Goal: Task Accomplishment & Management: Manage account settings

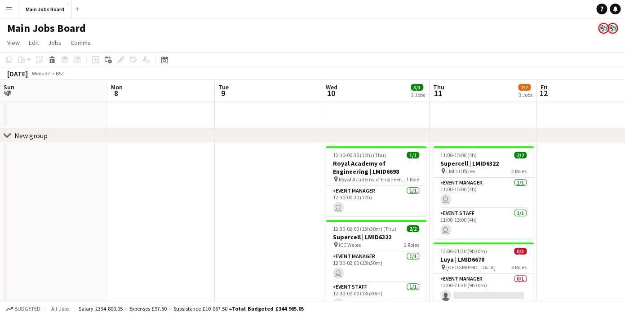
scroll to position [0, 282]
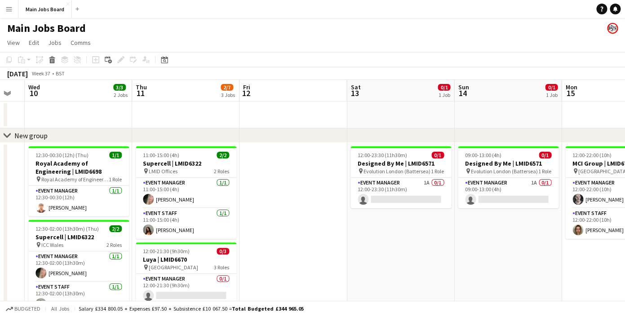
drag, startPoint x: 433, startPoint y: 231, endPoint x: 201, endPoint y: 237, distance: 232.4
click at [202, 240] on app-calendar-viewport "Sun 7 Mon 8 Tue 9 Wed 10 3/3 2 Jobs Thu 11 2/7 3 Jobs Fri 12 Sat 13 0/1 1 Job S…" at bounding box center [312, 281] width 625 height 402
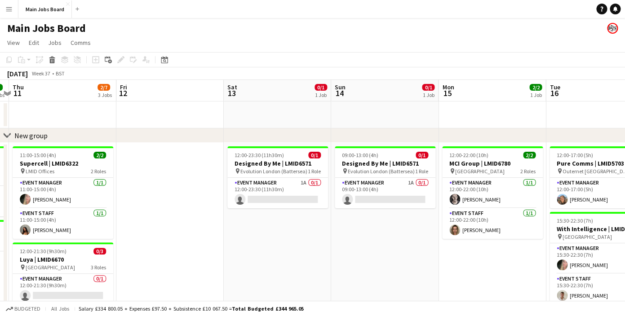
drag, startPoint x: 184, startPoint y: 231, endPoint x: 477, endPoint y: 229, distance: 292.6
click at [477, 229] on app-calendar-viewport "Tue 9 Wed 10 3/3 2 Jobs Thu 11 2/7 3 Jobs Fri 12 Sat 13 0/1 1 Job Sun 14 0/1 1 …" at bounding box center [312, 281] width 625 height 402
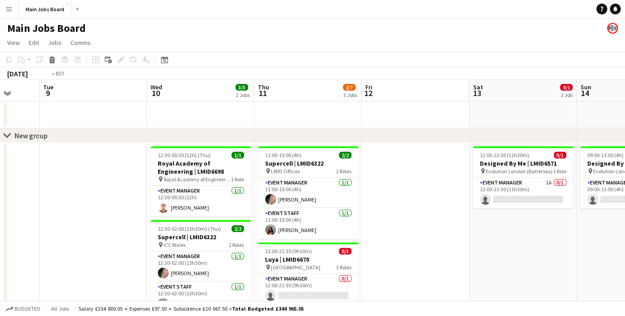
drag, startPoint x: 300, startPoint y: 207, endPoint x: 578, endPoint y: 207, distance: 278.2
click at [573, 207] on app-calendar-viewport "Sun 7 Mon 8 Tue 9 Wed 10 3/3 2 Jobs Thu 11 2/7 3 Jobs Fri 12 Sat 13 0/1 1 Job S…" at bounding box center [312, 281] width 625 height 402
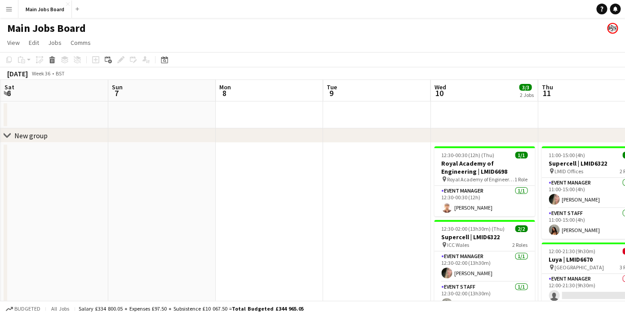
drag, startPoint x: 293, startPoint y: 206, endPoint x: 564, endPoint y: 200, distance: 272.0
click at [564, 200] on app-calendar-viewport "Thu 4 6/8 2 Jobs Fri 5 1/1 1 Job Sat 6 Sun 7 Mon 8 Tue 9 Wed 10 3/3 2 Jobs Thu …" at bounding box center [312, 281] width 625 height 402
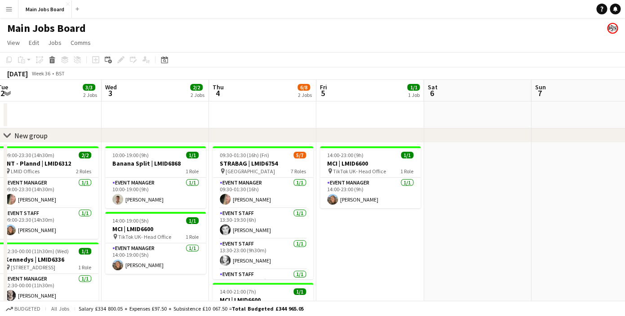
drag, startPoint x: 352, startPoint y: 194, endPoint x: 575, endPoint y: 195, distance: 222.9
click at [575, 195] on app-calendar-viewport "Sun 31 Mon 1 4/4 2 Jobs Tue 2 3/3 2 Jobs Wed 3 2/2 2 Jobs Thu 4 6/8 2 Jobs Fri …" at bounding box center [312, 281] width 625 height 402
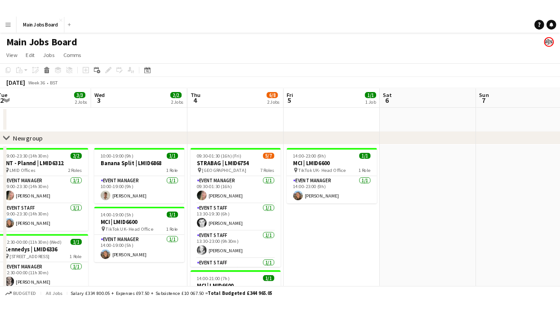
scroll to position [0, 206]
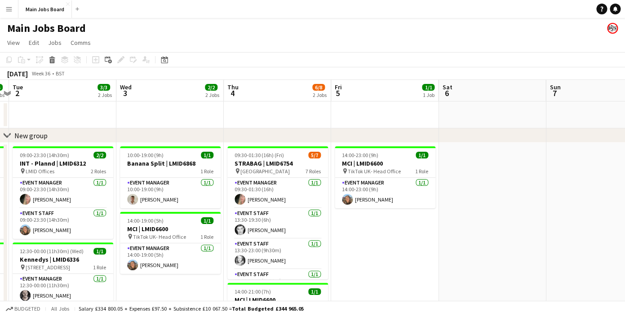
click at [9, 12] on app-icon "Menu" at bounding box center [8, 8] width 7 height 7
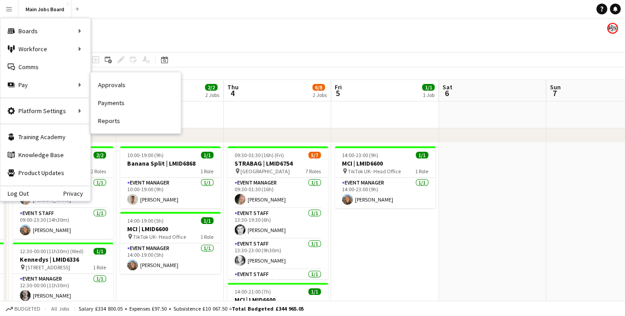
click at [107, 86] on link "Approvals" at bounding box center [136, 85] width 90 height 18
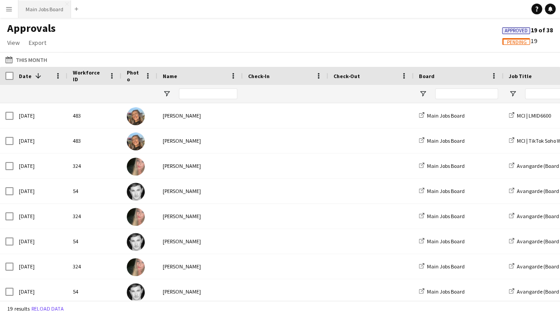
click at [49, 10] on button "Main Jobs Board Close" at bounding box center [44, 9] width 53 height 18
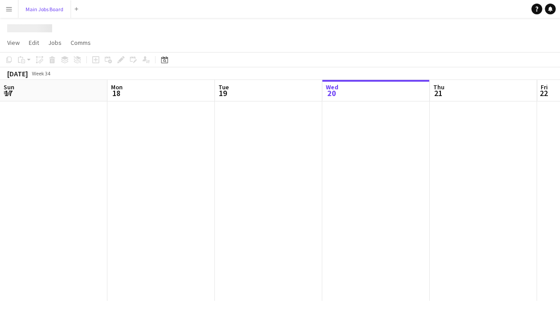
scroll to position [0, 215]
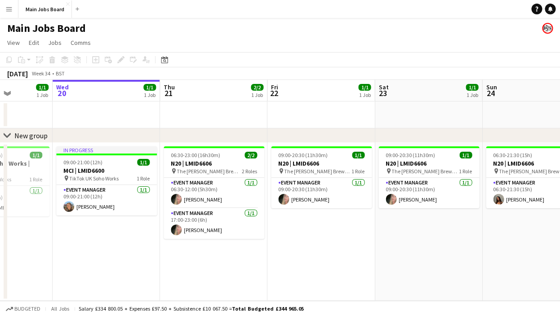
drag, startPoint x: 382, startPoint y: 257, endPoint x: 86, endPoint y: 263, distance: 295.8
click at [98, 269] on app-calendar-viewport "Sun 17 Mon 18 Tue 19 1/1 1 Job Wed 20 1/1 1 Job Thu 21 2/2 1 Job Fri 22 1/1 1 J…" at bounding box center [280, 190] width 560 height 221
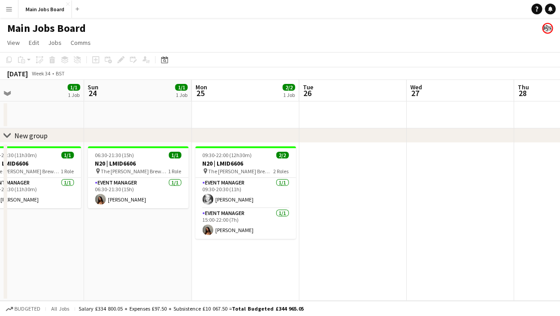
drag, startPoint x: 261, startPoint y: 244, endPoint x: 34, endPoint y: 244, distance: 226.9
click at [45, 244] on app-calendar-viewport "Tue 19 1/1 1 Job Wed 20 1/1 1 Job Thu 21 2/2 1 Job Fri 22 1/1 1 Job Sat 23 1/1 …" at bounding box center [280, 190] width 560 height 221
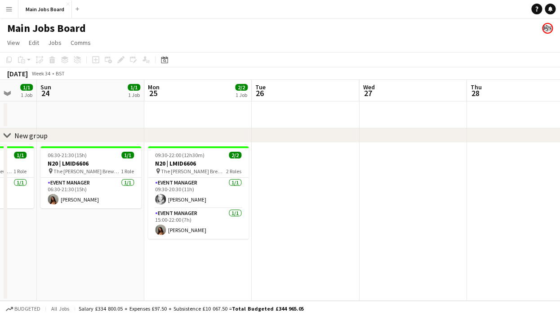
scroll to position [0, 368]
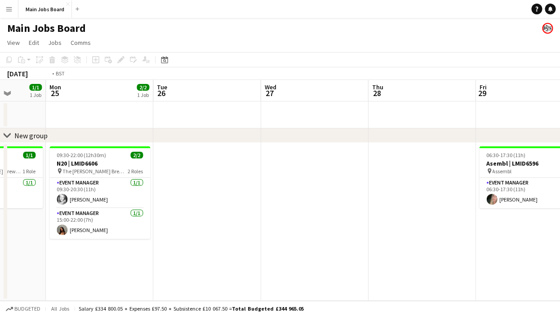
drag, startPoint x: 389, startPoint y: 210, endPoint x: 73, endPoint y: 222, distance: 316.2
click at [93, 223] on app-calendar-viewport "Thu 21 2/2 1 Job Fri 22 1/1 1 Job Sat 23 1/1 1 Job Sun 24 1/1 1 Job Mon 25 2/2 …" at bounding box center [280, 190] width 560 height 221
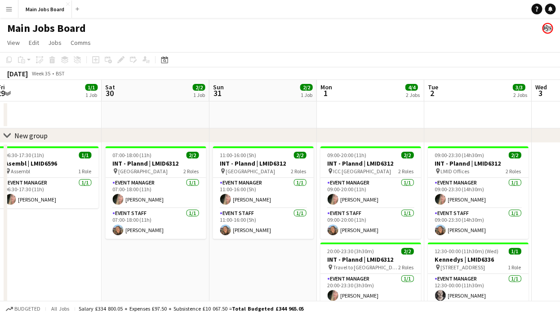
drag, startPoint x: 214, startPoint y: 235, endPoint x: 94, endPoint y: 234, distance: 120.0
click at [95, 235] on app-calendar-viewport "Mon 25 2/2 1 Job Tue 26 Wed 27 Thu 28 Fri 29 1/1 1 Job Sat 30 2/2 1 Job Sun 31 …" at bounding box center [280, 225] width 560 height 291
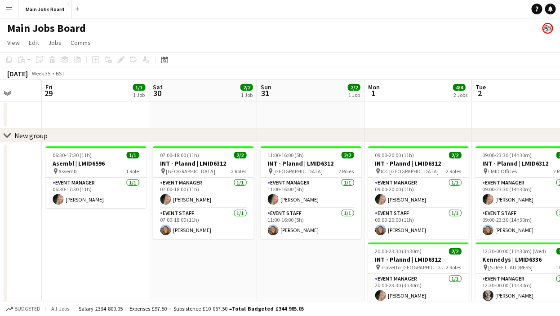
drag, startPoint x: 317, startPoint y: 258, endPoint x: 269, endPoint y: 259, distance: 48.1
click at [269, 259] on app-calendar-viewport "Mon 25 2/2 1 Job Tue 26 Wed 27 Thu 28 Fri 29 1/1 1 Job Sat 30 2/2 1 Job Sun 31 …" at bounding box center [280, 225] width 560 height 291
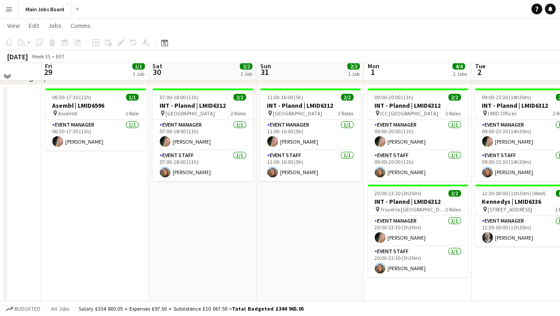
scroll to position [53, 0]
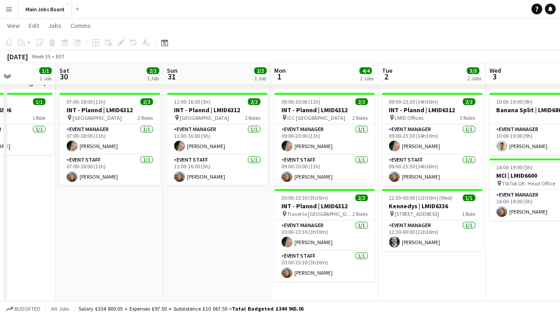
drag, startPoint x: 296, startPoint y: 246, endPoint x: 182, endPoint y: 258, distance: 114.3
click at [182, 258] on app-calendar-viewport "Wed 27 Thu 28 Fri 29 1/1 1 Job Sat 30 2/2 1 Job Sun 31 2/2 1 Job Mon 1 4/4 2 Jo…" at bounding box center [280, 149] width 560 height 335
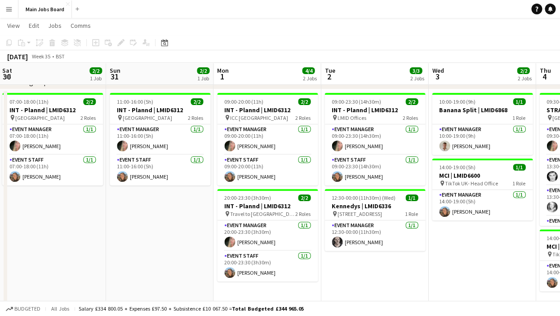
scroll to position [0, 345]
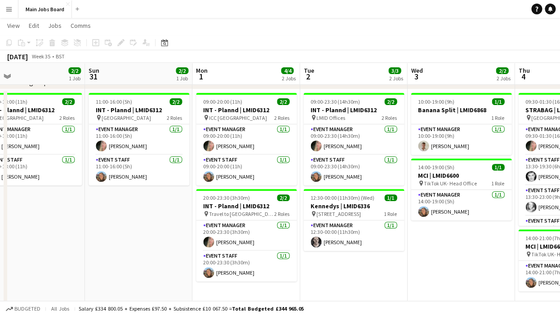
drag, startPoint x: 391, startPoint y: 238, endPoint x: 333, endPoint y: 237, distance: 58.0
click at [333, 237] on app-calendar-viewport "Wed 27 Thu 28 Fri 29 1/1 1 Job Sat 30 2/2 1 Job Sun 31 2/2 1 Job Mon 1 4/4 2 Jo…" at bounding box center [280, 149] width 560 height 335
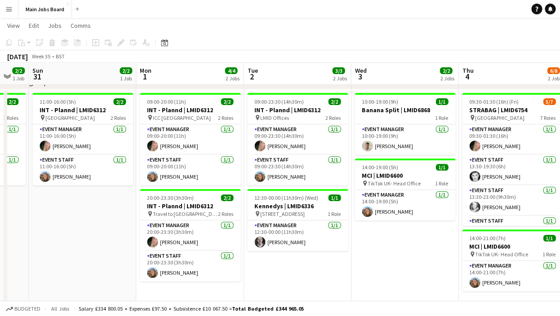
scroll to position [0, 441]
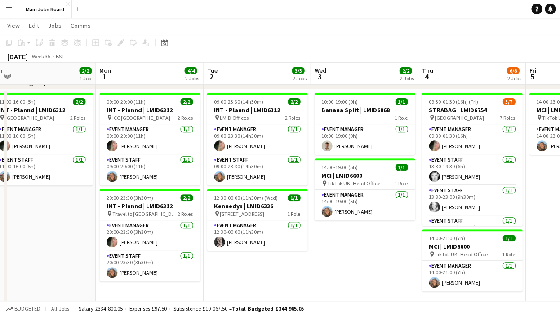
drag, startPoint x: 437, startPoint y: 259, endPoint x: 341, endPoint y: 258, distance: 96.2
click at [341, 259] on app-calendar-viewport "Wed 27 Thu 28 Fri 29 1/1 1 Job Sat 30 2/2 1 Job Sun 31 2/2 1 Job Mon 1 4/4 2 Jo…" at bounding box center [280, 149] width 560 height 335
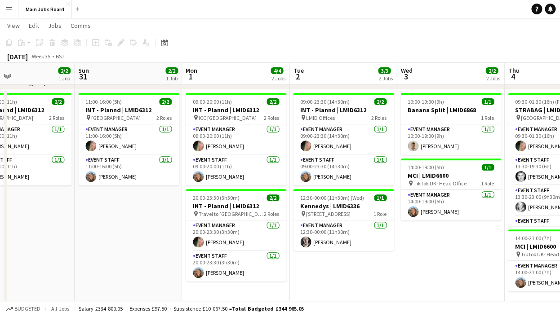
scroll to position [0, 352]
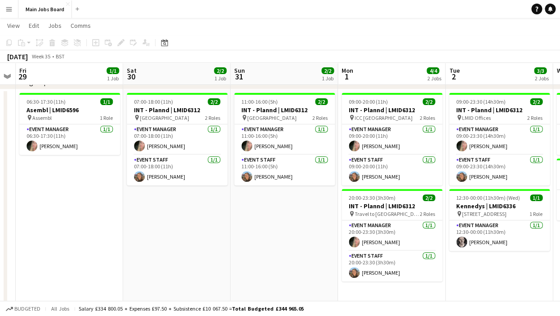
drag, startPoint x: 47, startPoint y: 236, endPoint x: 311, endPoint y: 214, distance: 265.2
click at [312, 214] on app-calendar-viewport "Wed 27 Thu 28 Fri 29 1/1 1 Job Sat 30 2/2 1 Job Sun 31 2/2 1 Job Mon 1 4/4 2 Jo…" at bounding box center [280, 149] width 560 height 335
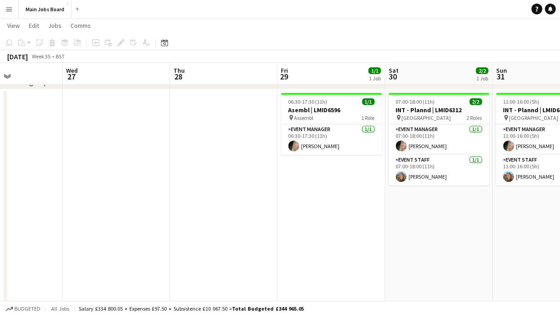
drag, startPoint x: 184, startPoint y: 214, endPoint x: 420, endPoint y: 206, distance: 236.1
click at [421, 207] on app-calendar-viewport "Sun 24 1/1 1 Job Mon 25 2/2 1 Job Tue 26 Wed 27 Thu 28 Fri 29 1/1 1 Job Sat 30 …" at bounding box center [280, 149] width 560 height 335
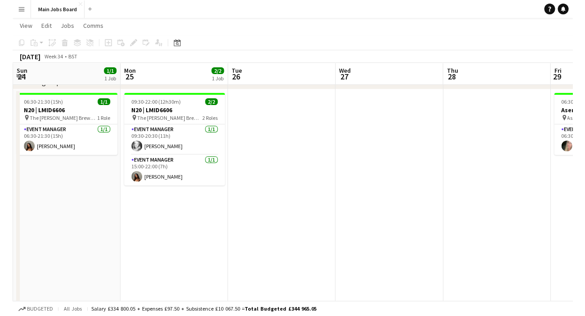
scroll to position [0, 205]
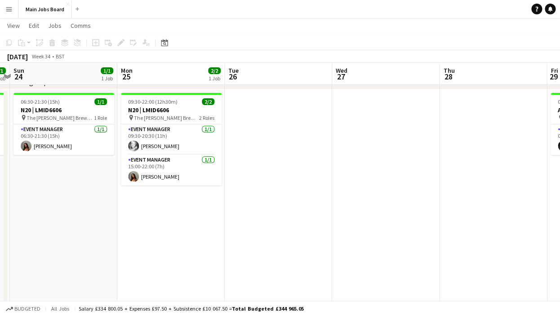
drag, startPoint x: 241, startPoint y: 216, endPoint x: 513, endPoint y: 209, distance: 271.5
click at [513, 209] on app-calendar-viewport "Fri 22 1/1 1 Job Sat 23 1/1 1 Job Sun 24 1/1 1 Job Mon 25 2/2 1 Job Tue 26 Wed …" at bounding box center [280, 149] width 560 height 335
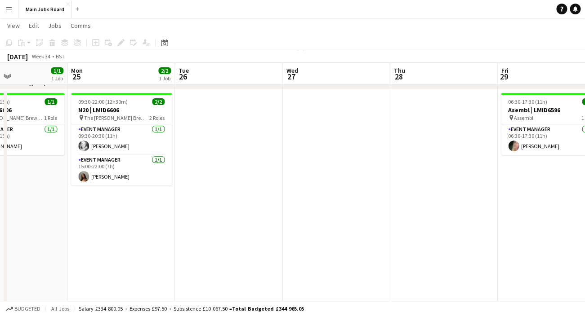
drag, startPoint x: 452, startPoint y: 209, endPoint x: 293, endPoint y: 206, distance: 159.6
click at [293, 206] on app-calendar-viewport "Thu 21 2/2 1 Job Fri 22 1/1 1 Job Sat 23 1/1 1 Job Sun 24 1/1 1 Job Mon 25 2/2 …" at bounding box center [292, 149] width 585 height 335
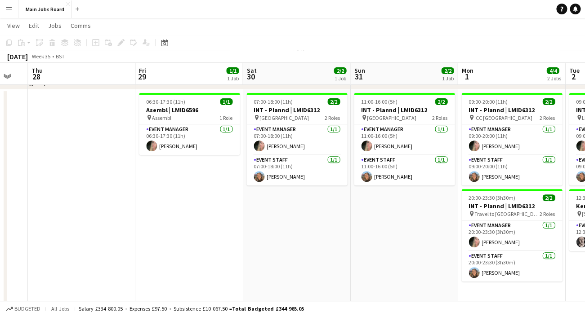
drag, startPoint x: 386, startPoint y: 229, endPoint x: 116, endPoint y: 213, distance: 270.1
click at [116, 216] on app-calendar-viewport "Sun 24 1/1 1 Job Mon 25 2/2 1 Job Tue 26 Wed 27 Thu 28 Fri 29 1/1 1 Job Sat 30 …" at bounding box center [292, 149] width 585 height 335
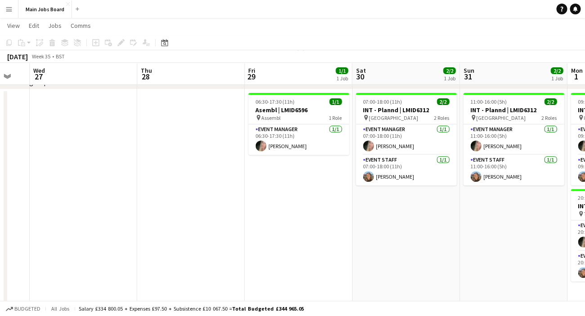
drag, startPoint x: 268, startPoint y: 216, endPoint x: 58, endPoint y: 213, distance: 209.9
click at [60, 216] on app-calendar-viewport "Sun 24 1/1 1 Job Mon 25 2/2 1 Job Tue 26 Wed 27 Thu 28 Fri 29 1/1 1 Job Sat 30 …" at bounding box center [292, 149] width 585 height 335
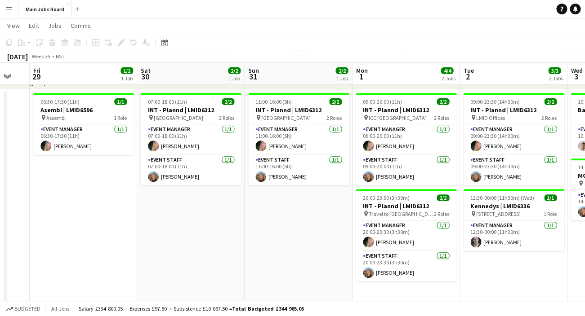
scroll to position [0, 305]
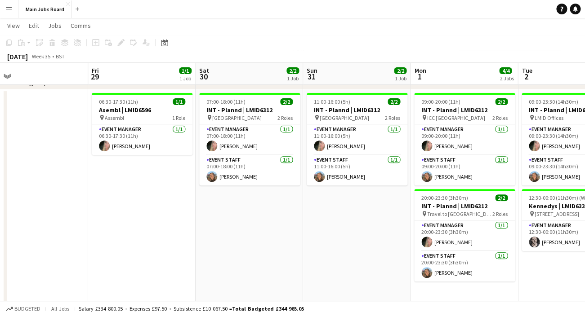
drag, startPoint x: 283, startPoint y: 244, endPoint x: 152, endPoint y: 244, distance: 130.8
click at [152, 244] on app-calendar-viewport "Tue 26 Wed 27 Thu 28 Fri 29 1/1 1 Job Sat 30 2/2 1 Job Sun 31 2/2 1 Job Mon 1 4…" at bounding box center [292, 149] width 585 height 335
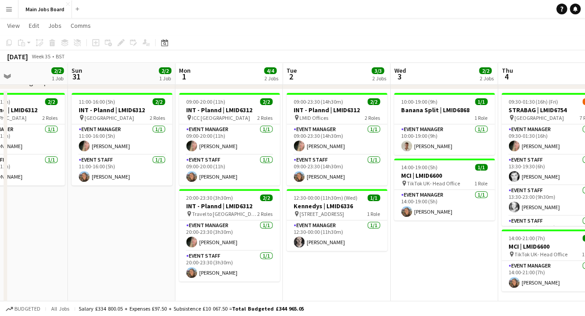
click at [40, 18] on app-page-menu "View Day view expanded Day view collapsed Month view Date picker Jump to [DATE]…" at bounding box center [292, 26] width 585 height 17
click at [40, 11] on button "Main Jobs Board Close" at bounding box center [44, 9] width 53 height 18
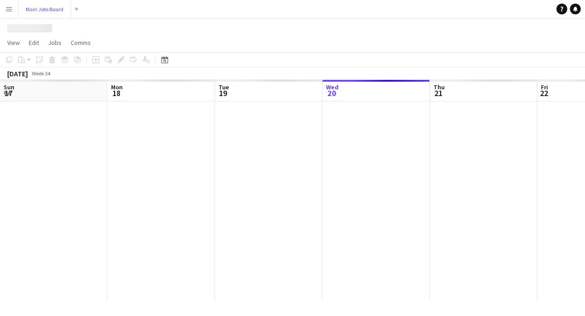
scroll to position [0, 0]
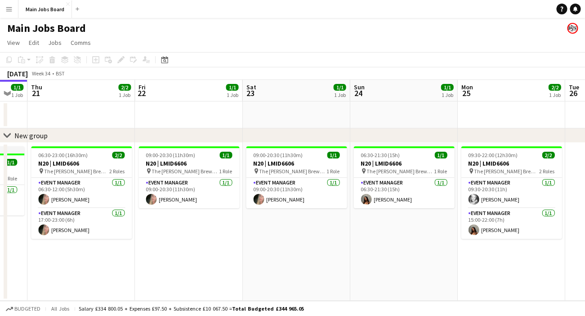
drag, startPoint x: 359, startPoint y: 218, endPoint x: 170, endPoint y: 217, distance: 188.7
click at [170, 217] on app-calendar-viewport "Sun 17 Mon 18 Tue 19 1/1 1 Job Wed 20 1/1 1 Job Thu 21 2/2 1 Job Fri 22 1/1 1 J…" at bounding box center [292, 190] width 585 height 221
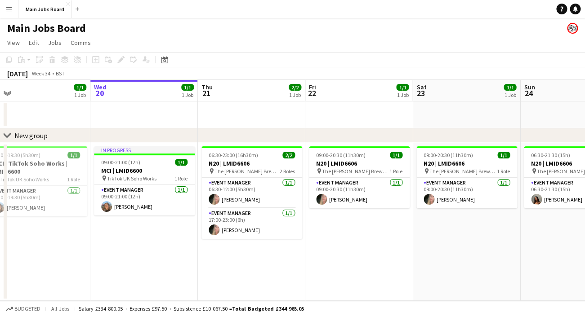
drag, startPoint x: 89, startPoint y: 160, endPoint x: 371, endPoint y: 164, distance: 281.8
click at [371, 164] on app-calendar-viewport "Sun 17 Mon 18 Tue 19 1/1 1 Job Wed 20 1/1 1 Job Thu 21 2/2 1 Job Fri 22 1/1 1 J…" at bounding box center [292, 190] width 585 height 221
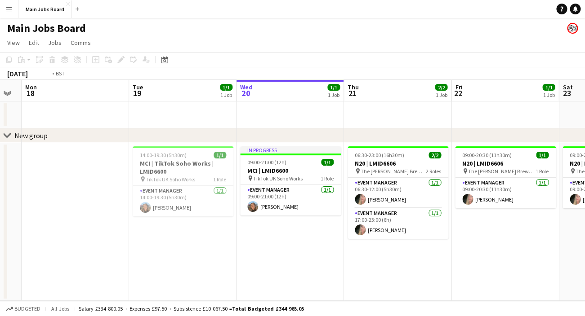
drag, startPoint x: 158, startPoint y: 158, endPoint x: 463, endPoint y: 124, distance: 307.5
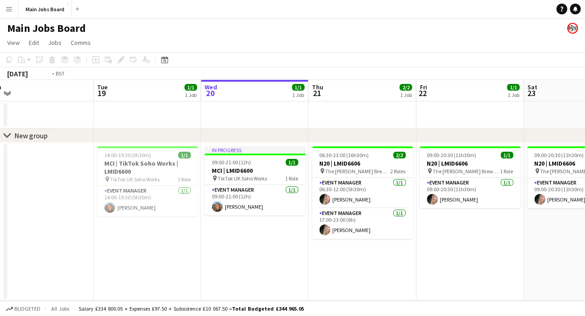
click at [473, 123] on app-calendar-viewport "Sat 16 Sun 17 Mon 18 Tue 19 1/1 1 Job Wed 20 1/1 1 Job Thu 21 2/2 1 Job Fri 22 …" at bounding box center [292, 190] width 585 height 221
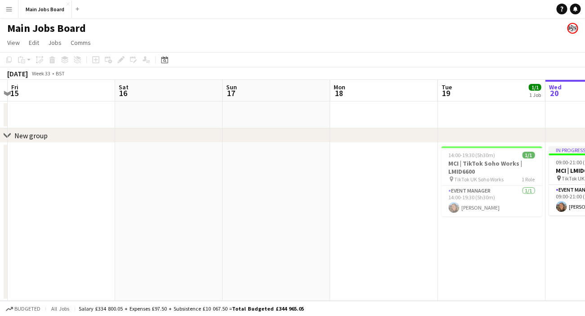
drag, startPoint x: 219, startPoint y: 126, endPoint x: 470, endPoint y: 107, distance: 251.9
click at [470, 107] on app-calendar-viewport "Wed 13 Thu 14 Fri 15 Sat 16 Sun 17 Mon 18 Tue 19 1/1 1 Job Wed 20 1/1 1 Job Thu…" at bounding box center [292, 190] width 585 height 221
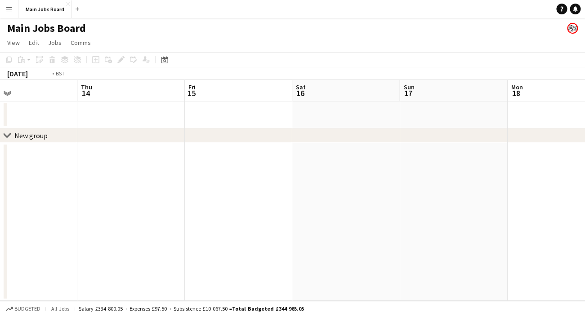
drag, startPoint x: 194, startPoint y: 149, endPoint x: 492, endPoint y: 125, distance: 298.4
click at [492, 125] on app-calendar-viewport "Mon 11 2/2 1 Job Tue 12 Wed 13 Thu 14 Fri 15 Sat 16 Sun 17 Mon 18 Tue 19 1/1 1 …" at bounding box center [292, 190] width 585 height 221
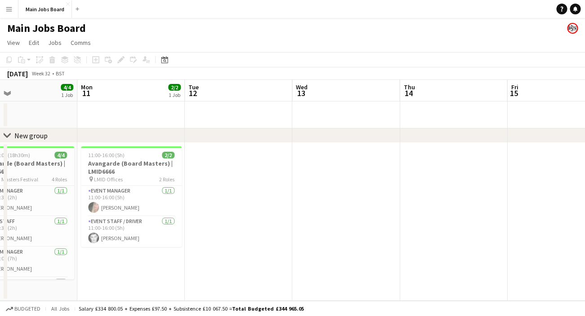
scroll to position [0, 217]
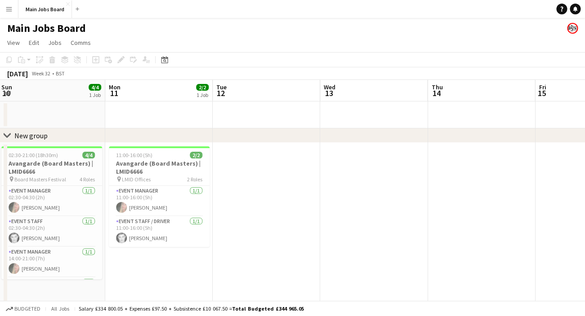
drag, startPoint x: 217, startPoint y: 133, endPoint x: 404, endPoint y: 126, distance: 186.6
click at [404, 127] on div "chevron-right New group Fri 8 2/2 1 Job Sat 9 4/4 2 Jobs Sun 10 4/4 1 Job Mon 1…" at bounding box center [292, 225] width 585 height 291
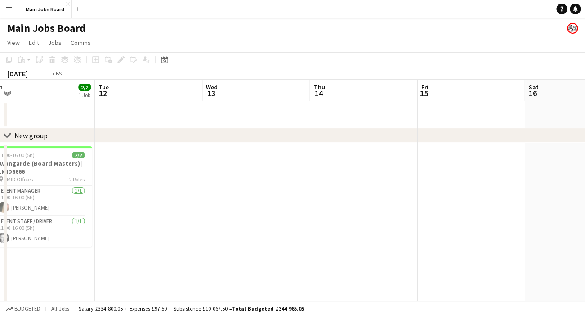
drag, startPoint x: 389, startPoint y: 177, endPoint x: 201, endPoint y: 170, distance: 187.5
click at [213, 175] on app-calendar-viewport "Fri 8 2/2 1 Job Sat 9 4/4 2 Jobs Sun 10 4/4 1 Job Mon 11 2/2 1 Job Tue 12 Wed 1…" at bounding box center [292, 225] width 585 height 291
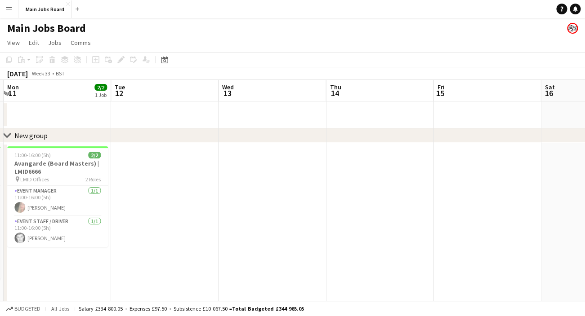
drag, startPoint x: 273, startPoint y: 195, endPoint x: 28, endPoint y: 195, distance: 245.4
click at [28, 195] on app-calendar-viewport "Fri 8 2/2 1 Job Sat 9 4/4 2 Jobs Sun 10 4/4 1 Job Mon 11 2/2 1 Job Tue 12 Wed 1…" at bounding box center [292, 225] width 585 height 291
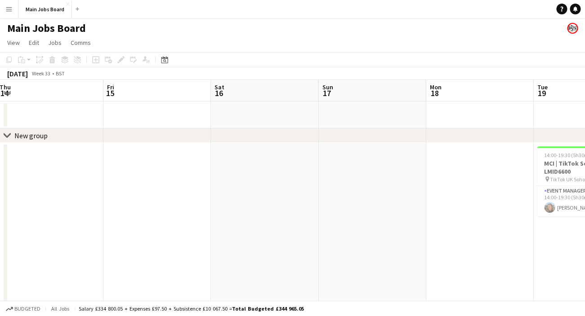
drag, startPoint x: 322, startPoint y: 192, endPoint x: 89, endPoint y: 191, distance: 232.8
click at [100, 192] on app-calendar-viewport "Mon 11 2/2 1 Job Tue 12 Wed 13 Thu 14 Fri 15 Sat 16 Sun 17 Mon 18 Tue 19 1/1 1 …" at bounding box center [292, 225] width 585 height 291
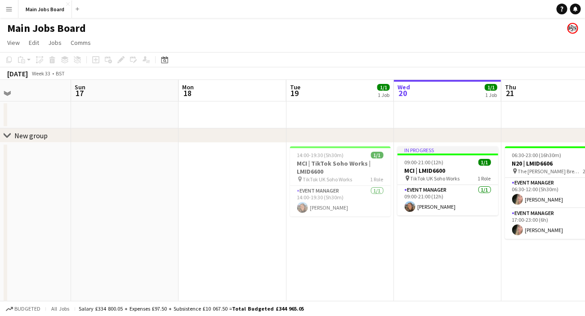
drag, startPoint x: 300, startPoint y: 199, endPoint x: 130, endPoint y: 199, distance: 169.9
click at [134, 199] on app-calendar-viewport "Wed 13 Thu 14 Fri 15 Sat 16 Sun 17 Mon 18 Tue 19 1/1 1 Job Wed 20 1/1 1 Job Thu…" at bounding box center [292, 225] width 585 height 291
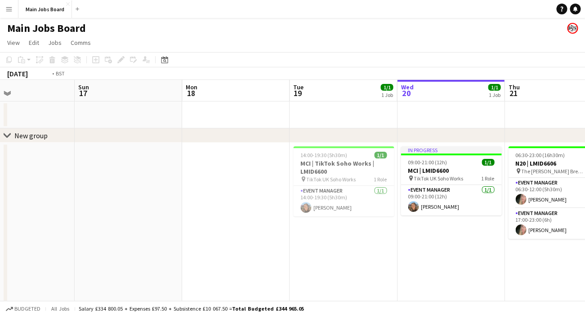
drag, startPoint x: 132, startPoint y: 199, endPoint x: 27, endPoint y: 199, distance: 104.7
click at [34, 199] on app-calendar-viewport "Thu 14 Fri 15 Sat 16 Sun 17 Mon 18 Tue 19 1/1 1 Job Wed 20 1/1 1 Job Thu 21 2/2…" at bounding box center [292, 225] width 585 height 291
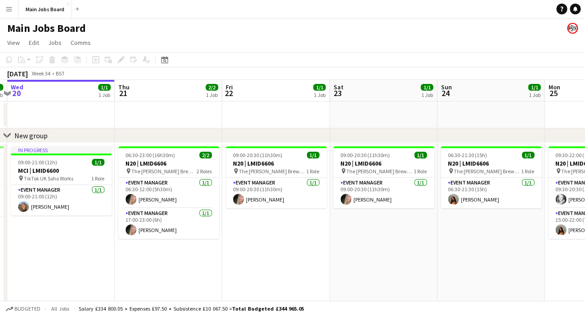
drag, startPoint x: 326, startPoint y: 186, endPoint x: 153, endPoint y: 186, distance: 173.0
click at [156, 186] on app-calendar-viewport "Sun 17 Mon 18 Tue 19 1/1 1 Job Wed 20 1/1 1 Job Thu 21 2/2 1 Job Fri 22 1/1 1 J…" at bounding box center [292, 225] width 585 height 291
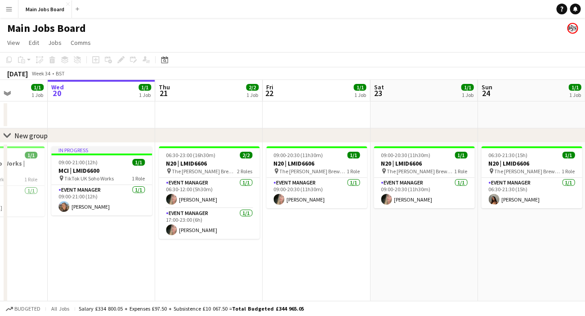
drag, startPoint x: 309, startPoint y: 189, endPoint x: 148, endPoint y: 189, distance: 160.9
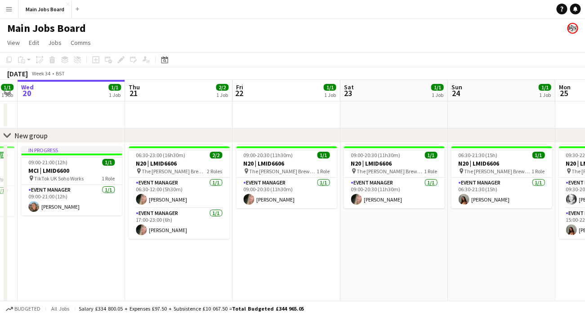
click at [148, 189] on app-calendar-viewport "Sun 17 Mon 18 Tue 19 1/1 1 Job Wed 20 1/1 1 Job Thu 21 2/2 1 Job Fri 22 1/1 1 J…" at bounding box center [292, 225] width 585 height 291
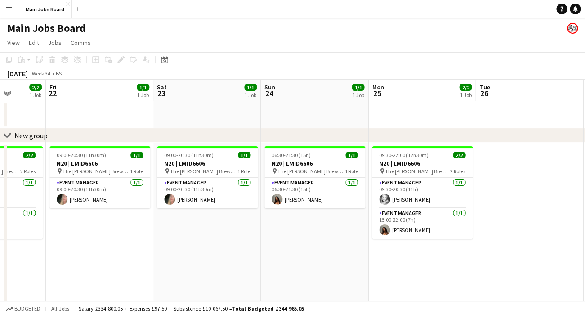
drag, startPoint x: 229, startPoint y: 181, endPoint x: 40, endPoint y: 181, distance: 188.7
click at [40, 181] on app-calendar-viewport "Tue 19 1/1 1 Job Wed 20 1/1 1 Job Thu 21 2/2 1 Job Fri 22 1/1 1 Job Sat 23 1/1 …" at bounding box center [292, 225] width 585 height 291
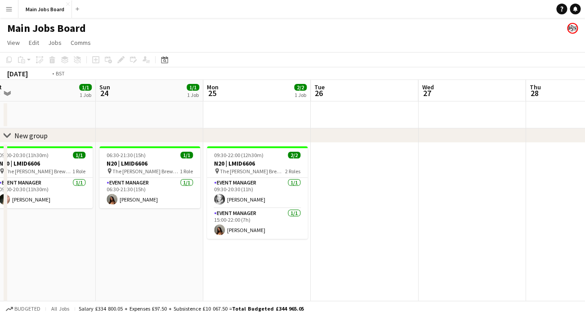
drag, startPoint x: 266, startPoint y: 176, endPoint x: 120, endPoint y: 198, distance: 147.3
click at [121, 198] on app-calendar-viewport "Thu 21 2/2 1 Job Fri 22 1/1 1 Job Sat 23 1/1 1 Job Sun 24 1/1 1 Job Mon 25 2/2 …" at bounding box center [292, 225] width 585 height 291
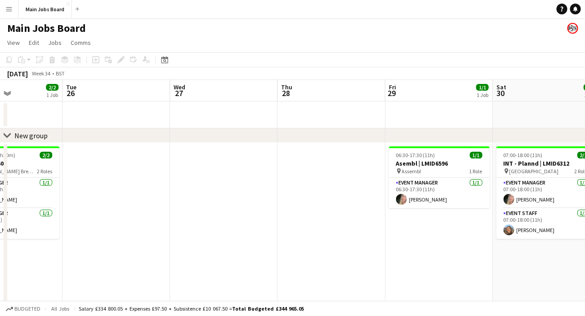
drag, startPoint x: 161, startPoint y: 227, endPoint x: 228, endPoint y: 228, distance: 67.0
click at [231, 227] on app-calendar-viewport "Sat 23 1/1 1 Job Sun 24 1/1 1 Job Mon 25 2/2 1 Job Tue 26 Wed 27 Thu 28 Fri 29 …" at bounding box center [292, 225] width 585 height 291
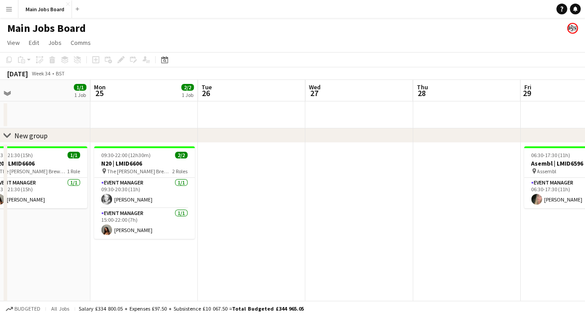
drag, startPoint x: 191, startPoint y: 218, endPoint x: 222, endPoint y: 218, distance: 31.0
click at [224, 218] on app-calendar-viewport "Fri 22 1/1 1 Job Sat 23 1/1 1 Job Sun 24 1/1 1 Job Mon 25 2/2 1 Job Tue 26 Wed …" at bounding box center [292, 225] width 585 height 291
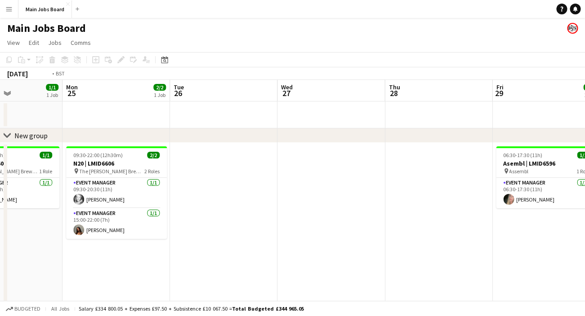
drag, startPoint x: 293, startPoint y: 229, endPoint x: 6, endPoint y: 214, distance: 287.1
click at [7, 215] on div "chevron-right New group Fri 22 1/1 1 Job Sat 23 1/1 1 Job Sun 24 1/1 1 Job Mon …" at bounding box center [292, 225] width 585 height 291
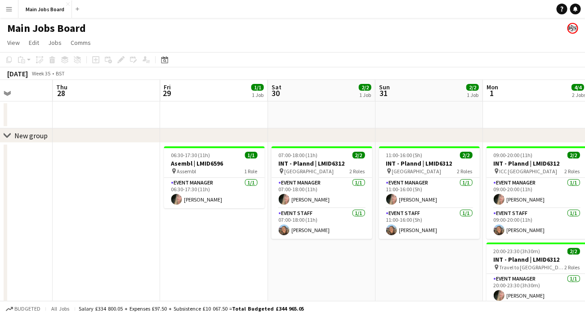
drag, startPoint x: 204, startPoint y: 245, endPoint x: 129, endPoint y: 240, distance: 74.3
click at [129, 241] on app-calendar-viewport "Sun 24 1/1 1 Job Mon 25 2/2 1 Job Tue 26 Wed 27 Thu 28 Fri 29 1/1 1 Job Sat 30 …" at bounding box center [292, 225] width 585 height 291
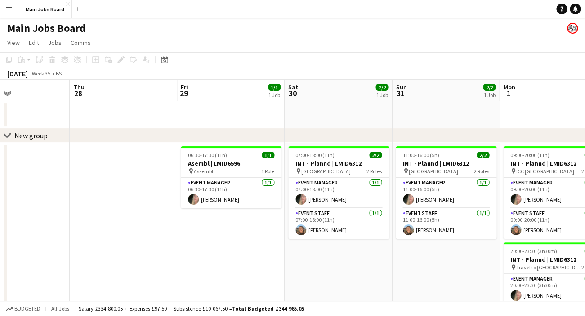
drag, startPoint x: 239, startPoint y: 250, endPoint x: 40, endPoint y: 252, distance: 199.1
click at [40, 252] on app-calendar-viewport "Mon 25 2/2 1 Job Tue 26 Wed 27 Thu 28 Fri 29 1/1 1 Job Sat 30 2/2 1 Job Sun 31 …" at bounding box center [292, 225] width 585 height 291
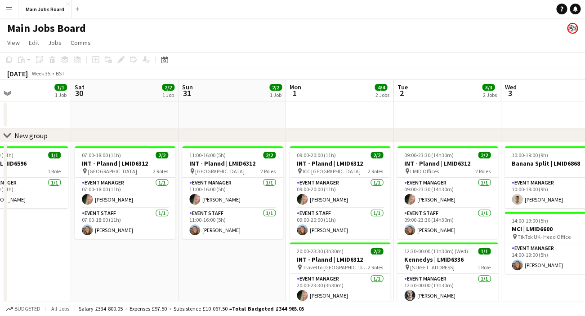
drag, startPoint x: 242, startPoint y: 227, endPoint x: 4, endPoint y: 227, distance: 238.6
click at [4, 227] on div "chevron-right New group Wed 27 Thu 28 Fri 29 1/1 1 Job Sat 30 2/2 1 Job Sun 31 …" at bounding box center [292, 225] width 585 height 291
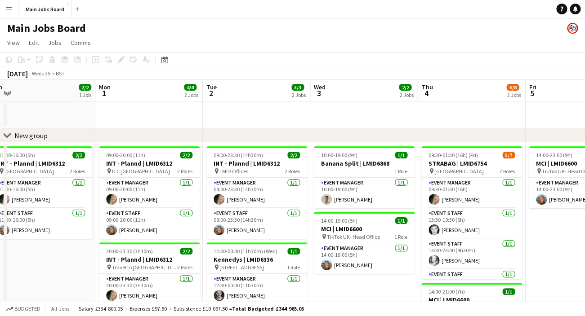
drag, startPoint x: 290, startPoint y: 239, endPoint x: 368, endPoint y: 206, distance: 84.2
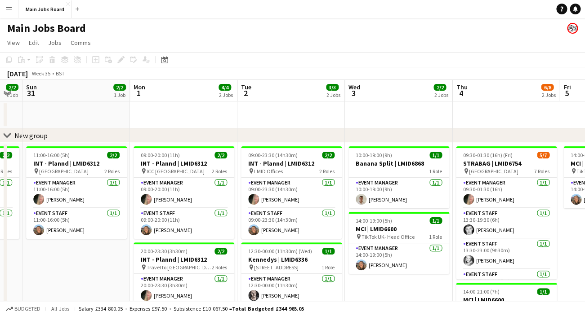
click at [371, 206] on app-calendar-viewport "Fri 29 1/1 1 Job Sat 30 2/2 1 Job Sun 31 2/2 1 Job Mon 1 4/4 2 Jobs Tue 2 3/3 2…" at bounding box center [292, 225] width 585 height 291
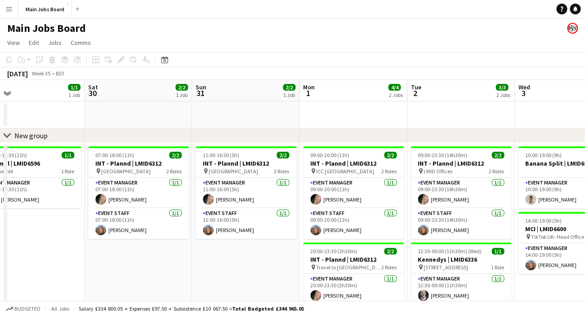
drag, startPoint x: 242, startPoint y: 206, endPoint x: 408, endPoint y: 193, distance: 167.2
click at [409, 193] on app-calendar-viewport "Wed 27 Thu 28 Fri 29 1/1 1 Job Sat 30 2/2 1 Job Sun 31 2/2 1 Job Mon 1 4/4 2 Jo…" at bounding box center [292, 225] width 585 height 291
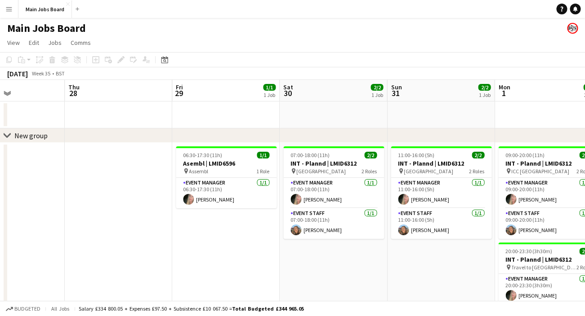
drag, startPoint x: 230, startPoint y: 217, endPoint x: 424, endPoint y: 204, distance: 194.1
click at [424, 204] on app-calendar-viewport "Mon 25 2/2 1 Job Tue 26 Wed 27 Thu 28 Fri 29 1/1 1 Job Sat 30 2/2 1 Job Sun 31 …" at bounding box center [292, 225] width 585 height 291
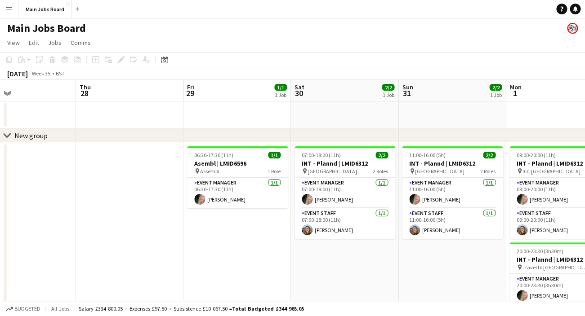
scroll to position [0, 245]
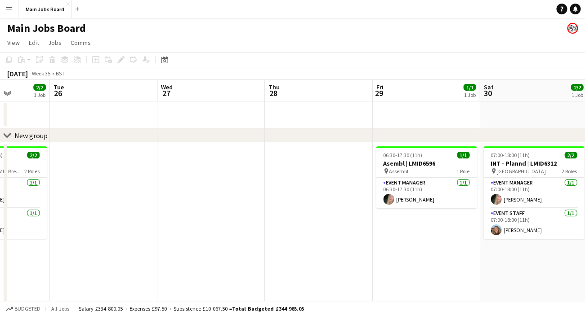
drag, startPoint x: 247, startPoint y: 228, endPoint x: 441, endPoint y: 163, distance: 204.8
click at [448, 163] on app-calendar-viewport "Sat 23 1/1 1 Job Sun 24 1/1 1 Job Mon 25 2/2 1 Job Tue 26 Wed 27 Thu 28 Fri 29 …" at bounding box center [292, 225] width 585 height 291
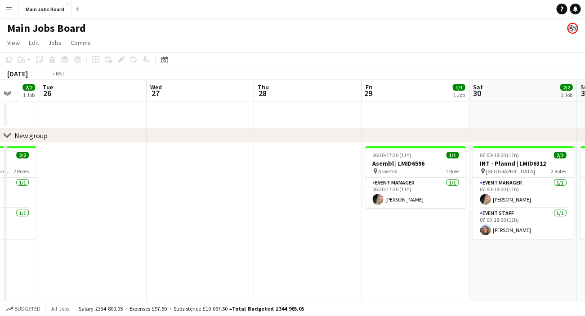
drag, startPoint x: 251, startPoint y: 196, endPoint x: 361, endPoint y: 192, distance: 110.2
click at [367, 192] on app-calendar-viewport "Sat 23 1/1 1 Job Sun 24 1/1 1 Job Mon 25 2/2 1 Job Tue 26 Wed 27 Thu 28 Fri 29 …" at bounding box center [292, 225] width 585 height 291
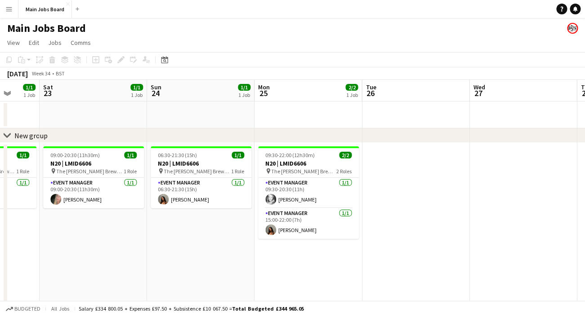
drag, startPoint x: 85, startPoint y: 258, endPoint x: 300, endPoint y: 244, distance: 215.3
click at [301, 244] on app-calendar-viewport "Wed 20 1/1 1 Job Thu 21 2/2 1 Job Fri 22 1/1 1 Job Sat 23 1/1 1 Job Sun 24 1/1 …" at bounding box center [292, 225] width 585 height 291
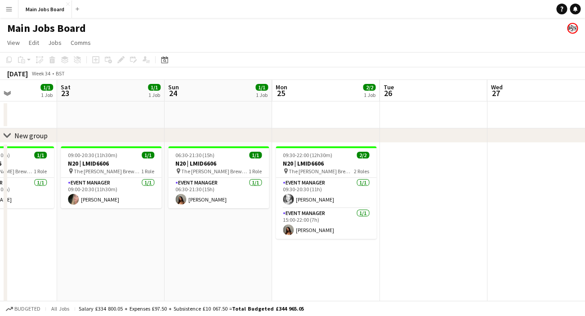
drag, startPoint x: 122, startPoint y: 229, endPoint x: 333, endPoint y: 212, distance: 211.4
click at [337, 213] on app-calendar-viewport "Wed 20 1/1 1 Job Thu 21 2/2 1 Job Fri 22 1/1 1 Job Sat 23 1/1 1 Job Sun 24 1/1 …" at bounding box center [292, 225] width 585 height 291
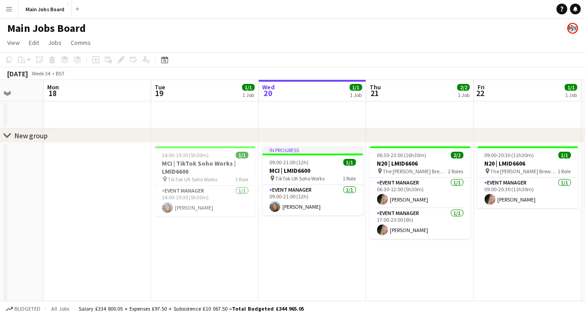
drag, startPoint x: 167, startPoint y: 238, endPoint x: 395, endPoint y: 218, distance: 229.2
click at [402, 218] on app-calendar-viewport "Sat 16 Sun 17 Mon 18 Tue 19 1/1 1 Job Wed 20 1/1 1 Job Thu 21 2/2 1 Job Fri 22 …" at bounding box center [292, 225] width 585 height 291
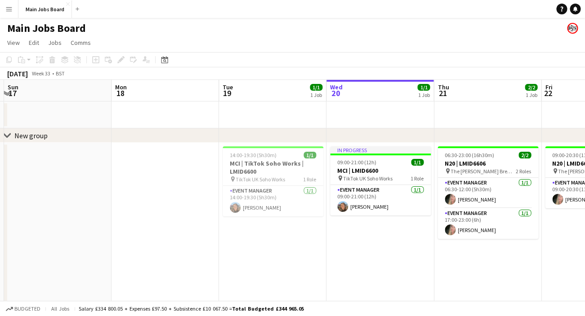
drag, startPoint x: 242, startPoint y: 226, endPoint x: 382, endPoint y: 223, distance: 139.8
click at [383, 224] on app-calendar-viewport "Fri 15 Sat 16 Sun 17 Mon 18 Tue 19 1/1 1 Job Wed 20 1/1 1 Job Thu 21 2/2 1 Job …" at bounding box center [292, 225] width 585 height 291
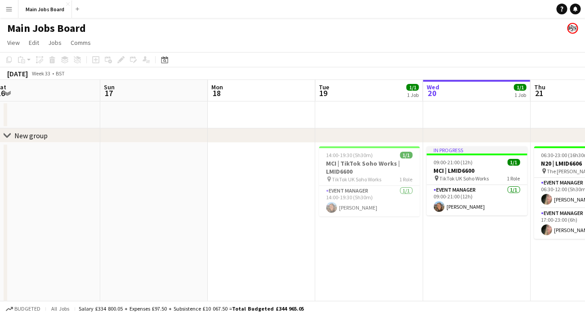
drag, startPoint x: 244, startPoint y: 239, endPoint x: 446, endPoint y: 227, distance: 203.0
click at [447, 227] on app-calendar-viewport "Thu 14 Fri 15 Sat 16 Sun 17 Mon 18 Tue 19 1/1 1 Job Wed 20 1/1 1 Job Thu 21 2/2…" at bounding box center [292, 225] width 585 height 291
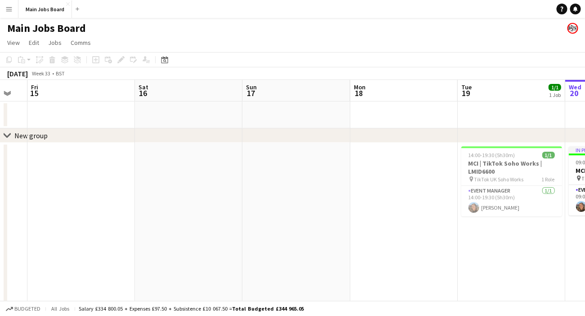
drag, startPoint x: 240, startPoint y: 245, endPoint x: 60, endPoint y: 247, distance: 179.8
click at [60, 247] on app-calendar-viewport "Tue 12 Wed 13 Thu 14 Fri 15 Sat 16 Sun 17 Mon 18 Tue 19 1/1 1 Job Wed 20 1/1 1 …" at bounding box center [292, 225] width 585 height 291
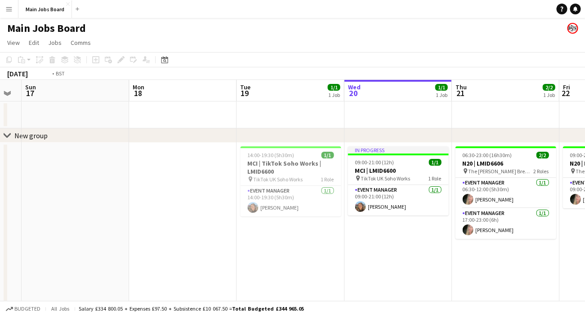
drag, startPoint x: 336, startPoint y: 246, endPoint x: -21, endPoint y: 263, distance: 357.7
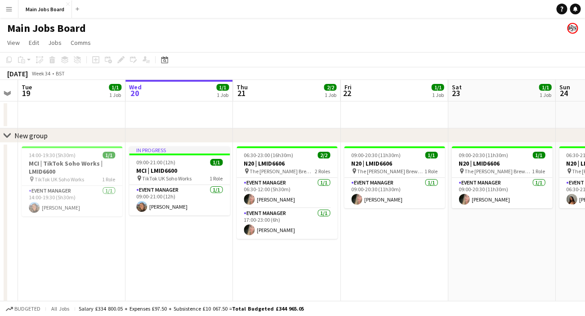
drag, startPoint x: 343, startPoint y: 212, endPoint x: 21, endPoint y: 222, distance: 322.4
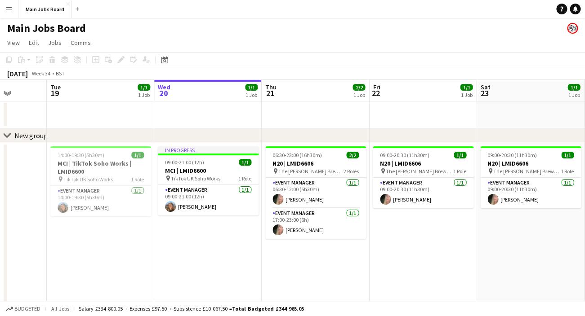
click at [26, 222] on app-calendar-viewport "Sat 16 Sun 17 Mon 18 Tue 19 1/1 1 Job Wed 20 1/1 1 Job Thu 21 2/2 1 Job Fri 22 …" at bounding box center [292, 225] width 585 height 291
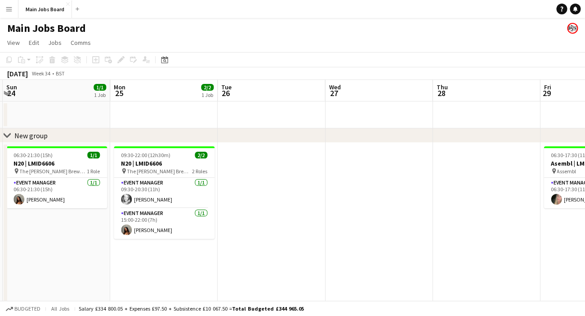
drag, startPoint x: 280, startPoint y: 232, endPoint x: 109, endPoint y: 237, distance: 171.3
click at [109, 237] on app-calendar-viewport "Thu 21 2/2 1 Job Fri 22 1/1 1 Job Sat 23 1/1 1 Job Sun 24 1/1 1 Job Mon 25 2/2 …" at bounding box center [292, 225] width 585 height 291
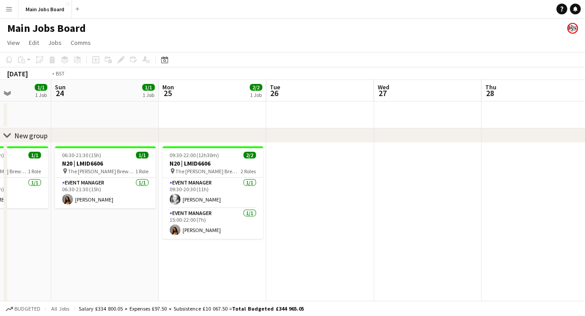
drag, startPoint x: 349, startPoint y: 219, endPoint x: 99, endPoint y: 226, distance: 250.0
click at [99, 226] on app-calendar-viewport "Thu 21 2/2 1 Job Fri 22 1/1 1 Job Sat 23 1/1 1 Job Sun 24 1/1 1 Job Mon 25 2/2 …" at bounding box center [292, 225] width 585 height 291
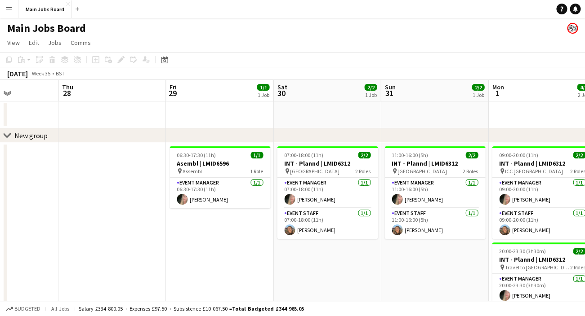
scroll to position [0, 377]
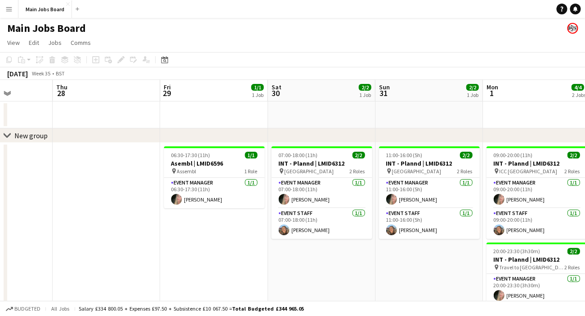
drag, startPoint x: 271, startPoint y: 255, endPoint x: 196, endPoint y: 260, distance: 75.2
click at [197, 260] on app-calendar-viewport "Sun 24 1/1 1 Job Mon 25 2/2 1 Job Tue 26 Wed 27 Thu 28 Fri 29 1/1 1 Job Sat 30 …" at bounding box center [292, 225] width 585 height 291
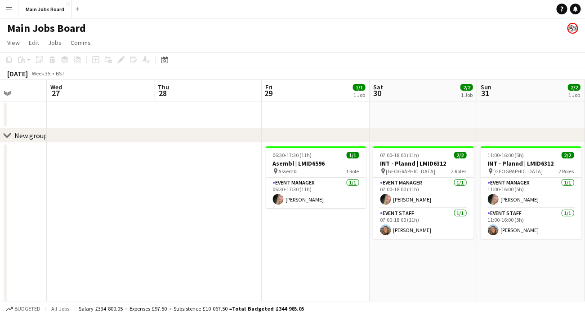
drag, startPoint x: 236, startPoint y: 251, endPoint x: 123, endPoint y: 248, distance: 112.8
click at [123, 252] on app-calendar-viewport "Sun 24 1/1 1 Job Mon 25 2/2 1 Job Tue 26 Wed 27 Thu 28 Fri 29 1/1 1 Job Sat 30 …" at bounding box center [292, 225] width 585 height 291
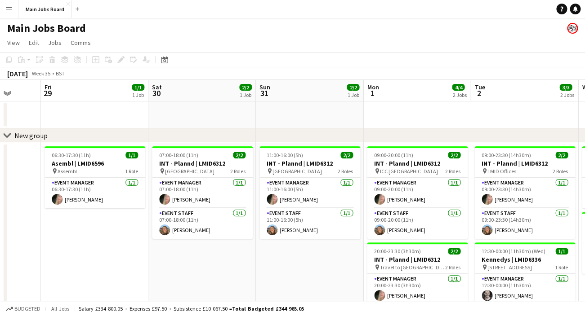
drag, startPoint x: 58, startPoint y: 220, endPoint x: 266, endPoint y: 182, distance: 210.7
click at [266, 182] on app-calendar-viewport "Tue 26 Wed 27 Thu 28 Fri 29 1/1 1 Job Sat 30 2/2 1 Job Sun 31 2/2 1 Job Mon 1 4…" at bounding box center [292, 225] width 585 height 291
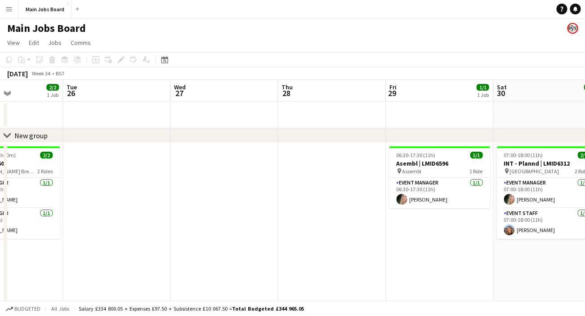
drag, startPoint x: 45, startPoint y: 227, endPoint x: 283, endPoint y: 211, distance: 237.8
click at [284, 212] on app-calendar-viewport "Sat 23 1/1 1 Job Sun 24 1/1 1 Job Mon 25 2/2 1 Job Tue 26 Wed 27 Thu 28 Fri 29 …" at bounding box center [292, 225] width 585 height 291
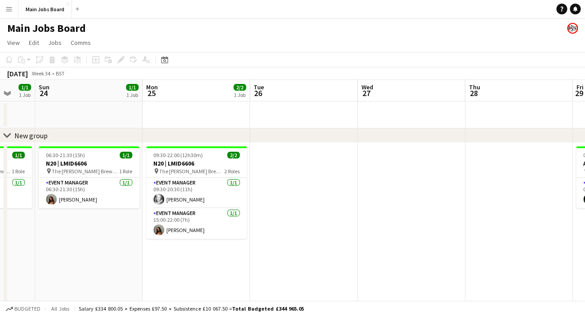
drag, startPoint x: 262, startPoint y: 209, endPoint x: 448, endPoint y: 163, distance: 191.8
click at [448, 164] on app-calendar-viewport "Thu 21 2/2 1 Job Fri 22 1/1 1 Job Sat 23 1/1 1 Job Sun 24 1/1 1 Job Mon 25 2/2 …" at bounding box center [292, 225] width 585 height 291
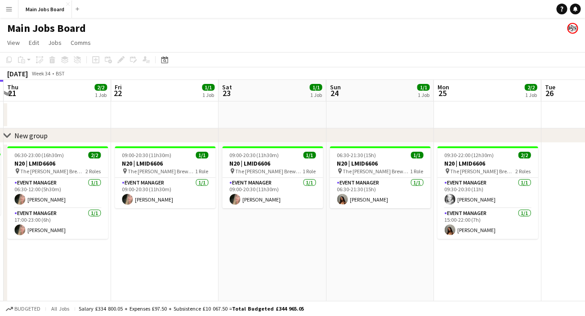
scroll to position [0, 273]
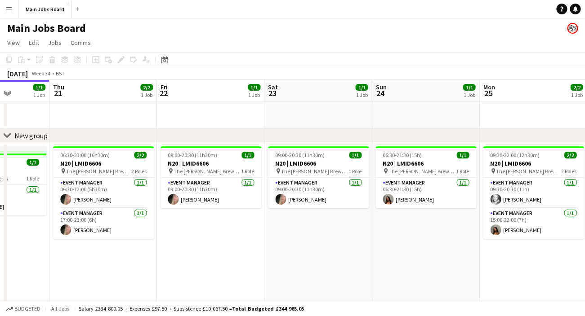
drag, startPoint x: 206, startPoint y: 192, endPoint x: 435, endPoint y: 169, distance: 230.4
click at [435, 169] on app-calendar-viewport "Mon 18 Tue 19 1/1 1 Job Wed 20 1/1 1 Job Thu 21 2/2 1 Job Fri 22 1/1 1 Job Sat …" at bounding box center [292, 225] width 585 height 291
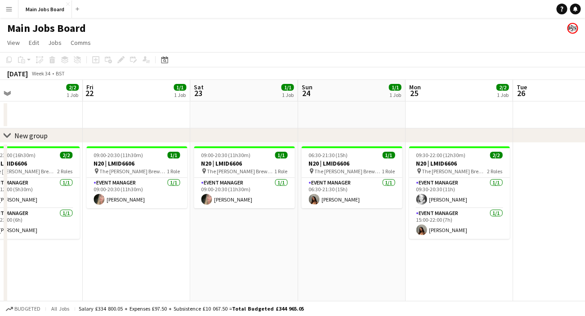
scroll to position [0, 415]
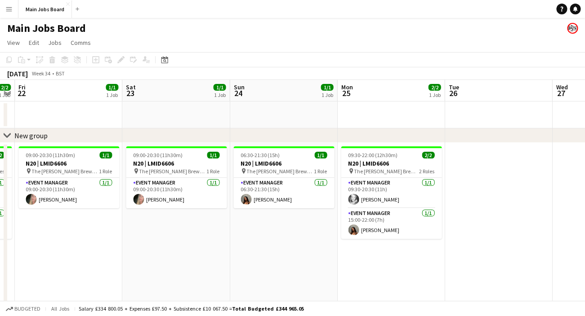
drag, startPoint x: 355, startPoint y: 229, endPoint x: 213, endPoint y: 238, distance: 142.3
click at [213, 239] on app-calendar-viewport "Mon 18 Tue 19 1/1 1 Job Wed 20 1/1 1 Job Thu 21 2/2 1 Job Fri 22 1/1 1 Job Sat …" at bounding box center [292, 225] width 585 height 291
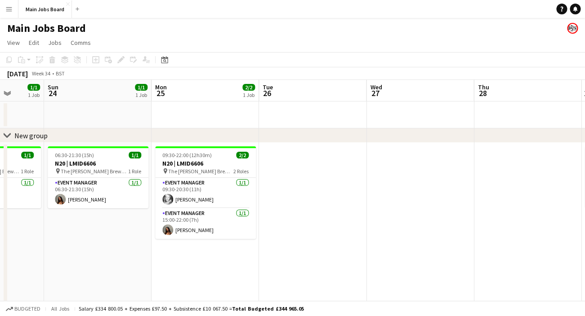
drag, startPoint x: 318, startPoint y: 254, endPoint x: 121, endPoint y: 251, distance: 196.4
click at [121, 254] on app-calendar-viewport "Thu 21 2/2 1 Job Fri 22 1/1 1 Job Sat 23 1/1 1 Job Sun 24 1/1 1 Job Mon 25 2/2 …" at bounding box center [292, 225] width 585 height 291
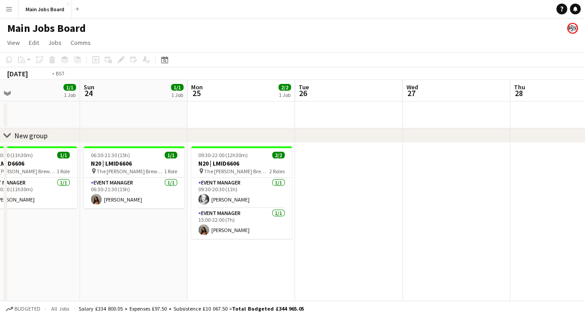
drag, startPoint x: 292, startPoint y: 228, endPoint x: 123, endPoint y: 231, distance: 169.4
click at [123, 231] on app-calendar-viewport "Thu 21 2/2 1 Job Fri 22 1/1 1 Job Sat 23 1/1 1 Job Sun 24 1/1 1 Job Mon 25 2/2 …" at bounding box center [292, 225] width 585 height 291
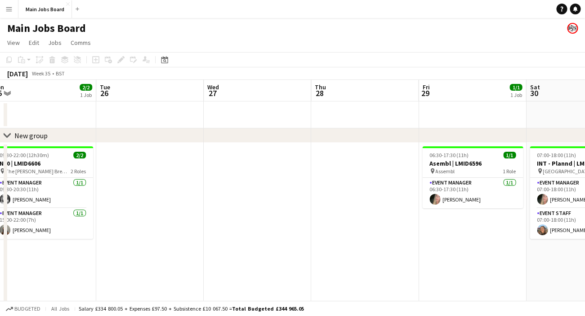
drag, startPoint x: 312, startPoint y: 222, endPoint x: 132, endPoint y: 221, distance: 180.7
click at [132, 222] on app-calendar-viewport "Sat 23 1/1 1 Job Sun 24 1/1 1 Job Mon 25 2/2 1 Job Tue 26 Wed 27 Thu 28 Fri 29 …" at bounding box center [292, 225] width 585 height 291
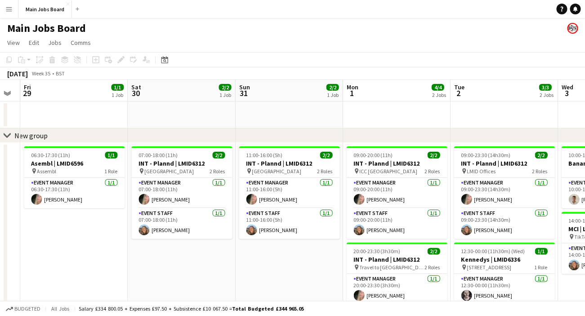
drag, startPoint x: 292, startPoint y: 257, endPoint x: 171, endPoint y: 264, distance: 121.1
click at [171, 266] on app-calendar-viewport "Mon 25 2/2 1 Job Tue 26 Wed 27 Thu 28 Fri 29 1/1 1 Job Sat 30 2/2 1 Job Sun 31 …" at bounding box center [292, 225] width 585 height 291
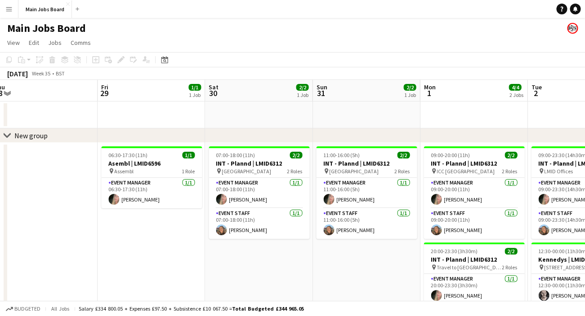
drag, startPoint x: 308, startPoint y: 245, endPoint x: 150, endPoint y: 251, distance: 158.7
click at [150, 251] on app-calendar-viewport "Mon 25 2/2 1 Job Tue 26 Wed 27 Thu 28 Fri 29 1/1 1 Job Sat 30 2/2 1 Job Sun 31 …" at bounding box center [292, 225] width 585 height 291
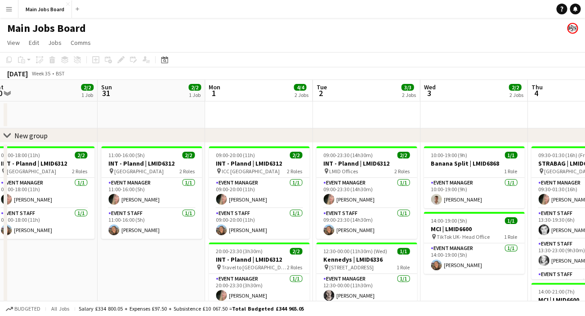
scroll to position [0, 353]
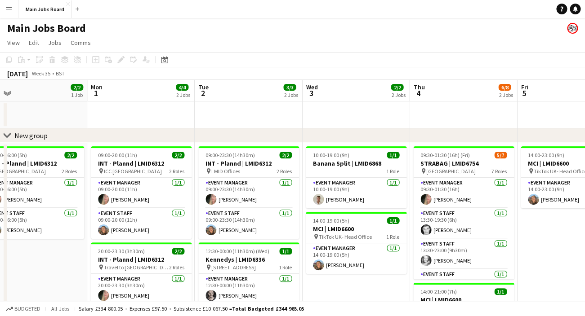
drag, startPoint x: 351, startPoint y: 113, endPoint x: 254, endPoint y: 121, distance: 97.0
click at [254, 122] on app-calendar-viewport "Thu 28 Fri 29 1/1 1 Job Sat 30 2/2 1 Job Sun 31 2/2 1 Job Mon 1 4/4 2 Jobs Tue …" at bounding box center [292, 225] width 585 height 291
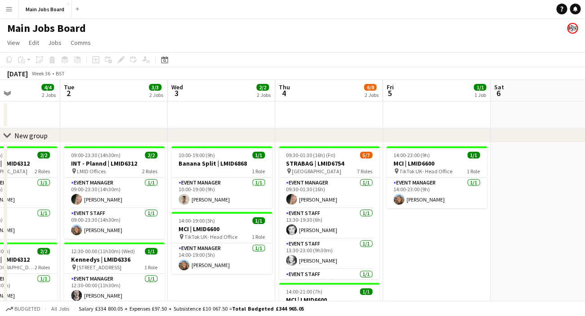
drag, startPoint x: 371, startPoint y: 120, endPoint x: 123, endPoint y: 128, distance: 248.2
click at [123, 128] on app-calendar-viewport "Sat 30 2/2 1 Job Sun 31 2/2 1 Job Mon 1 4/4 2 Jobs Tue 2 3/3 2 Jobs Wed 3 2/2 2…" at bounding box center [292, 225] width 585 height 291
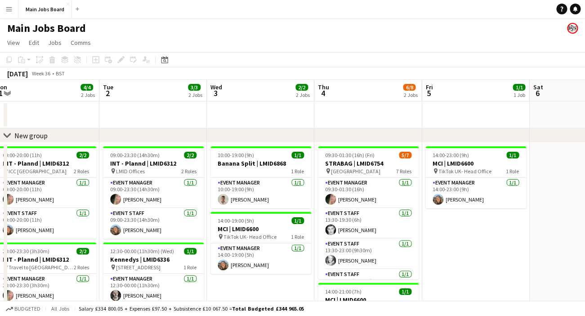
drag, startPoint x: 206, startPoint y: 123, endPoint x: 162, endPoint y: 124, distance: 44.1
click at [162, 124] on app-calendar-viewport "Sat 30 2/2 1 Job Sun 31 2/2 1 Job Mon 1 4/4 2 Jobs Tue 2 3/3 2 Jobs Wed 3 2/2 2…" at bounding box center [292, 225] width 585 height 291
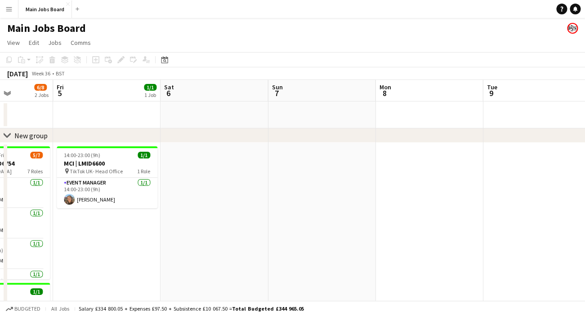
drag, startPoint x: 361, startPoint y: 125, endPoint x: 175, endPoint y: 144, distance: 187.4
click at [179, 147] on app-calendar-viewport "Mon 1 4/4 2 Jobs Tue 2 3/3 2 Jobs Wed 3 2/2 2 Jobs Thu 4 6/8 2 Jobs Fri 5 1/1 1…" at bounding box center [292, 281] width 585 height 402
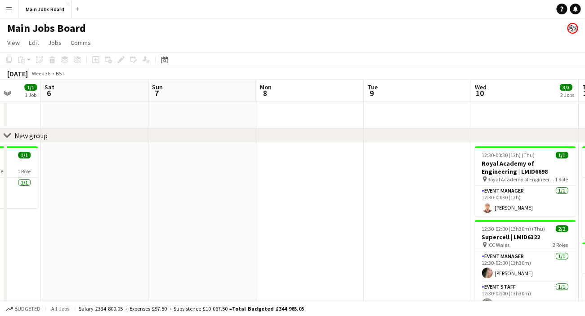
drag, startPoint x: 323, startPoint y: 113, endPoint x: 139, endPoint y: 135, distance: 185.6
click at [139, 135] on div "chevron-right New group Tue 2 3/3 2 Jobs Wed 3 2/2 2 Jobs Thu 4 6/8 2 Jobs Fri …" at bounding box center [292, 281] width 585 height 402
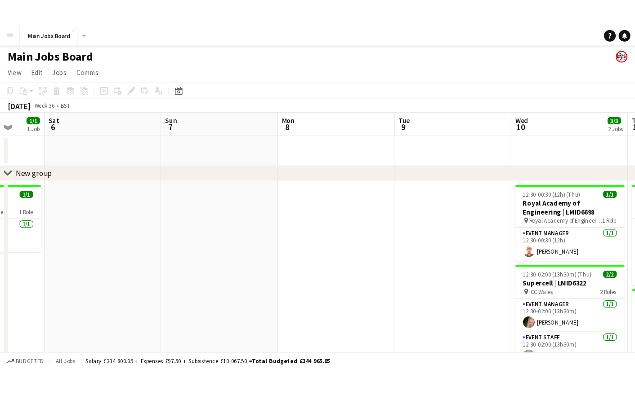
scroll to position [0, 286]
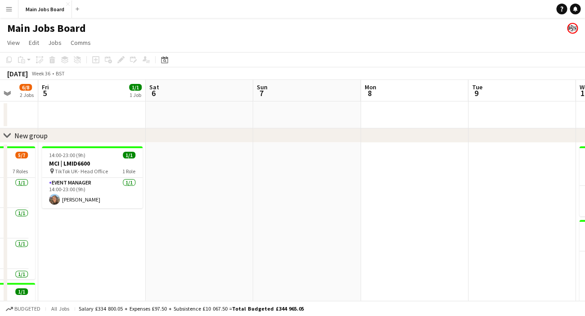
drag, startPoint x: 272, startPoint y: 114, endPoint x: 161, endPoint y: 115, distance: 111.5
click at [160, 116] on app-calendar-viewport "Tue 2 3/3 2 Jobs Wed 3 2/2 2 Jobs Thu 4 6/8 2 Jobs Fri 5 1/1 1 Job Sat 6 Sun 7 …" at bounding box center [292, 281] width 585 height 402
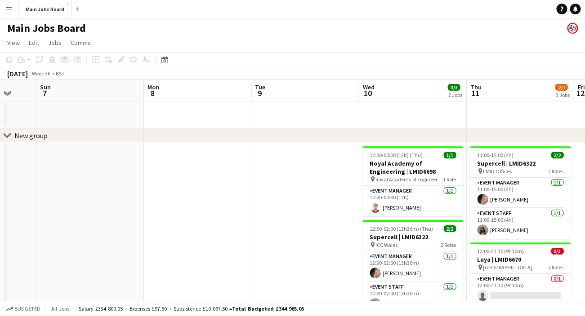
drag, startPoint x: 212, startPoint y: 12, endPoint x: 232, endPoint y: 31, distance: 27.4
click at [232, 31] on div "Menu Boards Boards Boards All jobs Status Workforce Workforce My Workforce Recr…" at bounding box center [292, 248] width 585 height 497
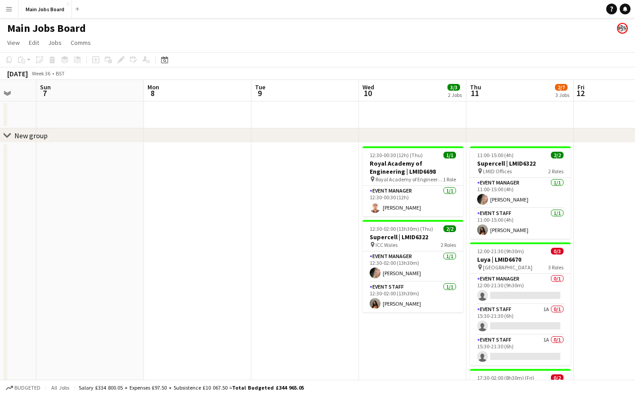
click at [13, 10] on button "Menu" at bounding box center [9, 9] width 18 height 18
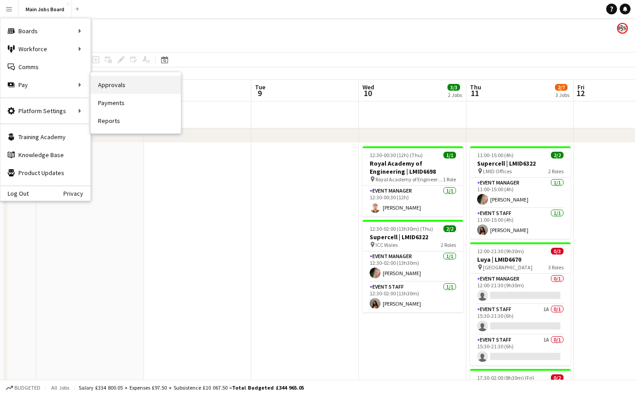
click at [107, 86] on link "Approvals" at bounding box center [136, 85] width 90 height 18
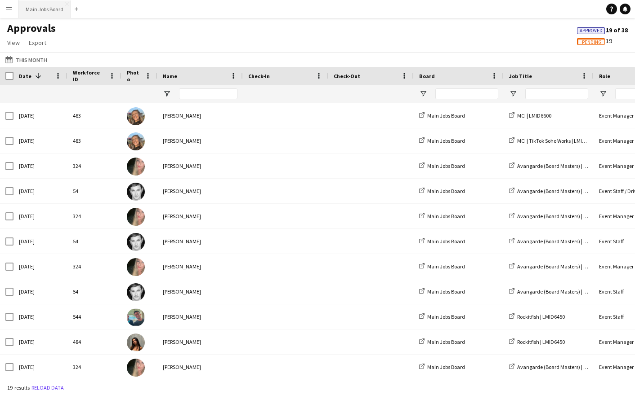
click at [46, 18] on button "Main Jobs Board Close" at bounding box center [44, 9] width 53 height 18
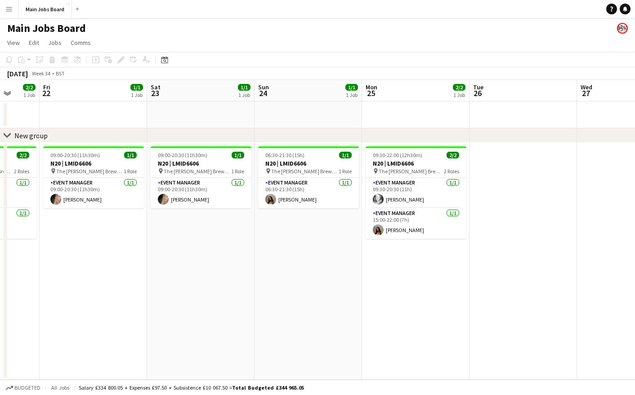
drag, startPoint x: 288, startPoint y: 253, endPoint x: 50, endPoint y: 253, distance: 237.3
click at [63, 253] on app-calendar-viewport "Tue 19 1/1 1 Job Wed 20 1/1 1 Job Thu 21 2/2 1 Job Fri 22 1/1 1 Job Sat 23 1/1 …" at bounding box center [317, 230] width 635 height 300
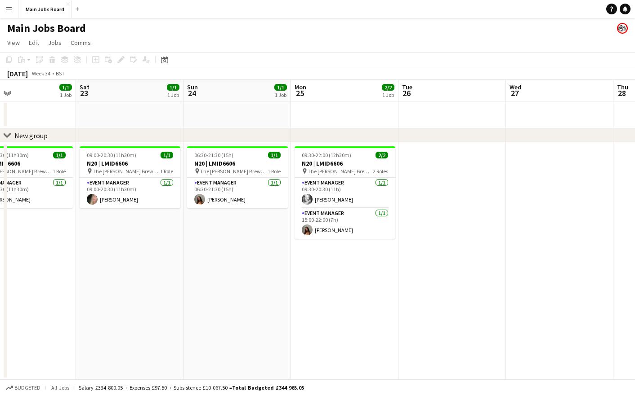
drag, startPoint x: 387, startPoint y: 266, endPoint x: 215, endPoint y: 266, distance: 172.1
click at [235, 266] on app-calendar-viewport "Tue 19 1/1 1 Job Wed 20 1/1 1 Job Thu 21 2/2 1 Job Fri 22 1/1 1 Job Sat 23 1/1 …" at bounding box center [317, 230] width 635 height 300
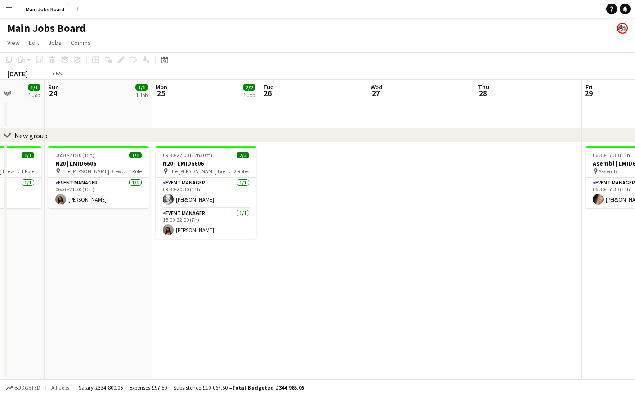
drag, startPoint x: 459, startPoint y: 258, endPoint x: 198, endPoint y: 258, distance: 261.5
click at [212, 258] on app-calendar-viewport "Wed 20 1/1 1 Job Thu 21 2/2 1 Job Fri 22 1/1 1 Job Sat 23 1/1 1 Job Sun 24 1/1 …" at bounding box center [317, 230] width 635 height 300
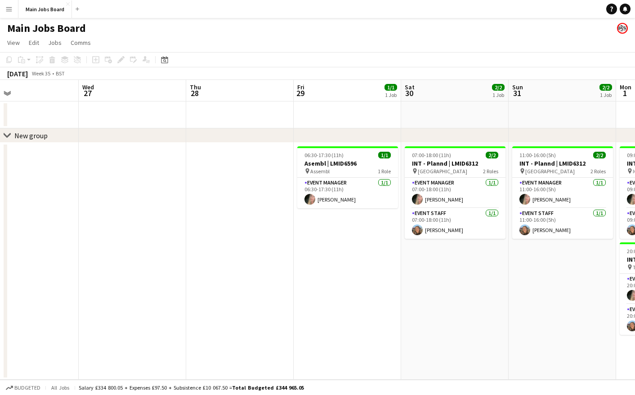
drag, startPoint x: 337, startPoint y: 253, endPoint x: 84, endPoint y: 261, distance: 253.1
click at [90, 261] on app-calendar-viewport "Sat 23 1/1 1 Job Sun 24 1/1 1 Job Mon 25 2/2 1 Job Tue 26 Wed 27 Thu 28 Fri 29 …" at bounding box center [317, 230] width 635 height 300
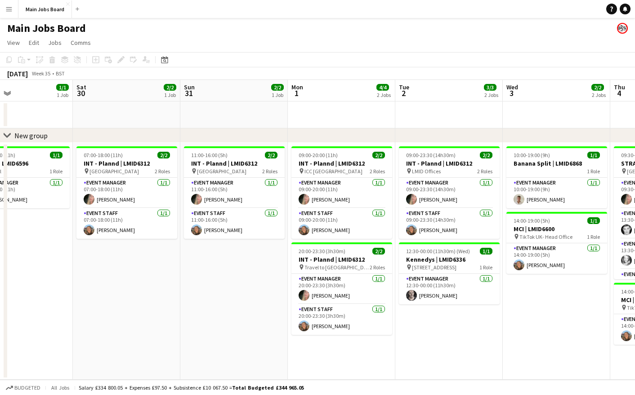
drag, startPoint x: 158, startPoint y: 257, endPoint x: 127, endPoint y: 257, distance: 31.5
click at [127, 257] on app-calendar-viewport "Tue 26 Wed 27 Thu 28 Fri 29 1/1 1 Job Sat 30 2/2 1 Job Sun 31 2/2 1 Job Mon 1 4…" at bounding box center [317, 230] width 635 height 300
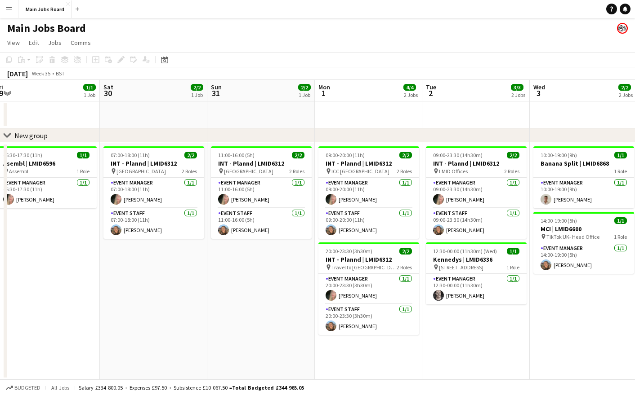
scroll to position [0, 274]
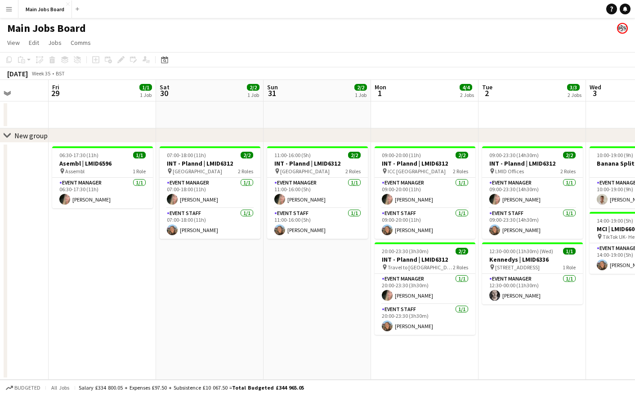
drag, startPoint x: 469, startPoint y: 301, endPoint x: 337, endPoint y: 301, distance: 131.7
click at [337, 301] on app-calendar-viewport "Tue 26 Wed 27 Thu 28 Fri 29 1/1 1 Job Sat 30 2/2 1 Job Sun 31 2/2 1 Job Mon 1 4…" at bounding box center [317, 230] width 635 height 300
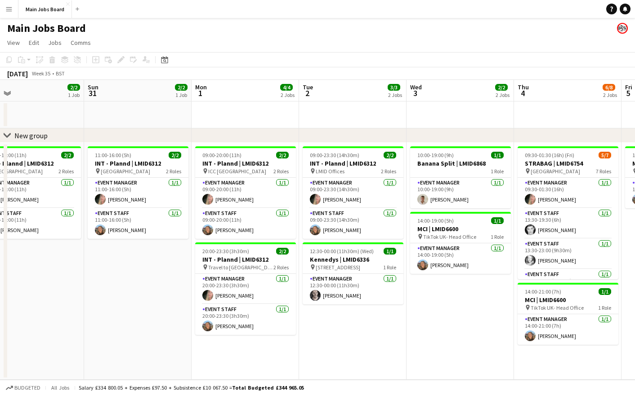
scroll to position [0, 229]
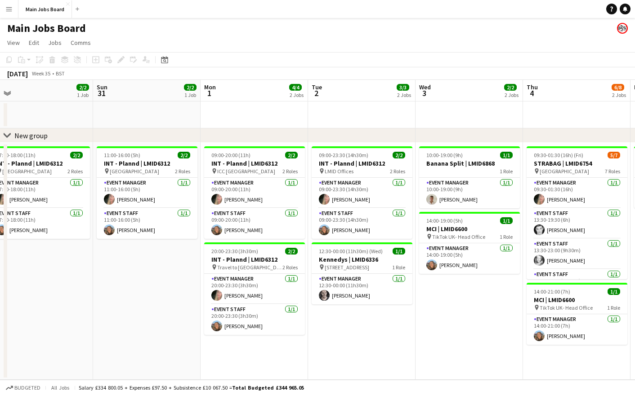
drag, startPoint x: 117, startPoint y: 298, endPoint x: 162, endPoint y: 298, distance: 44.9
click at [162, 298] on app-calendar-viewport "Thu 28 Fri 29 1/1 1 Job Sat 30 2/2 1 Job Sun 31 2/2 1 Job Mon 1 4/4 2 Jobs Tue …" at bounding box center [317, 230] width 635 height 300
click at [9, 11] on app-icon "Menu" at bounding box center [8, 8] width 7 height 7
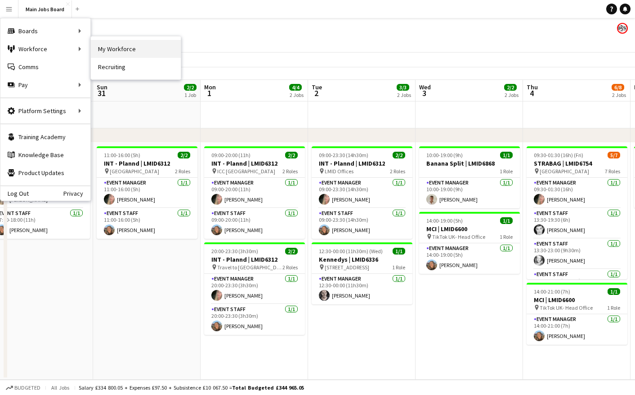
click at [134, 53] on link "My Workforce" at bounding box center [136, 49] width 90 height 18
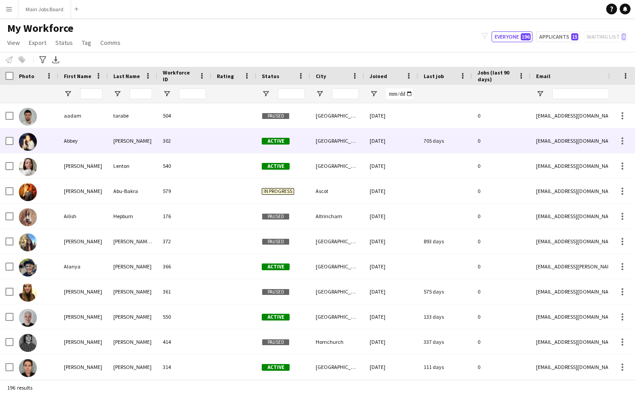
type input "**********"
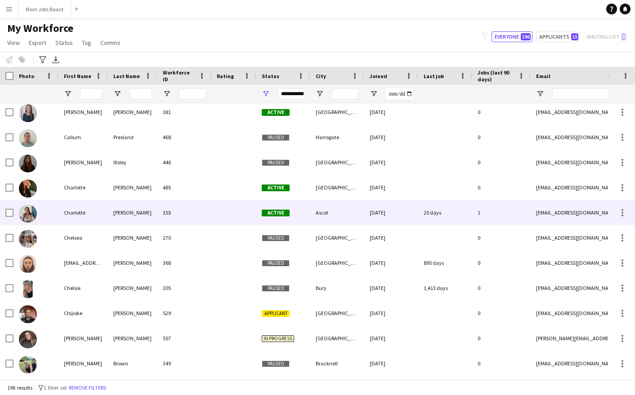
scroll to position [776, 0]
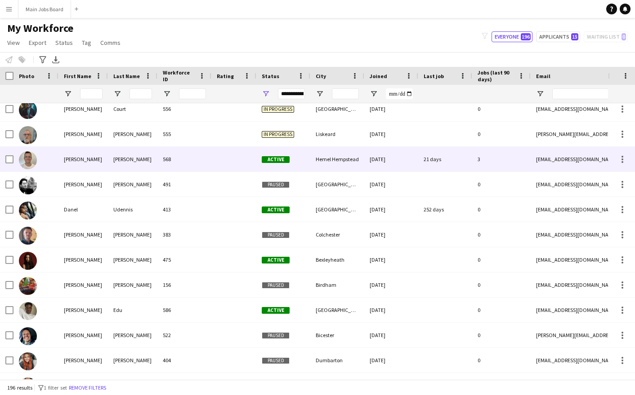
click at [84, 155] on div "[PERSON_NAME]" at bounding box center [82, 159] width 49 height 25
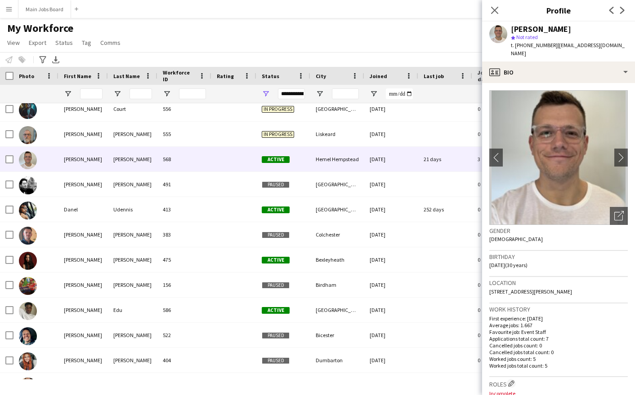
click at [51, 20] on main "My Workforce View Views Default view New view Update view Delete view Edit name…" at bounding box center [317, 200] width 635 height 365
click at [51, 15] on button "Main Jobs Board Close" at bounding box center [44, 9] width 53 height 18
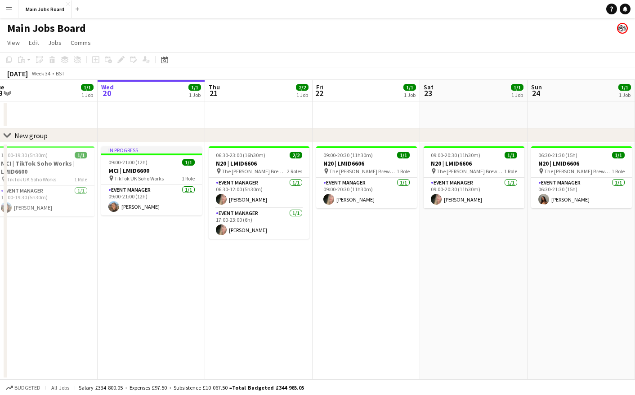
drag, startPoint x: 501, startPoint y: 246, endPoint x: 490, endPoint y: 246, distance: 10.3
click at [490, 246] on app-calendar-viewport "Sun 17 Mon 18 Tue 19 1/1 1 Job Wed 20 1/1 1 Job Thu 21 2/2 1 Job Fri 22 1/1 1 J…" at bounding box center [317, 230] width 635 height 300
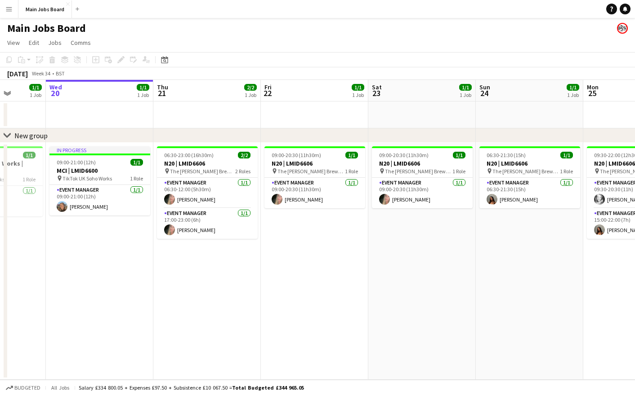
drag, startPoint x: 462, startPoint y: 252, endPoint x: 177, endPoint y: 252, distance: 284.9
click at [188, 252] on app-calendar-viewport "Sun 17 Mon 18 Tue 19 1/1 1 Job Wed 20 1/1 1 Job Thu 21 2/2 1 Job Fri 22 1/1 1 J…" at bounding box center [317, 230] width 635 height 300
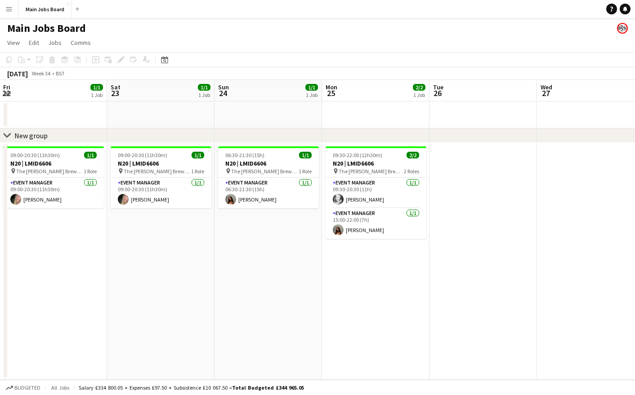
drag, startPoint x: 522, startPoint y: 246, endPoint x: 133, endPoint y: 246, distance: 388.7
click at [151, 246] on app-calendar-viewport "Tue 19 1/1 1 Job Wed 20 1/1 1 Job Thu 21 2/2 1 Job Fri 22 1/1 1 Job Sat 23 1/1 …" at bounding box center [317, 230] width 635 height 300
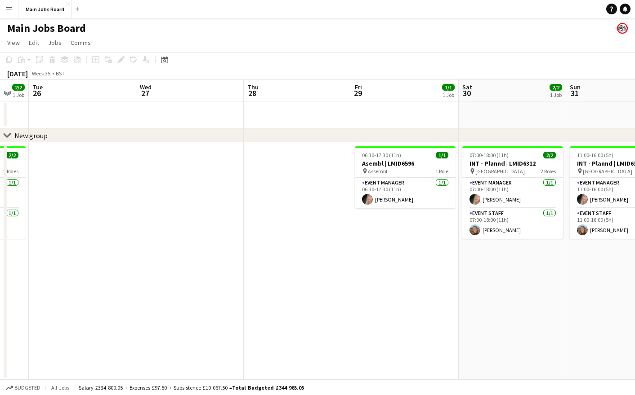
drag, startPoint x: 356, startPoint y: 241, endPoint x: 44, endPoint y: 244, distance: 311.9
click at [53, 244] on app-calendar-viewport "Sat 23 1/1 1 Job Sun 24 1/1 1 Job Mon 25 2/2 1 Job Tue 26 Wed 27 Thu 28 Fri 29 …" at bounding box center [317, 230] width 635 height 300
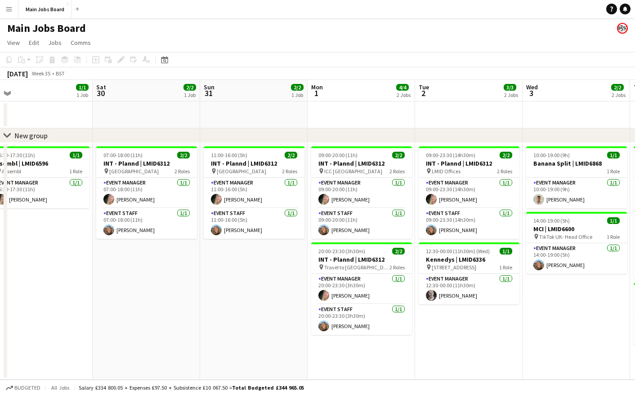
drag, startPoint x: 448, startPoint y: 206, endPoint x: 83, endPoint y: 208, distance: 365.4
click at [83, 208] on app-calendar-viewport "Mon 25 2/2 1 Job Tue 26 Wed 27 Thu 28 Fri 29 1/1 1 Job Sat 30 2/2 1 Job Sun 31 …" at bounding box center [317, 230] width 635 height 300
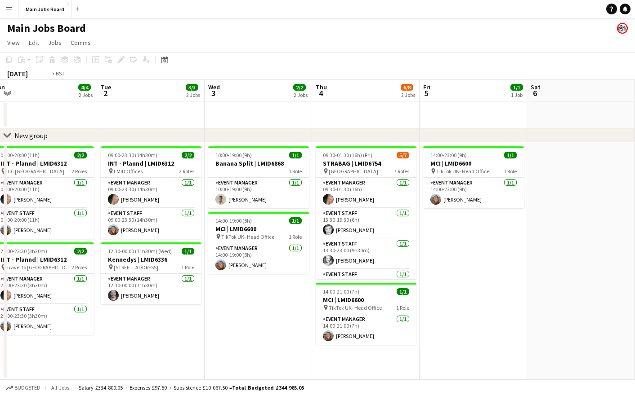
drag, startPoint x: 466, startPoint y: 218, endPoint x: 95, endPoint y: 218, distance: 371.2
click at [114, 218] on app-calendar-viewport "Fri 29 1/1 1 Job Sat 30 2/2 1 Job Sun 31 2/2 1 Job Mon 1 4/4 2 Jobs Tue 2 3/3 2…" at bounding box center [317, 230] width 635 height 300
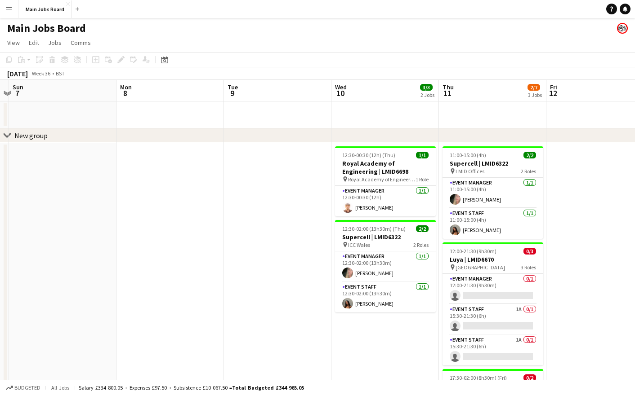
drag, startPoint x: 240, startPoint y: 222, endPoint x: -17, endPoint y: 222, distance: 256.6
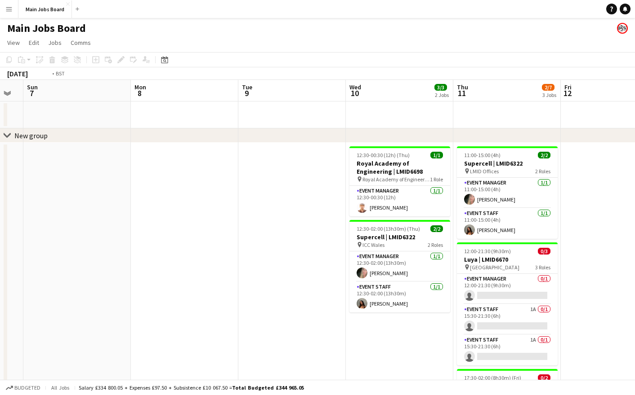
drag, startPoint x: 180, startPoint y: 217, endPoint x: -79, endPoint y: 222, distance: 258.4
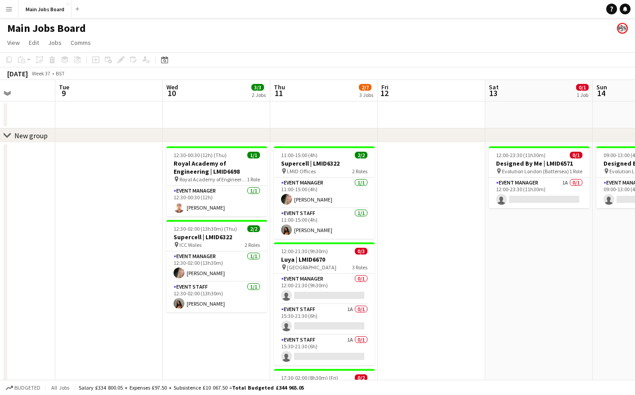
drag, startPoint x: 351, startPoint y: 213, endPoint x: -86, endPoint y: 227, distance: 437.5
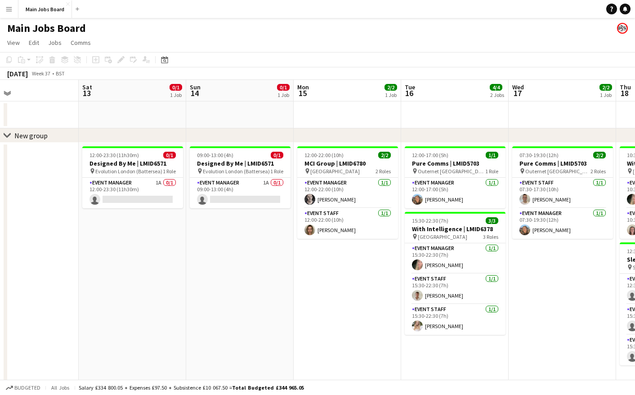
drag, startPoint x: 529, startPoint y: 194, endPoint x: 153, endPoint y: 194, distance: 376.6
click at [182, 194] on app-calendar-viewport "Wed 10 3/3 2 Jobs Thu 11 2/7 3 Jobs Fri 12 Sat 13 0/1 1 Job Sun 14 0/1 1 Job Mo…" at bounding box center [317, 281] width 635 height 402
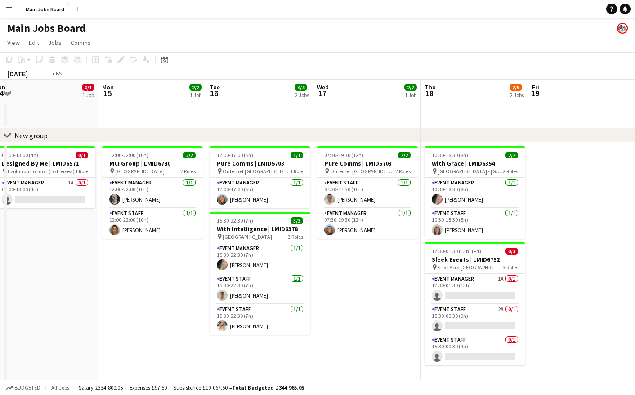
drag, startPoint x: 316, startPoint y: 194, endPoint x: 64, endPoint y: 195, distance: 252.6
click at [72, 195] on app-calendar-viewport "Fri 12 Sat 13 0/1 1 Job Sun 14 0/1 1 Job Mon 15 2/2 1 Job Tue 16 4/4 2 Jobs Wed…" at bounding box center [317, 281] width 635 height 402
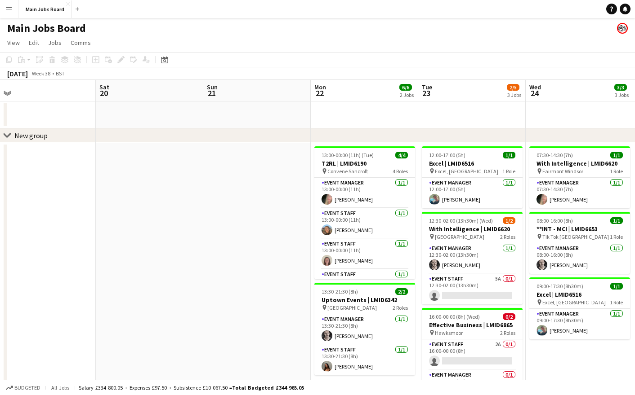
drag, startPoint x: 289, startPoint y: 180, endPoint x: 49, endPoint y: 184, distance: 240.0
click at [61, 184] on app-calendar-viewport "Tue 16 4/4 2 Jobs Wed 17 2/2 1 Job Thu 18 2/5 2 Jobs Fri 19 Sat 20 Sun 21 Mon 2…" at bounding box center [317, 281] width 635 height 402
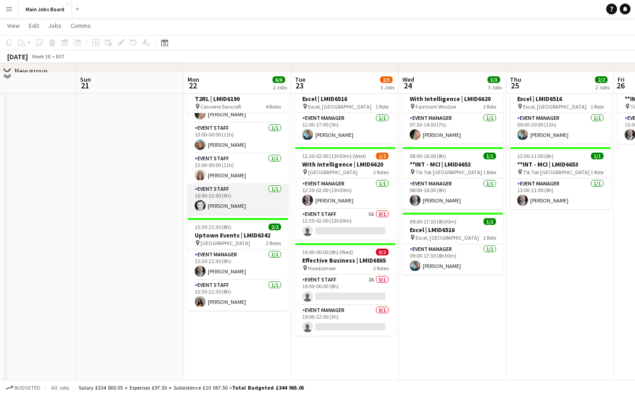
scroll to position [76, 0]
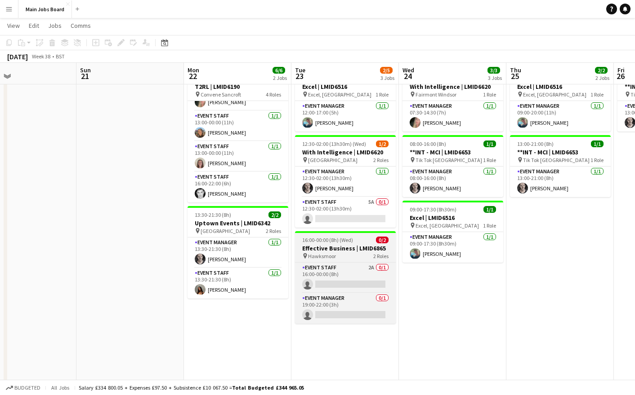
click at [327, 254] on span "Hawksmoor" at bounding box center [322, 256] width 28 height 7
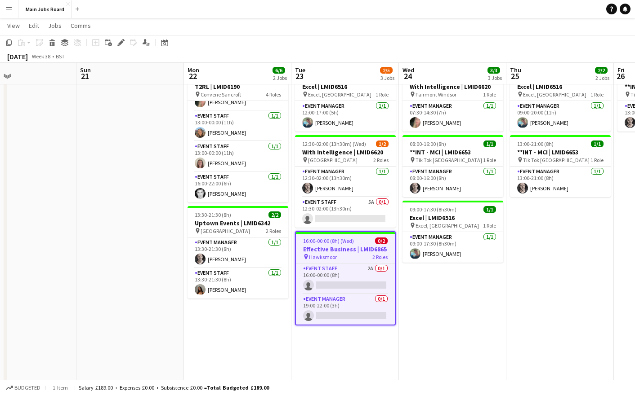
click at [331, 243] on span "16:00-00:00 (8h) (Wed)" at bounding box center [328, 241] width 51 height 7
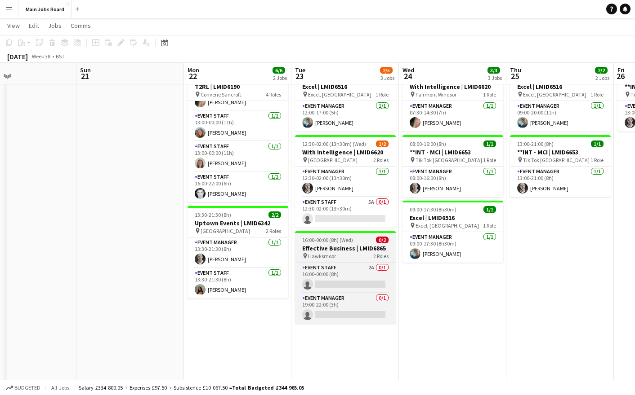
click at [331, 243] on span "16:00-00:00 (8h) (Wed)" at bounding box center [327, 240] width 51 height 7
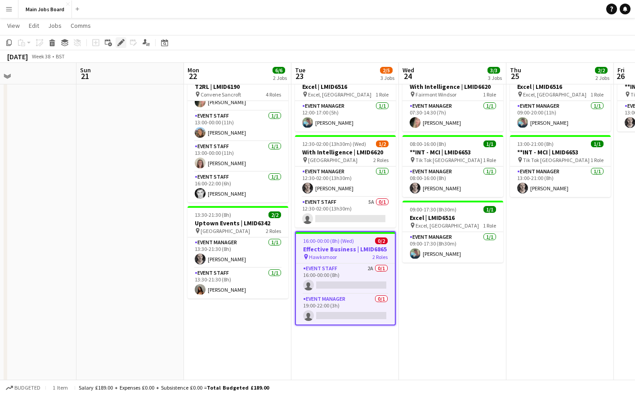
click at [123, 44] on icon "Edit" at bounding box center [120, 42] width 7 height 7
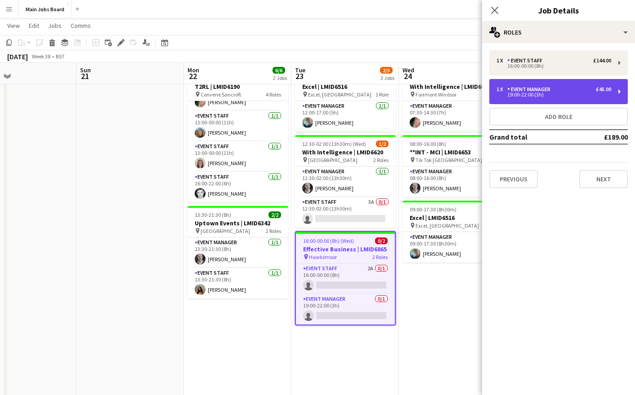
click at [547, 96] on div "19:00-22:00 (3h)" at bounding box center [553, 95] width 115 height 4
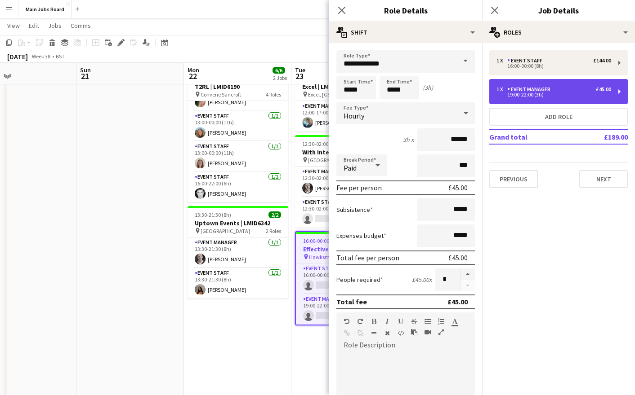
click at [511, 91] on div "Event Manager" at bounding box center [530, 89] width 47 height 6
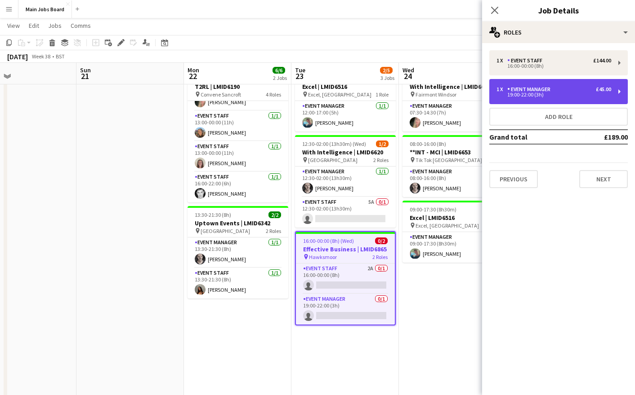
click at [520, 93] on div "19:00-22:00 (3h)" at bounding box center [553, 95] width 115 height 4
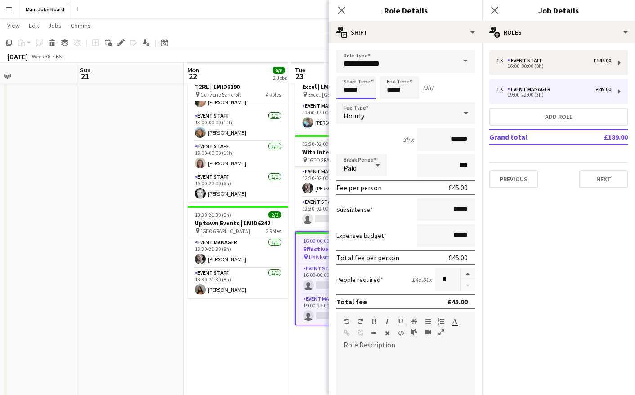
click at [351, 91] on input "*****" at bounding box center [356, 87] width 40 height 22
type input "*****"
click at [510, 239] on mat-expansion-panel "pencil3 General details 1 x Event Staff £144.00 16:00-00:00 (8h) 1 x Event Mana…" at bounding box center [558, 219] width 153 height 352
click at [494, 9] on icon "Close pop-in" at bounding box center [494, 10] width 9 height 9
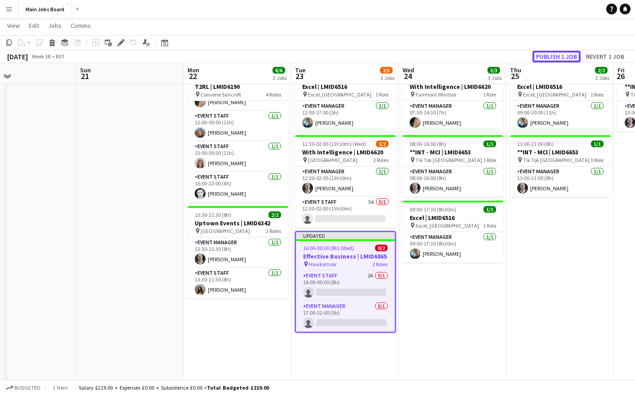
click at [550, 61] on button "Publish 1 job" at bounding box center [556, 57] width 48 height 12
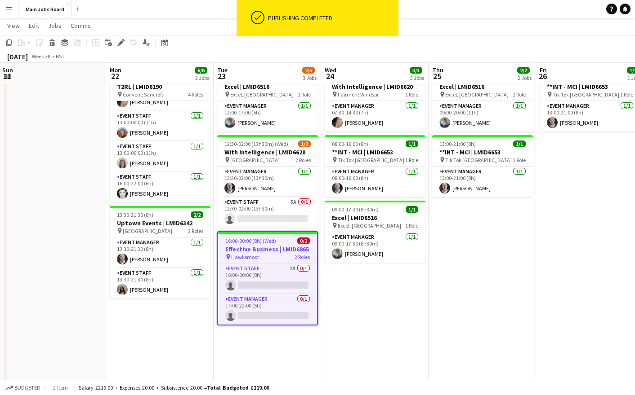
drag, startPoint x: 230, startPoint y: 345, endPoint x: 134, endPoint y: 345, distance: 95.7
click at [138, 316] on app-calendar-viewport "Thu 18 2/5 2 Jobs Fri 19 Sat 20 Sun 21 Mon 22 6/6 2 Jobs Tue 23 2/5 3 Jobs Wed …" at bounding box center [317, 182] width 635 height 446
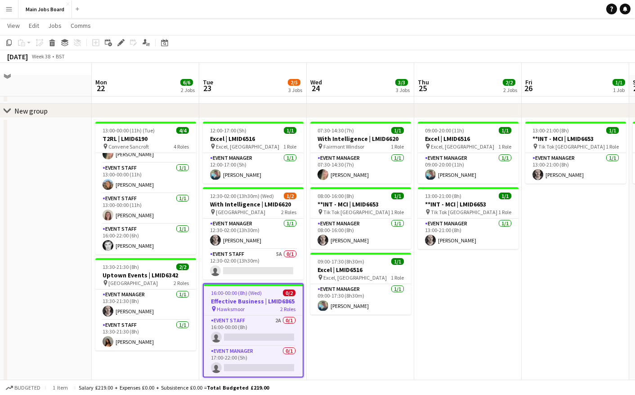
scroll to position [22, 0]
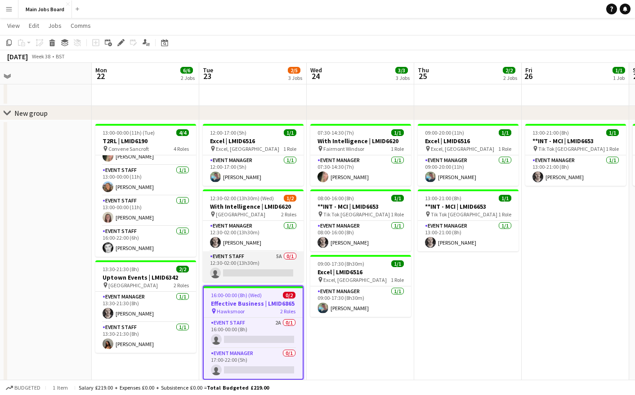
click at [279, 257] on app-card-role "Event Staff 5A 0/1 12:30-02:00 (13h30m) single-neutral-actions" at bounding box center [253, 267] width 101 height 31
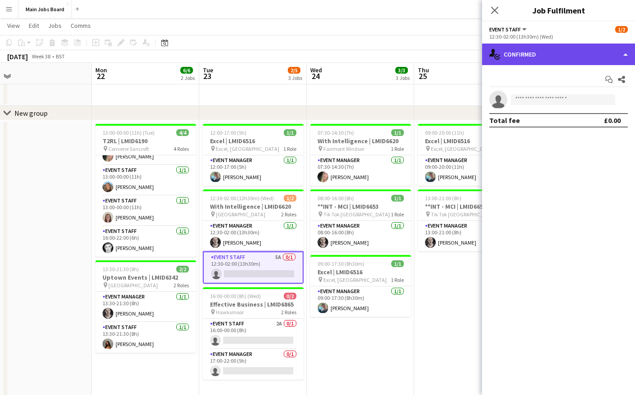
click at [533, 60] on div "single-neutral-actions-check-2 Confirmed" at bounding box center [558, 55] width 153 height 22
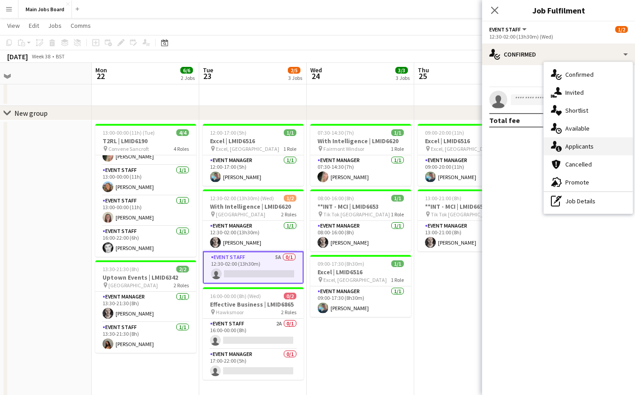
click at [591, 146] on div "single-neutral-actions-information Applicants" at bounding box center [587, 147] width 89 height 18
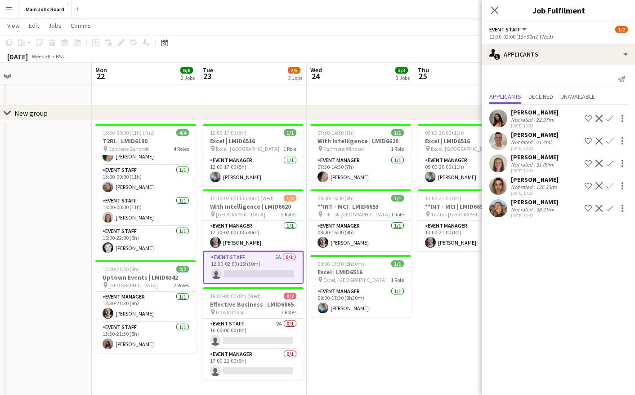
click at [501, 141] on app-user-avatar at bounding box center [498, 141] width 18 height 18
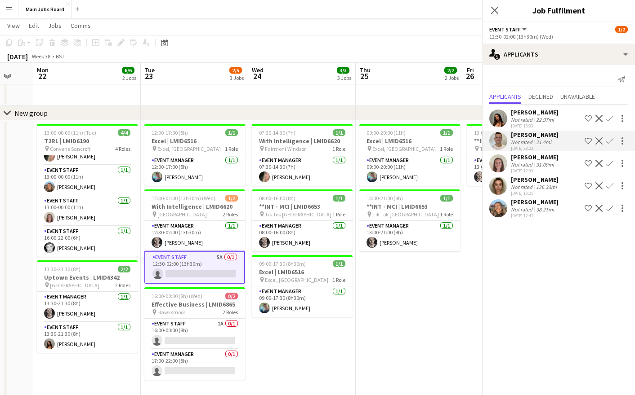
scroll to position [0, 307]
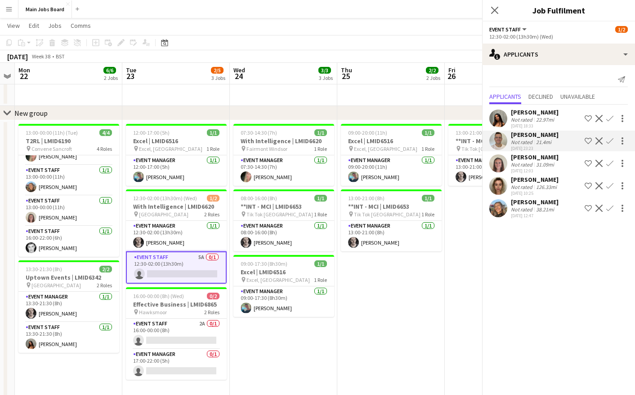
drag, startPoint x: 310, startPoint y: 352, endPoint x: 233, endPoint y: 352, distance: 76.8
click at [233, 316] on app-calendar-viewport "Fri 19 Sat 20 Sun 21 Mon 22 6/6 2 Jobs Tue 23 2/5 3 Jobs Wed 24 3/3 3 Jobs Thu …" at bounding box center [317, 236] width 635 height 446
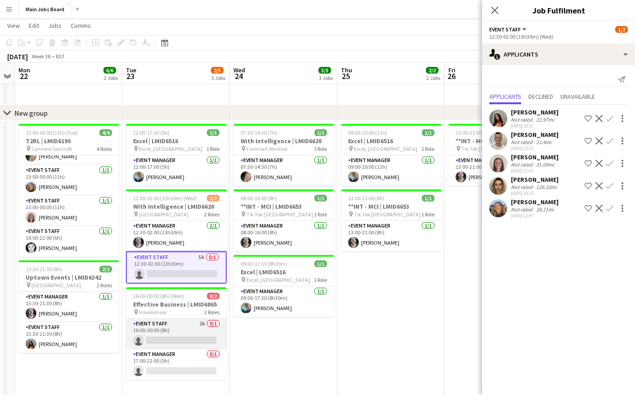
click at [202, 316] on app-card-role "Event Staff 2A 0/1 16:00-00:00 (8h) single-neutral-actions" at bounding box center [176, 334] width 101 height 31
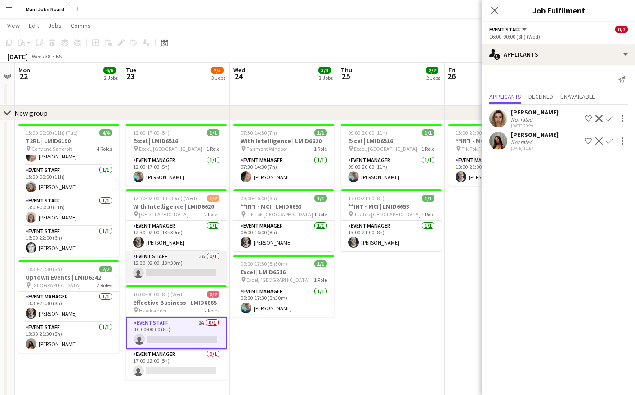
click at [200, 257] on app-card-role "Event Staff 5A 0/1 12:30-02:00 (13h30m) single-neutral-actions" at bounding box center [176, 267] width 101 height 31
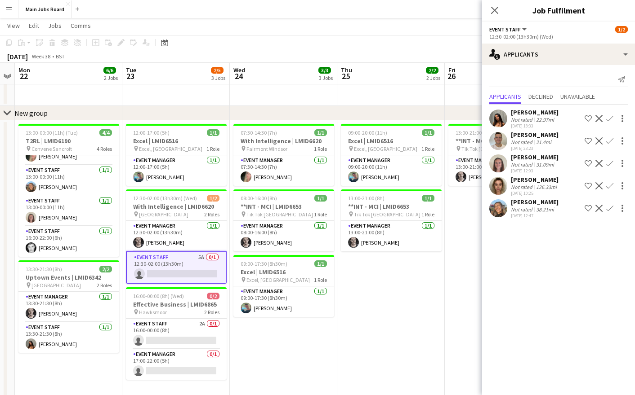
click at [608, 142] on app-icon "Confirm" at bounding box center [609, 141] width 7 height 7
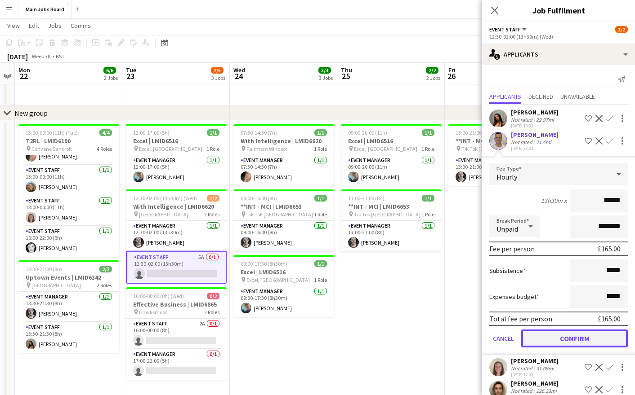
click at [543, 316] on button "Confirm" at bounding box center [574, 339] width 107 height 18
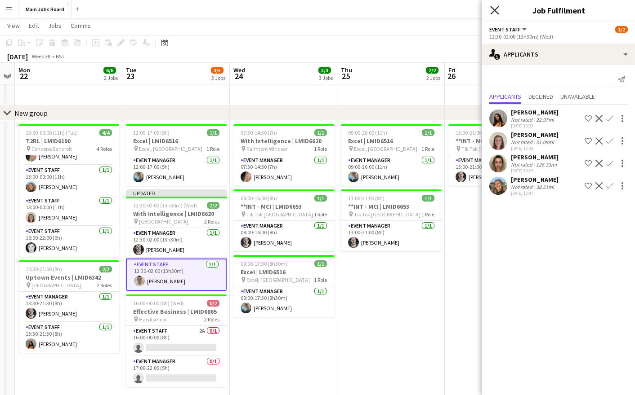
click at [492, 8] on icon at bounding box center [494, 10] width 9 height 9
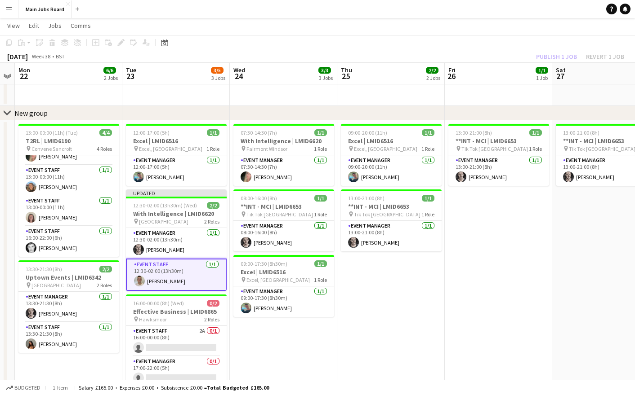
click at [543, 56] on div "Publish 1 job Revert 1 job" at bounding box center [580, 57] width 110 height 12
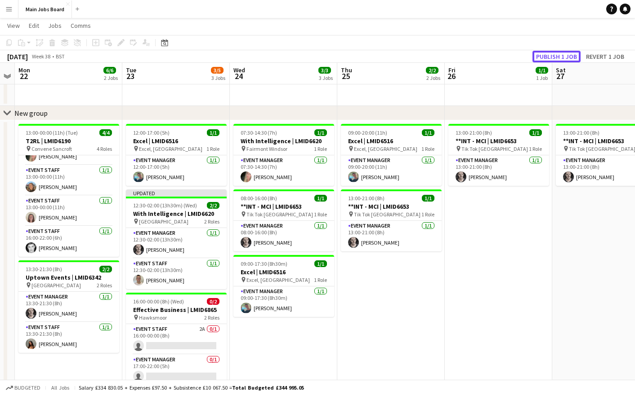
click at [543, 56] on button "Publish 1 job" at bounding box center [556, 57] width 48 height 12
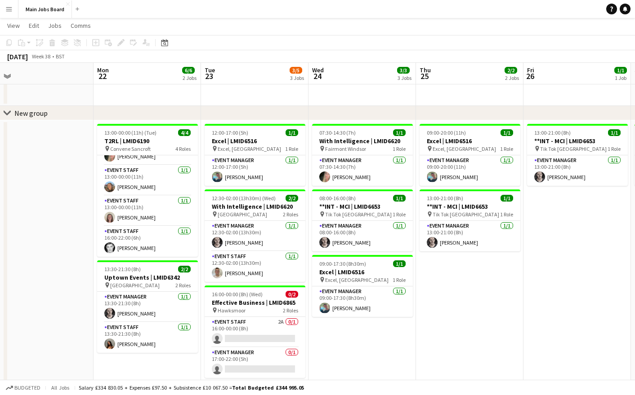
drag, startPoint x: 63, startPoint y: 96, endPoint x: 218, endPoint y: 96, distance: 155.0
click at [217, 96] on app-calendar-viewport "Fri 19 Sat 20 Sun 21 Mon 22 6/6 2 Jobs Tue 23 3/5 3 Jobs Wed 24 3/3 3 Jobs Thu …" at bounding box center [317, 236] width 635 height 446
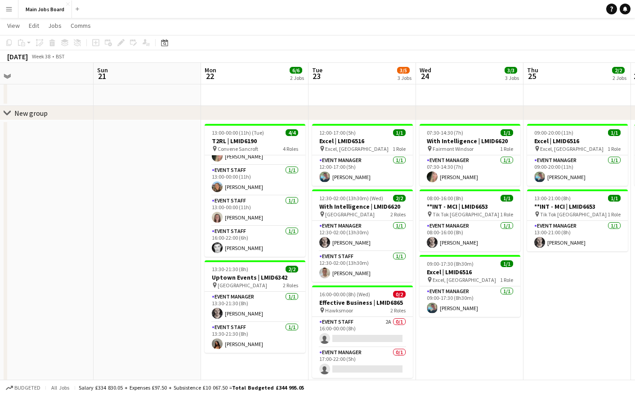
scroll to position [0, 261]
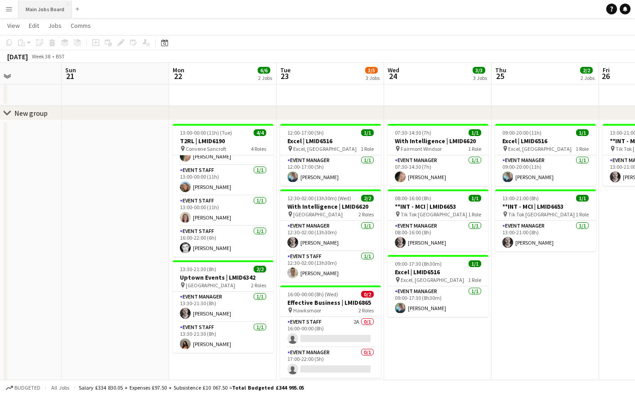
click at [50, 14] on button "Main Jobs Board Close" at bounding box center [44, 9] width 53 height 18
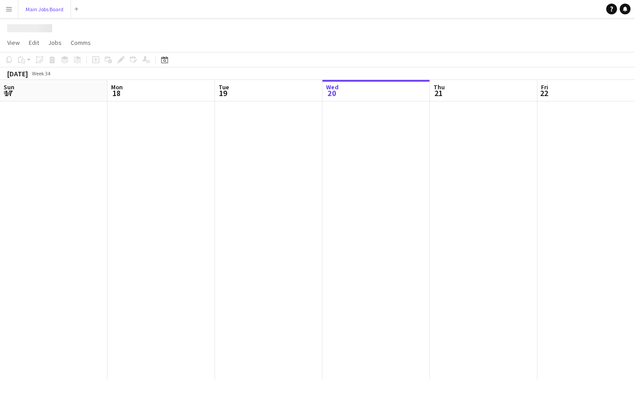
scroll to position [0, 0]
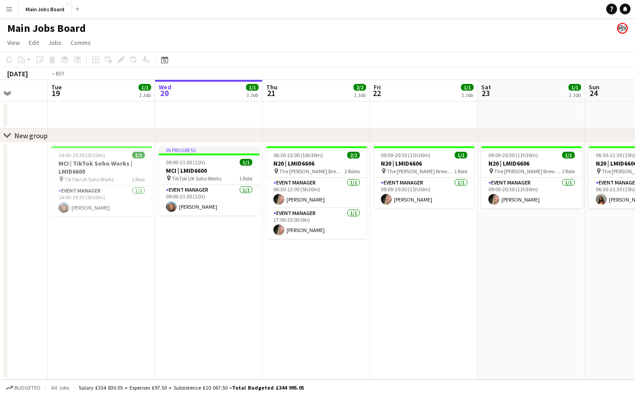
drag, startPoint x: 114, startPoint y: 266, endPoint x: 329, endPoint y: 249, distance: 215.5
click at [316, 249] on app-calendar-viewport "Sat 16 Sun 17 Mon 18 Tue 19 1/1 1 Job Wed 20 1/1 1 Job Thu 21 2/2 1 Job Fri 22 …" at bounding box center [317, 230] width 635 height 300
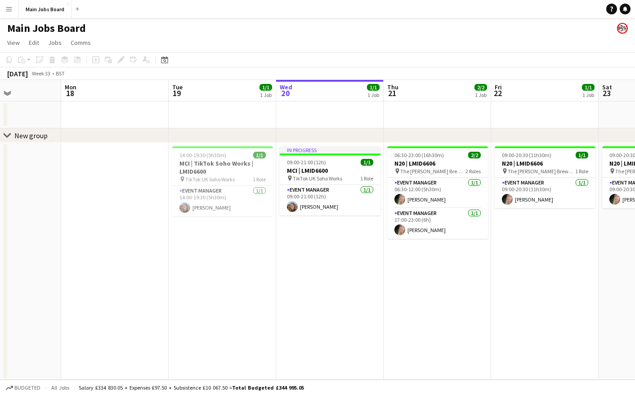
drag, startPoint x: 82, startPoint y: 244, endPoint x: 238, endPoint y: 244, distance: 155.9
click at [238, 244] on app-calendar-viewport "Fri 15 Sat 16 Sun 17 Mon 18 Tue 19 1/1 1 Job Wed 20 1/1 1 Job Thu 21 2/2 1 Job …" at bounding box center [317, 230] width 635 height 300
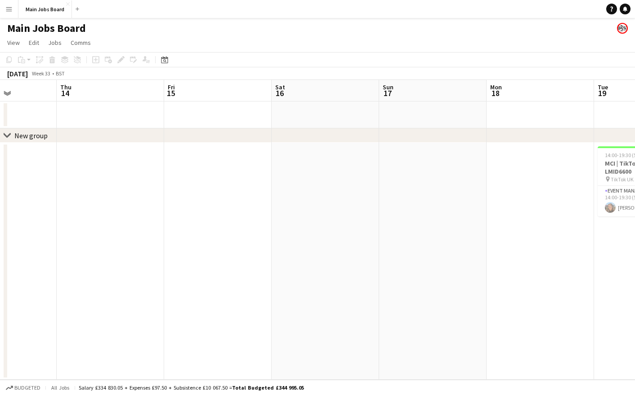
drag, startPoint x: 46, startPoint y: 253, endPoint x: 387, endPoint y: 250, distance: 341.1
click at [379, 252] on app-calendar-viewport "Tue 12 Wed 13 Thu 14 Fri 15 Sat 16 Sun 17 Mon 18 Tue 19 1/1 1 Job Wed 20 1/1 1 …" at bounding box center [317, 230] width 635 height 300
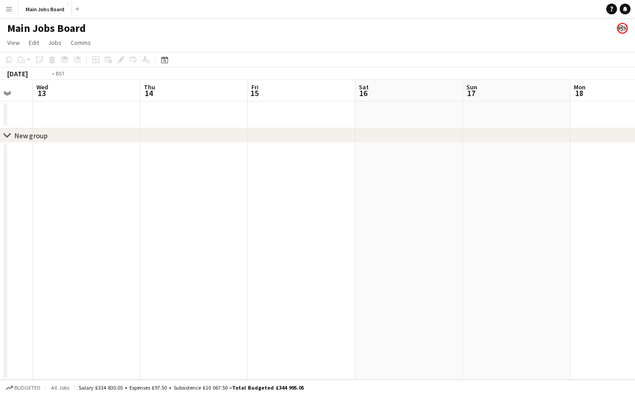
drag, startPoint x: 171, startPoint y: 218, endPoint x: 563, endPoint y: 218, distance: 392.3
click at [544, 218] on app-calendar-viewport "Sun 10 4/4 1 Job Mon 11 2/2 1 Job Tue 12 Wed 13 Thu 14 Fri 15 Sat 16 Sun 17 Mon…" at bounding box center [317, 230] width 635 height 300
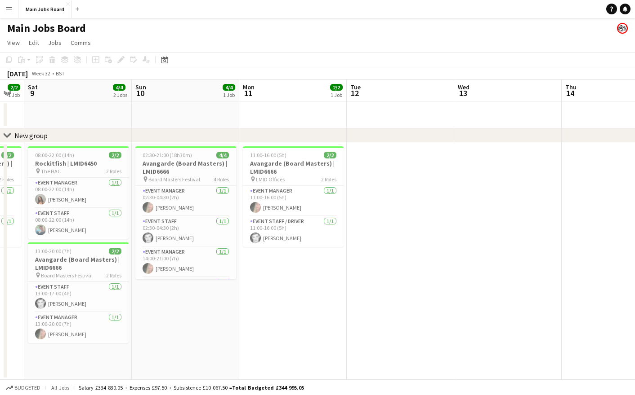
drag, startPoint x: 180, startPoint y: 239, endPoint x: 468, endPoint y: 239, distance: 288.5
click at [465, 239] on app-calendar-viewport "Thu 7 2/2 1 Job Fri 8 2/2 1 Job Sat 9 4/4 2 Jobs Sun 10 4/4 1 Job Mon 11 2/2 1 …" at bounding box center [317, 230] width 635 height 300
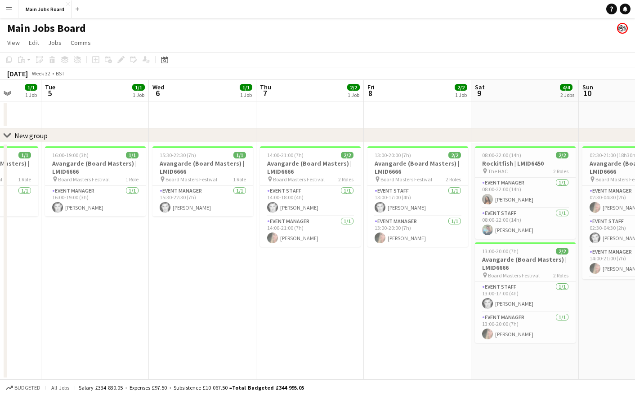
drag, startPoint x: 106, startPoint y: 324, endPoint x: 308, endPoint y: 324, distance: 201.8
click at [315, 316] on app-calendar-viewport "Sat 2 Sun 3 Mon 4 1/1 1 Job Tue 5 1/1 1 Job Wed 6 1/1 1 Job Thu 7 2/2 1 Job Fri…" at bounding box center [317, 230] width 635 height 300
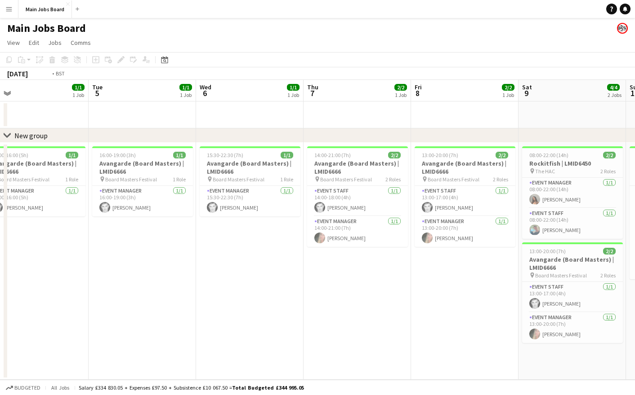
drag, startPoint x: 119, startPoint y: 333, endPoint x: 349, endPoint y: 333, distance: 229.6
click at [339, 316] on app-calendar-viewport "Sat 2 Sun 3 Mon 4 1/1 1 Job Tue 5 1/1 1 Job Wed 6 1/1 1 Job Thu 7 2/2 1 Job Fri…" at bounding box center [317, 230] width 635 height 300
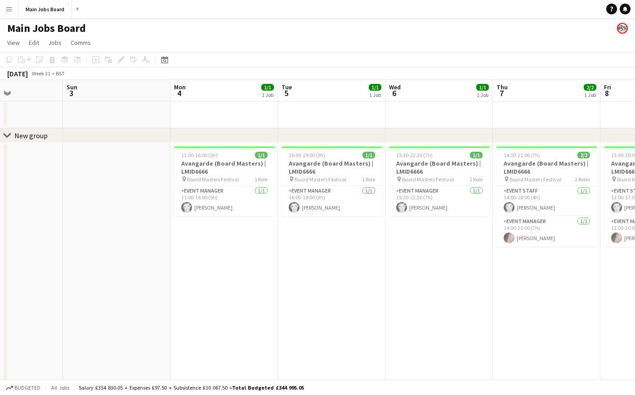
drag, startPoint x: 132, startPoint y: 261, endPoint x: 490, endPoint y: 261, distance: 357.7
click at [484, 261] on app-calendar-viewport "Thu 31 7/7 4 Jobs Fri 1 Sat 2 Sun 3 Mon 4 1/1 1 Job Tue 5 1/1 1 Job Wed 6 1/1 1…" at bounding box center [317, 303] width 635 height 446
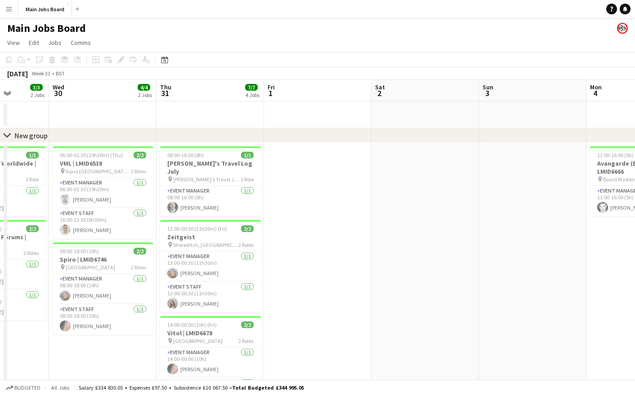
drag, startPoint x: 108, startPoint y: 275, endPoint x: 373, endPoint y: 275, distance: 264.7
click at [333, 275] on app-calendar-viewport "Sun 27 Mon 28 1/1 1 Job Tue 29 3/3 2 Jobs Wed 30 4/4 2 Jobs Thu 31 7/7 4 Jobs F…" at bounding box center [317, 303] width 635 height 446
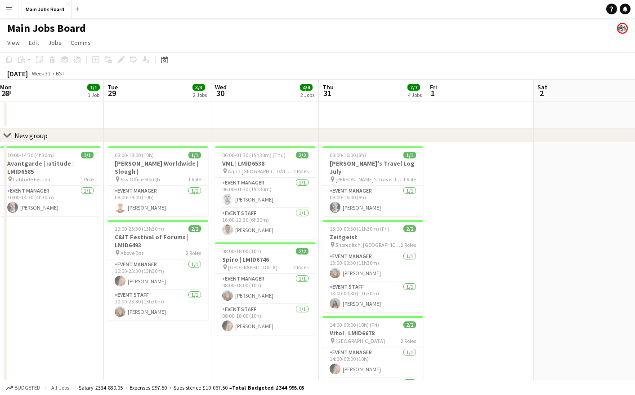
click at [8, 7] on app-icon "Menu" at bounding box center [8, 8] width 7 height 7
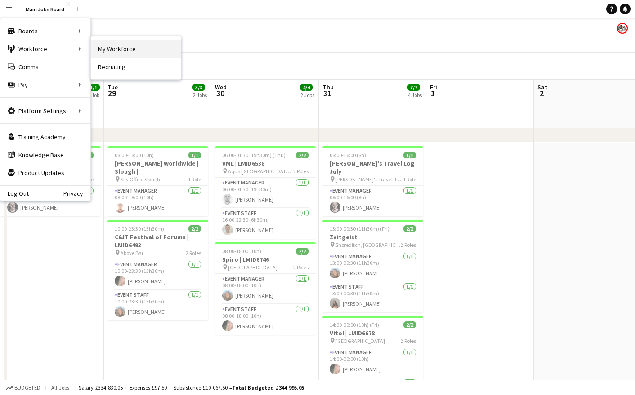
click at [103, 54] on link "My Workforce" at bounding box center [136, 49] width 90 height 18
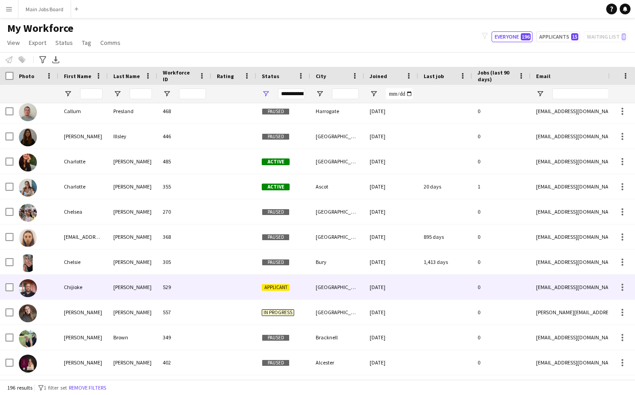
scroll to position [908, 0]
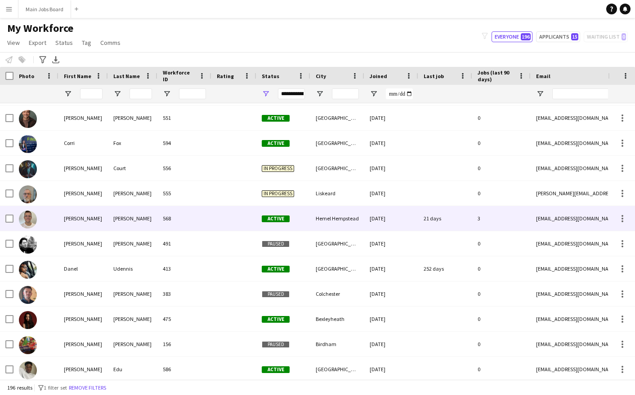
click at [67, 226] on div "[PERSON_NAME]" at bounding box center [82, 218] width 49 height 25
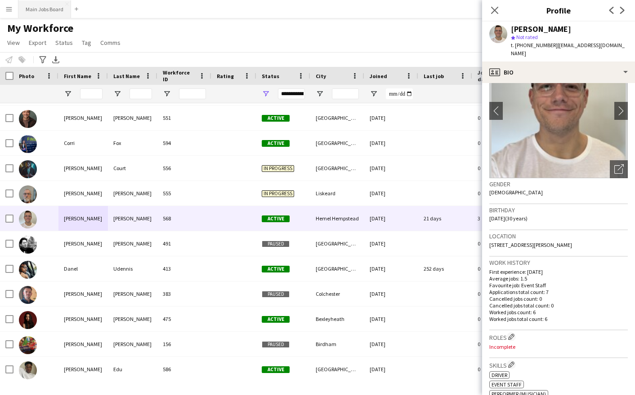
click at [54, 8] on button "Main Jobs Board Close" at bounding box center [44, 9] width 53 height 18
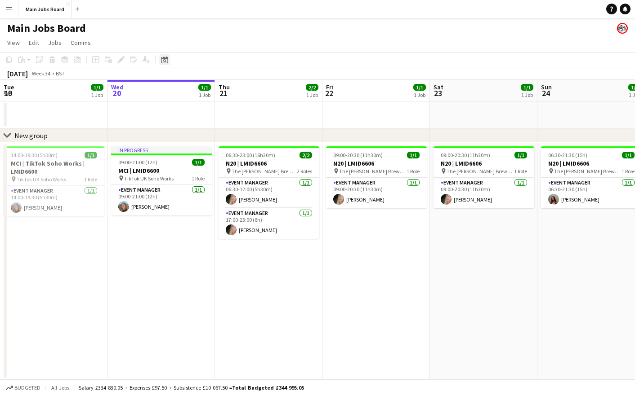
click at [163, 59] on icon "Date picker" at bounding box center [164, 59] width 7 height 7
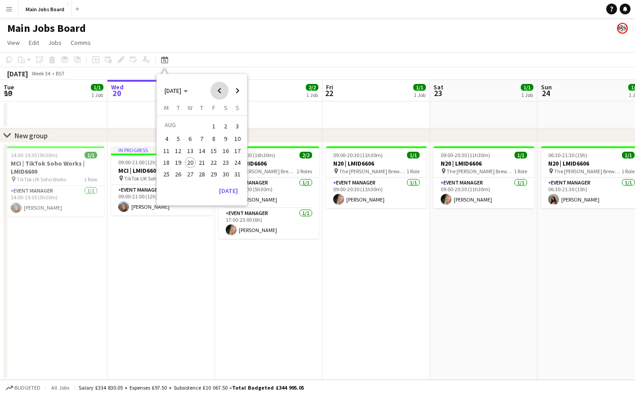
click at [219, 90] on span "Previous month" at bounding box center [219, 91] width 18 height 18
click at [213, 138] on span "6" at bounding box center [213, 139] width 11 height 11
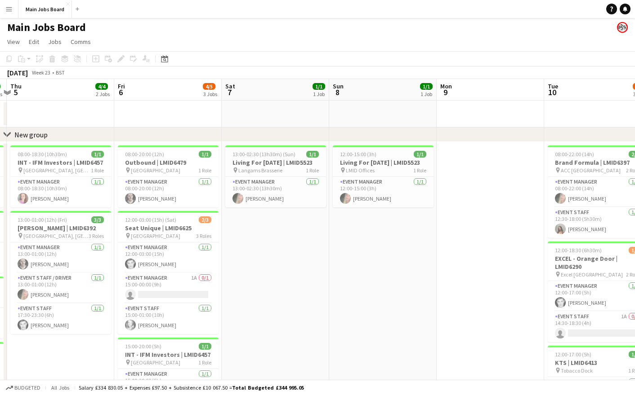
drag, startPoint x: 342, startPoint y: 280, endPoint x: 111, endPoint y: 280, distance: 231.9
click at [111, 280] on app-calendar-viewport "Mon 2 2/2 2 Jobs Tue 3 5/5 5 Jobs Wed 4 5/5 4 Jobs Thu 5 4/4 2 Jobs Fri 6 4/5 3…" at bounding box center [317, 365] width 635 height 572
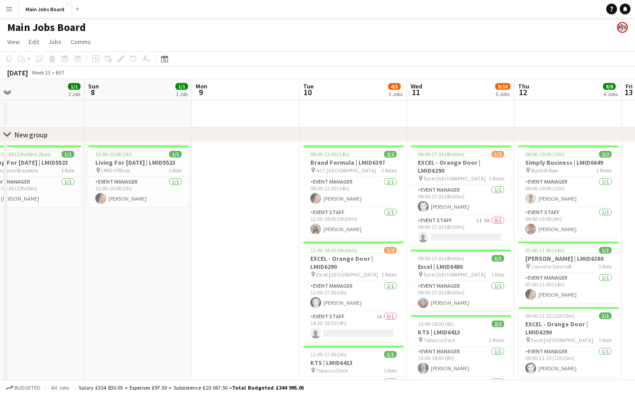
drag, startPoint x: 349, startPoint y: 259, endPoint x: 165, endPoint y: 259, distance: 184.2
click at [172, 259] on app-calendar-viewport "Wed 4 5/5 4 Jobs Thu 5 4/4 2 Jobs Fri 6 4/5 3 Jobs Sat 7 1/1 1 Job Sun 8 1/1 1 …" at bounding box center [317, 365] width 635 height 572
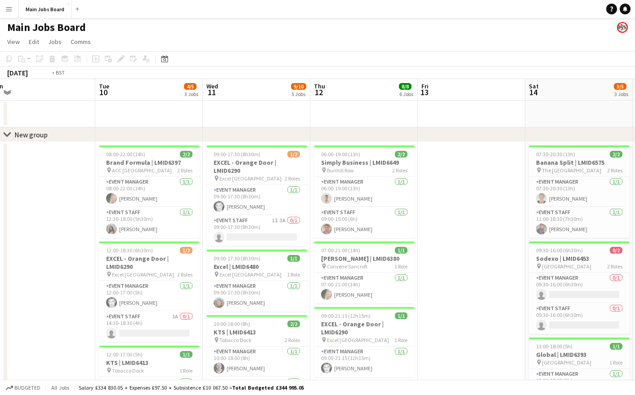
drag, startPoint x: 410, startPoint y: 233, endPoint x: 139, endPoint y: 233, distance: 271.0
click at [144, 233] on app-calendar-viewport "Fri 6 4/5 3 Jobs Sat 7 1/1 1 Job Sun 8 1/1 1 Job Mon 9 Tue 10 4/5 3 Jobs Wed 11…" at bounding box center [317, 365] width 635 height 572
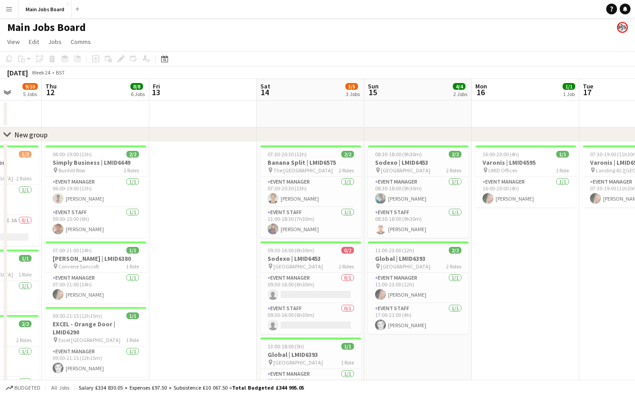
drag, startPoint x: 393, startPoint y: 229, endPoint x: 113, endPoint y: 229, distance: 280.0
click at [113, 229] on app-calendar-viewport "Sun 8 1/1 1 Job Mon 9 Tue 10 4/5 3 Jobs Wed 11 9/10 5 Jobs Thu 12 8/8 6 Jobs Fr…" at bounding box center [317, 365] width 635 height 572
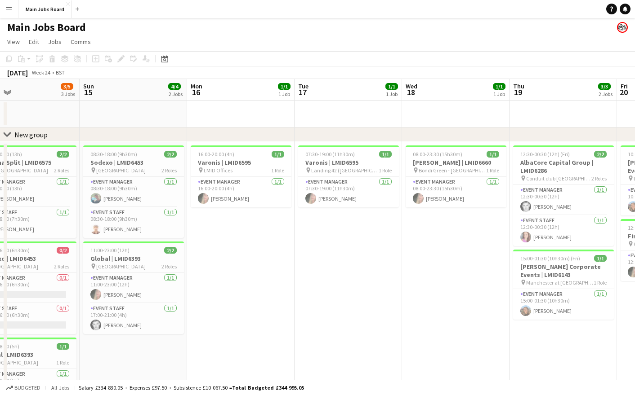
drag, startPoint x: 418, startPoint y: 229, endPoint x: 228, endPoint y: 235, distance: 190.2
click at [228, 235] on app-calendar-viewport "Wed 11 9/10 5 Jobs Thu 12 8/8 6 Jobs Fri 13 Sat 14 3/5 3 Jobs Sun 15 4/4 2 Jobs…" at bounding box center [317, 365] width 635 height 572
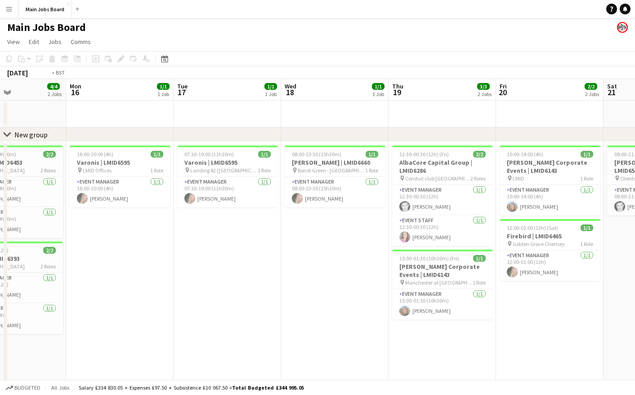
drag, startPoint x: 393, startPoint y: 248, endPoint x: 152, endPoint y: 251, distance: 240.9
click at [157, 251] on app-calendar-viewport "Fri 13 Sat 14 3/5 3 Jobs Sun 15 4/4 2 Jobs Mon 16 1/1 1 Job Tue 17 1/1 1 Job We…" at bounding box center [317, 365] width 635 height 572
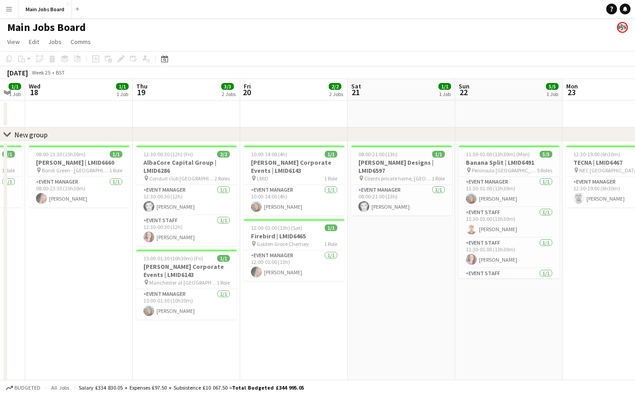
drag, startPoint x: 400, startPoint y: 242, endPoint x: 275, endPoint y: 242, distance: 124.5
click at [275, 242] on app-calendar-viewport "Sun 15 4/4 2 Jobs Mon 16 1/1 1 Job Tue 17 1/1 1 Job Wed 18 1/1 1 Job Thu 19 3/3…" at bounding box center [317, 365] width 635 height 572
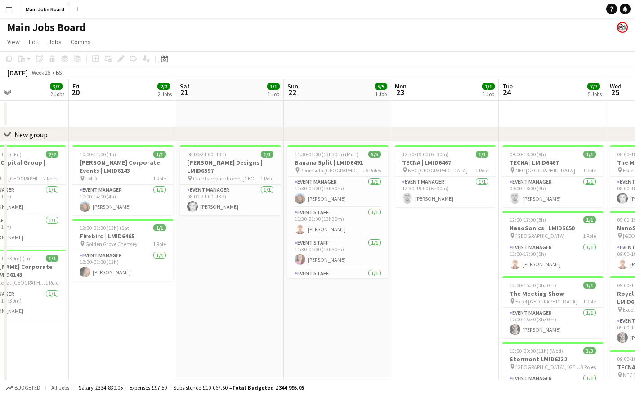
drag, startPoint x: 367, startPoint y: 311, endPoint x: 320, endPoint y: 317, distance: 47.2
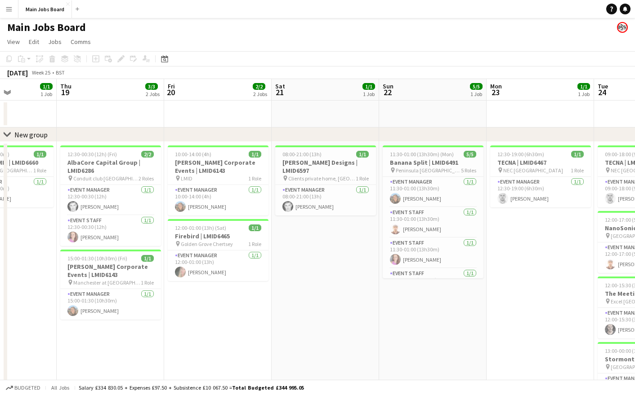
drag, startPoint x: 195, startPoint y: 304, endPoint x: 180, endPoint y: 306, distance: 15.1
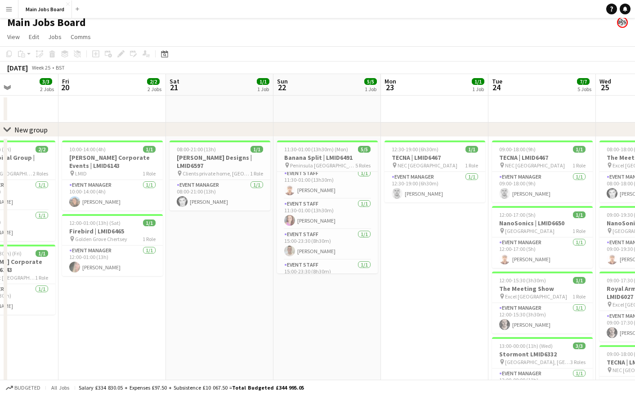
drag, startPoint x: 190, startPoint y: 312, endPoint x: 83, endPoint y: 341, distance: 110.3
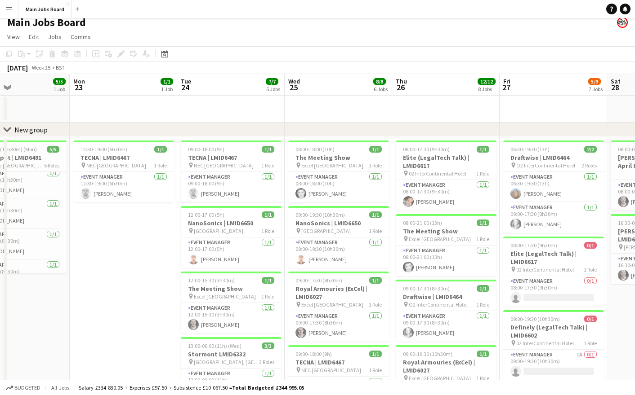
drag, startPoint x: 267, startPoint y: 320, endPoint x: 66, endPoint y: 320, distance: 201.3
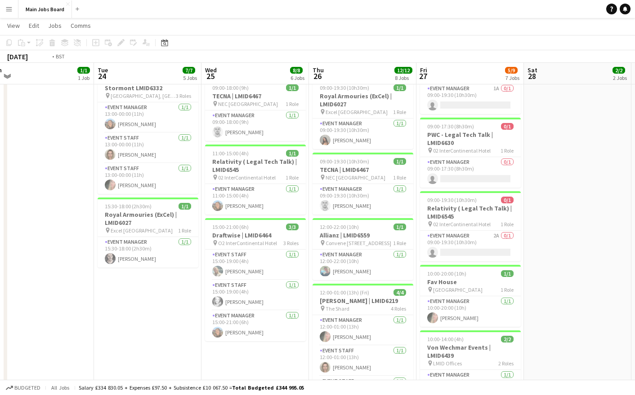
drag, startPoint x: 215, startPoint y: 304, endPoint x: 129, endPoint y: 309, distance: 86.0
click at [129, 309] on app-calendar-viewport "Fri 20 2/2 2 Jobs Sat 21 1/1 1 Job Sun 22 5/5 1 Job Mon 23 1/1 1 Job Tue 24 7/7…" at bounding box center [317, 154] width 635 height 781
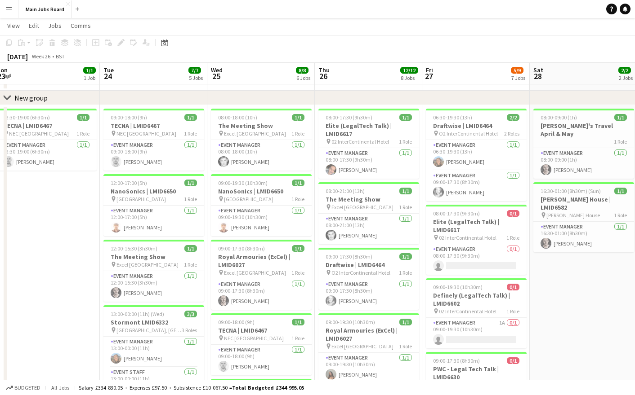
drag, startPoint x: 566, startPoint y: 269, endPoint x: 354, endPoint y: 275, distance: 211.8
click at [355, 275] on app-calendar-viewport "Fri 20 2/2 2 Jobs Sat 21 1/1 1 Job Sun 22 5/5 1 Job Mon 23 1/1 1 Job Tue 24 7/7…" at bounding box center [317, 388] width 635 height 781
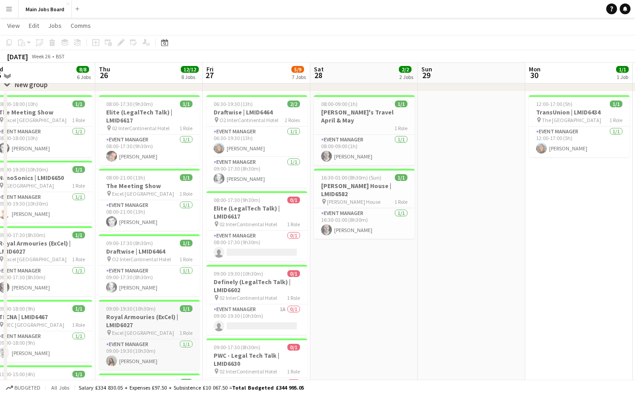
scroll to position [48, 0]
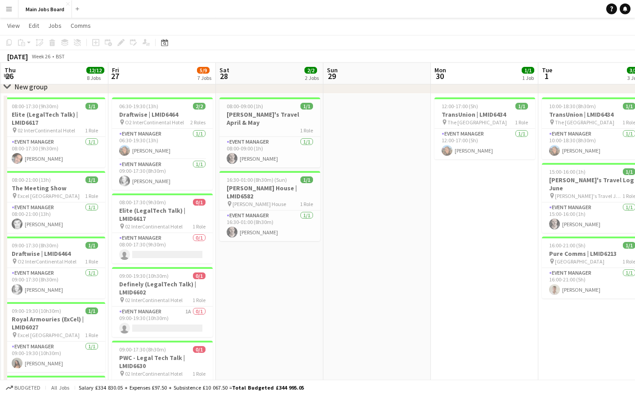
drag, startPoint x: 269, startPoint y: 303, endPoint x: 53, endPoint y: 303, distance: 216.6
click at [58, 303] on app-calendar-viewport "Mon 23 1/1 1 Job Tue 24 7/7 5 Jobs Wed 25 8/8 6 Jobs Thu 26 12/12 8 Jobs Fri 27…" at bounding box center [317, 377] width 635 height 781
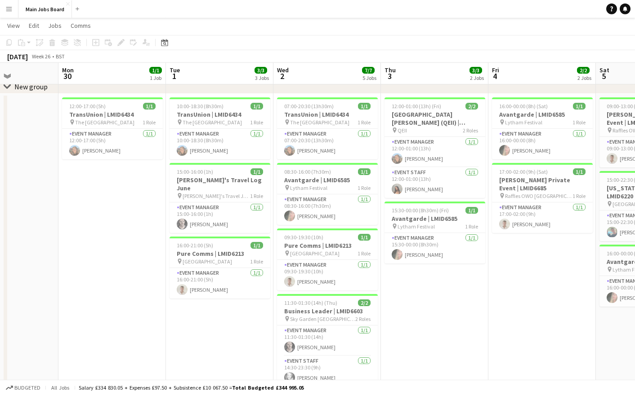
scroll to position [0, 268]
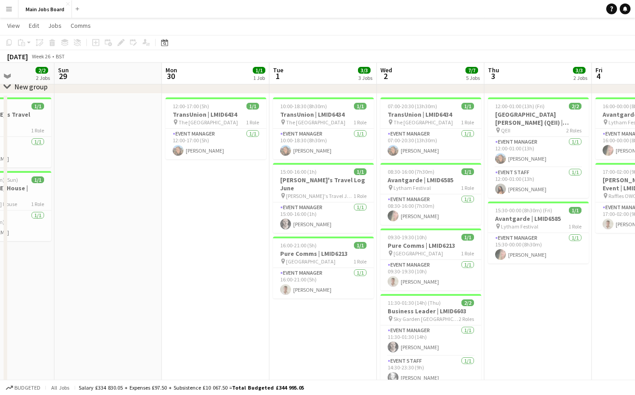
drag, startPoint x: 333, startPoint y: 305, endPoint x: 166, endPoint y: 305, distance: 166.7
click at [166, 305] on app-calendar-viewport "Thu 26 12/12 8 Jobs Fri 27 5/9 7 Jobs Sat 28 2/2 2 Jobs Sun 29 Mon 30 1/1 1 Job…" at bounding box center [317, 377] width 635 height 781
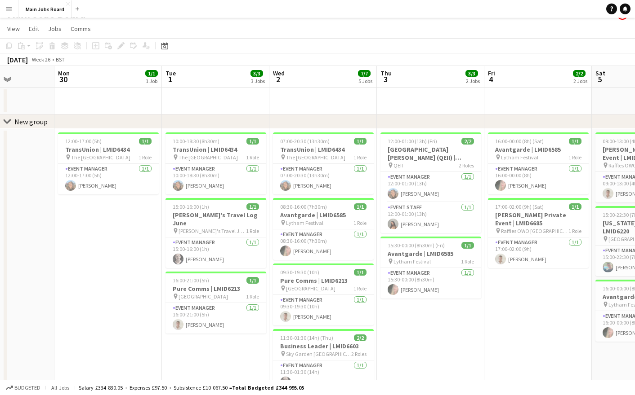
scroll to position [11, 0]
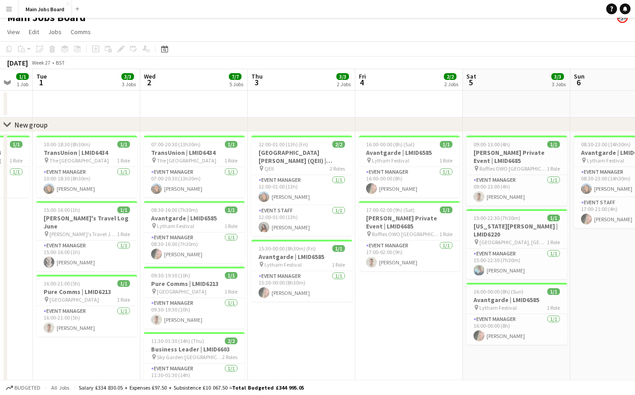
drag, startPoint x: 512, startPoint y: 310, endPoint x: 275, endPoint y: 310, distance: 236.8
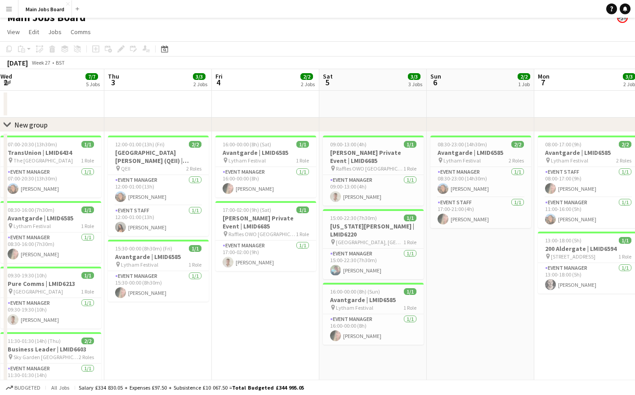
drag, startPoint x: 525, startPoint y: 312, endPoint x: 271, endPoint y: 312, distance: 253.9
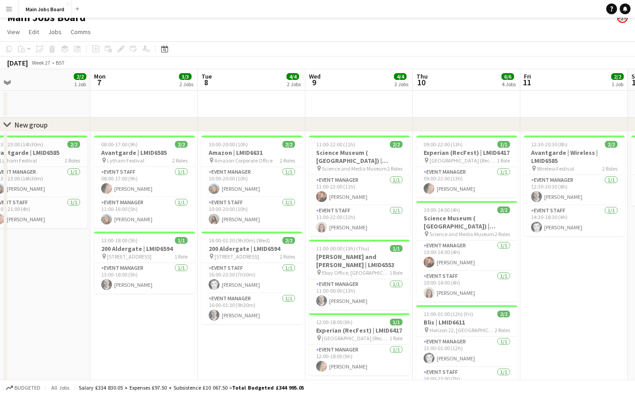
drag, startPoint x: 431, startPoint y: 344, endPoint x: 203, endPoint y: 347, distance: 228.3
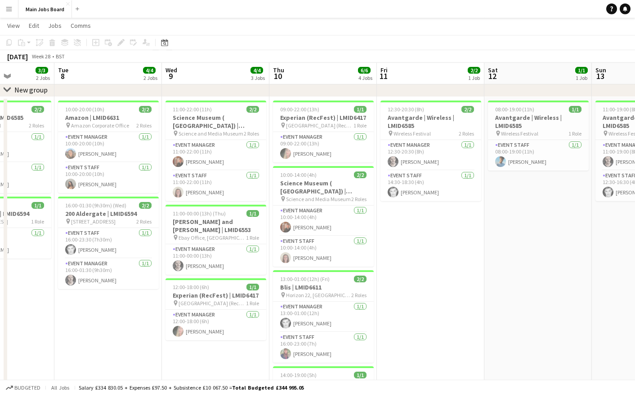
drag, startPoint x: 435, startPoint y: 297, endPoint x: 183, endPoint y: 309, distance: 251.9
click at [191, 309] on app-calendar-viewport "Sat 5 3/3 3 Jobs Sun 6 2/2 1 Job Mon 7 3/3 2 Jobs Tue 8 4/4 2 Jobs Wed 9 4/4 3 …" at bounding box center [317, 380] width 635 height 781
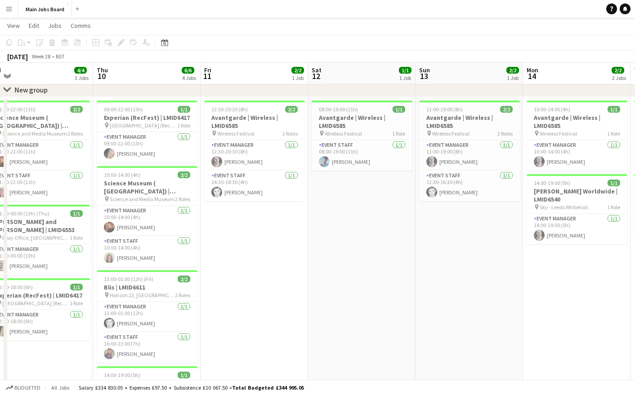
drag, startPoint x: 481, startPoint y: 277, endPoint x: 205, endPoint y: 287, distance: 276.1
click at [205, 287] on app-calendar-viewport "Sun 6 2/2 1 Job Mon 7 3/3 2 Jobs Tue 8 4/4 2 Jobs Wed 9 4/4 3 Jobs Thu 10 6/6 4…" at bounding box center [317, 380] width 635 height 781
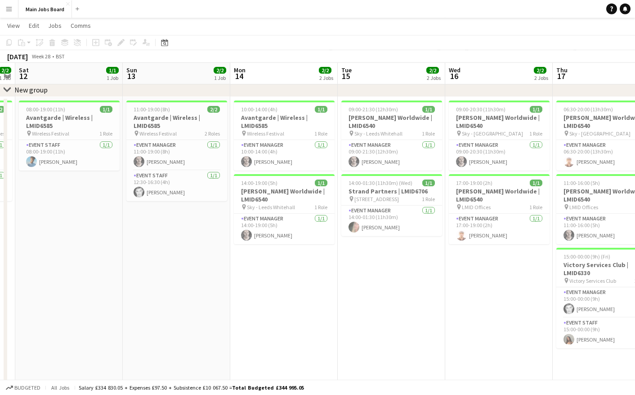
drag, startPoint x: 402, startPoint y: 302, endPoint x: 151, endPoint y: 302, distance: 250.8
click at [152, 302] on app-calendar-viewport "Wed 9 4/4 3 Jobs Thu 10 6/6 4 Jobs Fri 11 2/2 1 Job Sat 12 1/1 1 Job Sun 13 2/2…" at bounding box center [317, 380] width 635 height 781
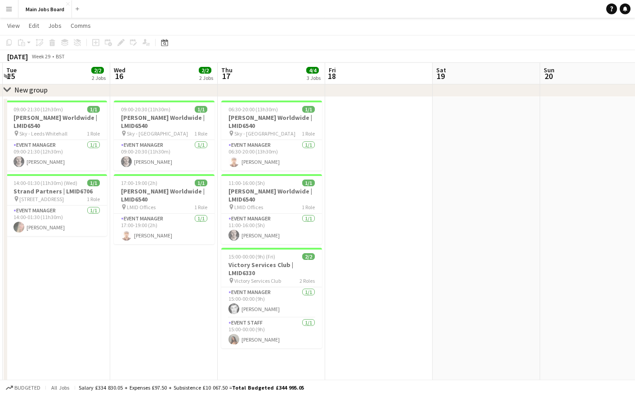
drag, startPoint x: 299, startPoint y: 306, endPoint x: 120, endPoint y: 318, distance: 180.1
click at [120, 316] on app-calendar-viewport "Sat 12 1/1 1 Job Sun 13 2/2 1 Job Mon 14 2/2 2 Jobs Tue 15 2/2 2 Jobs Wed 16 2/…" at bounding box center [317, 380] width 635 height 781
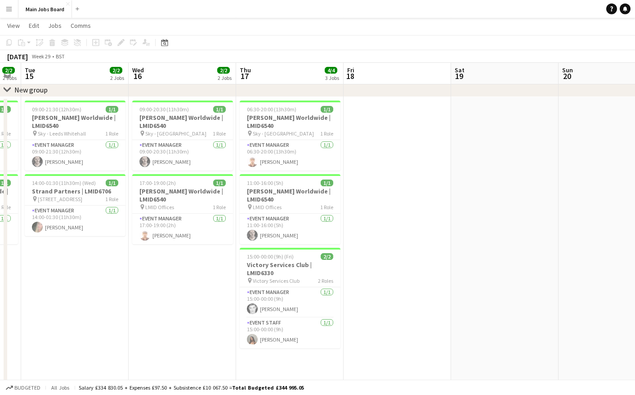
drag, startPoint x: 364, startPoint y: 286, endPoint x: 120, endPoint y: 286, distance: 244.0
click at [123, 286] on app-calendar-viewport "Sat 12 1/1 1 Job Sun 13 2/2 1 Job Mon 14 2/2 2 Jobs Tue 15 2/2 2 Jobs Wed 16 2/…" at bounding box center [317, 380] width 635 height 781
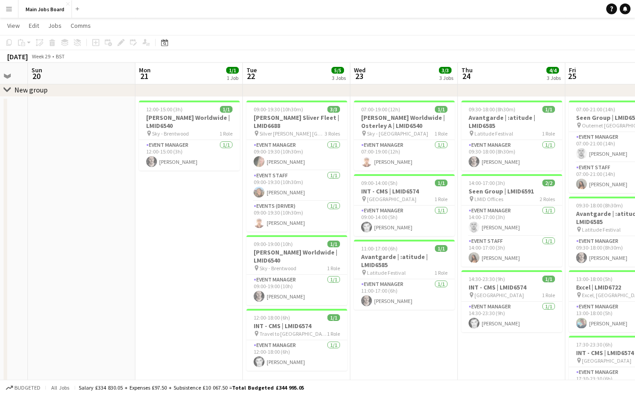
drag, startPoint x: 376, startPoint y: 262, endPoint x: 168, endPoint y: 270, distance: 208.2
click at [170, 270] on app-calendar-viewport "Thu 17 4/4 3 Jobs Fri 18 Sat 19 Sun 20 Mon 21 1/1 1 Job Tue 22 5/5 3 Jobs Wed 2…" at bounding box center [317, 380] width 635 height 781
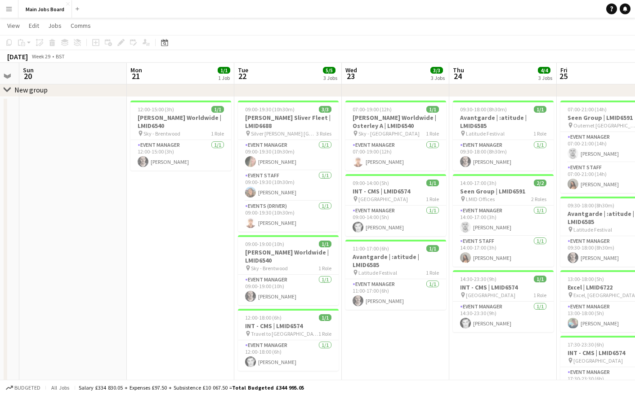
drag, startPoint x: 384, startPoint y: 318, endPoint x: 270, endPoint y: 315, distance: 114.2
click at [270, 316] on app-calendar-viewport "Thu 17 4/4 3 Jobs Fri 18 Sat 19 Sun 20 Mon 21 1/1 1 Job Tue 22 5/5 3 Jobs Wed 2…" at bounding box center [317, 380] width 635 height 781
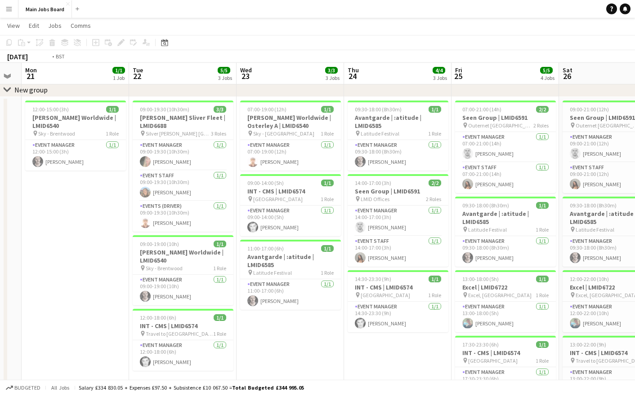
drag, startPoint x: 363, startPoint y: 348, endPoint x: 234, endPoint y: 348, distance: 128.5
click at [239, 316] on app-calendar-viewport "Fri 18 Sat 19 Sun 20 Mon 21 1/1 1 Job Tue 22 5/5 3 Jobs Wed 23 3/3 3 Jobs Thu 2…" at bounding box center [317, 380] width 635 height 781
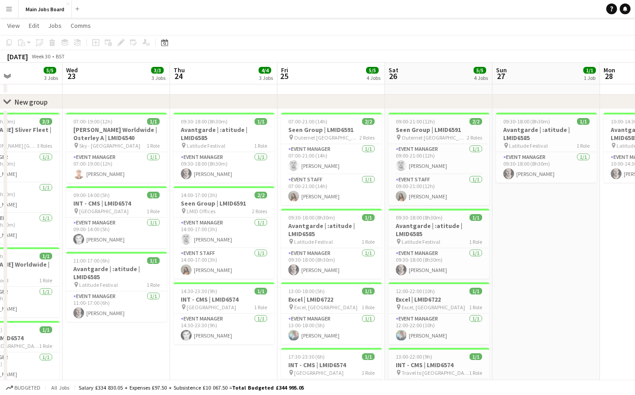
drag, startPoint x: 516, startPoint y: 291, endPoint x: 221, endPoint y: 336, distance: 298.2
click at [222, 316] on app-calendar-viewport "Sun 20 Mon 21 1/1 1 Job Tue 22 5/5 3 Jobs Wed 23 3/3 3 Jobs Thu 24 4/4 3 Jobs F…" at bounding box center [317, 392] width 635 height 781
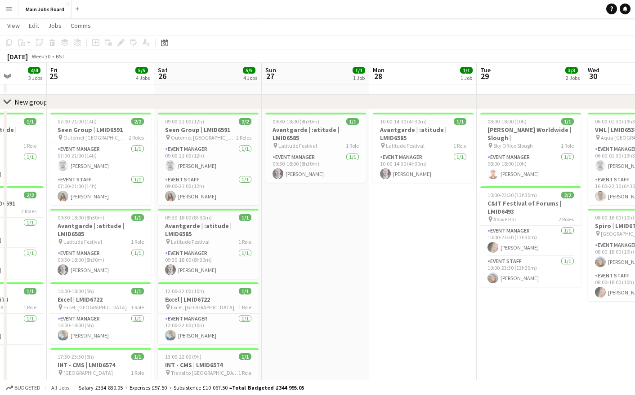
drag, startPoint x: 433, startPoint y: 340, endPoint x: 234, endPoint y: 340, distance: 199.1
click at [235, 316] on app-calendar-viewport "Tue 22 5/5 3 Jobs Wed 23 3/3 3 Jobs Thu 24 4/4 3 Jobs Fri 25 5/5 4 Jobs Sat 26 …" at bounding box center [317, 392] width 635 height 781
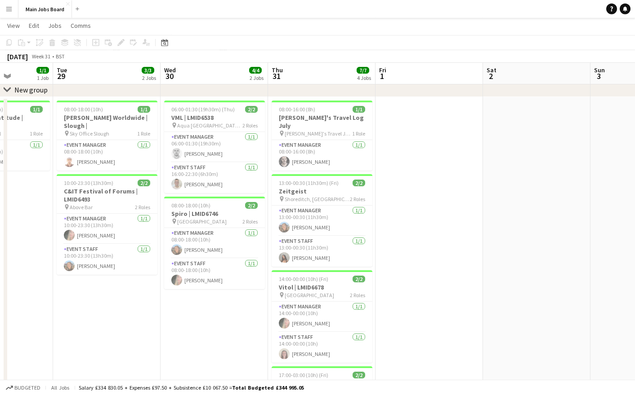
drag, startPoint x: 383, startPoint y: 331, endPoint x: 29, endPoint y: 405, distance: 361.3
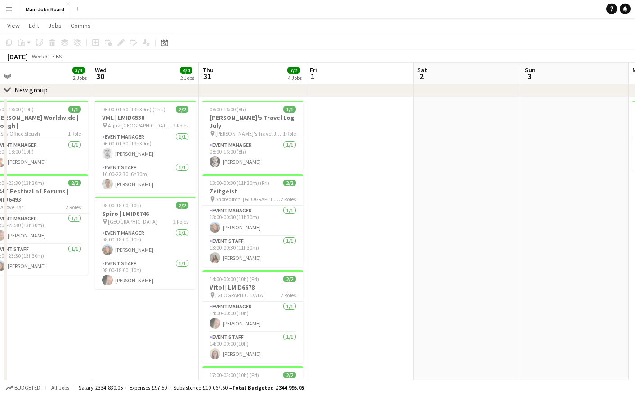
drag, startPoint x: 404, startPoint y: 309, endPoint x: 120, endPoint y: 320, distance: 285.1
click at [124, 316] on app-calendar-viewport "Sat 26 5/5 4 Jobs Sun 27 1/1 1 Job Mon 28 1/1 1 Job Tue 29 3/3 2 Jobs Wed 30 4/…" at bounding box center [317, 380] width 635 height 781
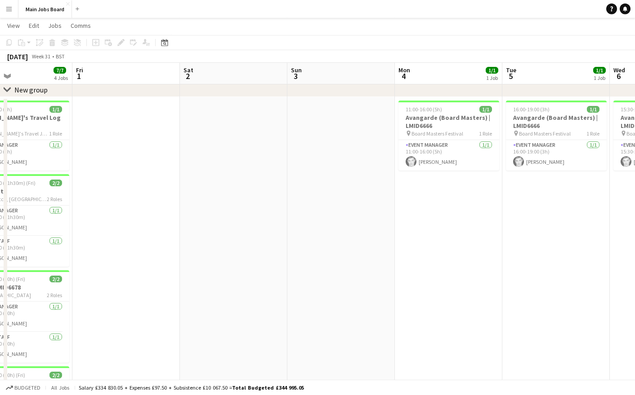
drag, startPoint x: 446, startPoint y: 231, endPoint x: 105, endPoint y: 264, distance: 343.2
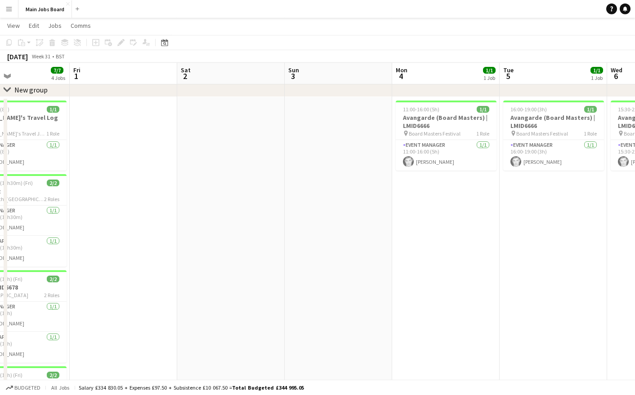
click at [107, 264] on app-calendar-viewport "Mon 28 1/1 1 Job Tue 29 3/3 2 Jobs Wed 30 4/4 2 Jobs Thu 31 7/7 4 Jobs Fri 1 Sa…" at bounding box center [317, 380] width 635 height 781
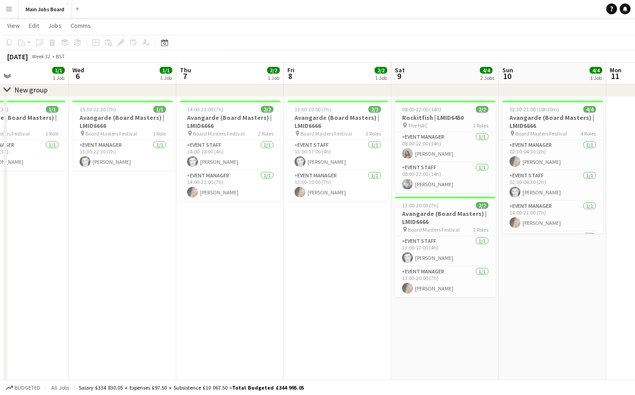
drag, startPoint x: 409, startPoint y: 239, endPoint x: 138, endPoint y: 244, distance: 270.6
click at [140, 245] on app-calendar-viewport "Sat 2 Sun 3 Mon 4 1/1 1 Job Tue 5 1/1 1 Job Wed 6 1/1 1 Job Thu 7 2/2 1 Job Fri…" at bounding box center [317, 380] width 635 height 781
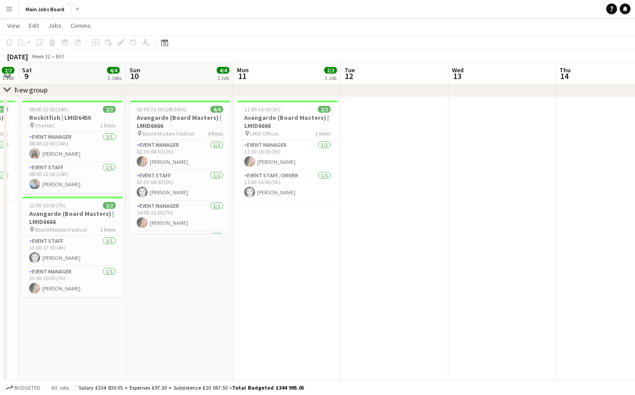
drag, startPoint x: 521, startPoint y: 277, endPoint x: 201, endPoint y: 333, distance: 324.8
click at [201, 316] on app-calendar-viewport "Wed 6 1/1 1 Job Thu 7 2/2 1 Job Fri 8 2/2 1 Job Sat 9 4/4 2 Jobs Sun 10 4/4 1 J…" at bounding box center [317, 380] width 635 height 781
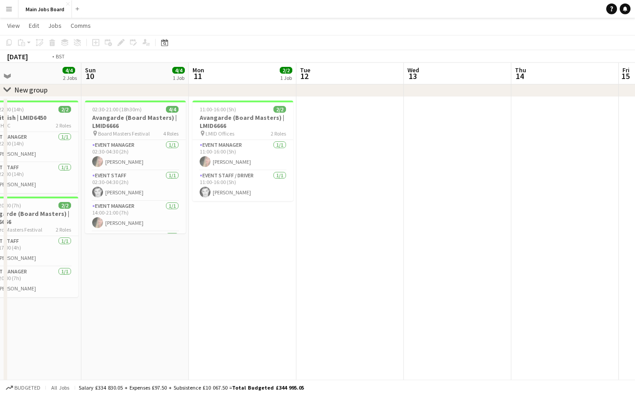
drag, startPoint x: 422, startPoint y: 318, endPoint x: 153, endPoint y: 330, distance: 268.6
click at [153, 316] on app-calendar-viewport "Wed 6 1/1 1 Job Thu 7 2/2 1 Job Fri 8 2/2 1 Job Sat 9 4/4 2 Jobs Sun 10 4/4 1 J…" at bounding box center [317, 380] width 635 height 781
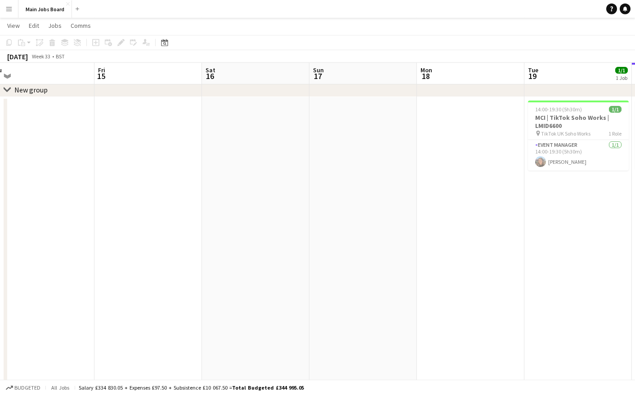
drag, startPoint x: 379, startPoint y: 277, endPoint x: 157, endPoint y: 291, distance: 222.9
click at [159, 291] on app-calendar-viewport "Mon 11 2/2 1 Job Tue 12 Wed 13 Thu 14 Fri 15 Sat 16 Sun 17 Mon 18 Tue 19 1/1 1 …" at bounding box center [317, 380] width 635 height 781
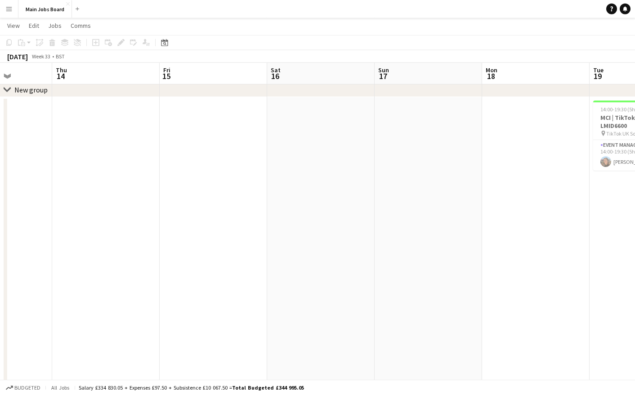
drag, startPoint x: 451, startPoint y: 246, endPoint x: 93, endPoint y: 279, distance: 359.2
click at [93, 279] on app-calendar-viewport "Mon 11 2/2 1 Job Tue 12 Wed 13 Thu 14 Fri 15 Sat 16 Sun 17 Mon 18 Tue 19 1/1 1 …" at bounding box center [317, 380] width 635 height 781
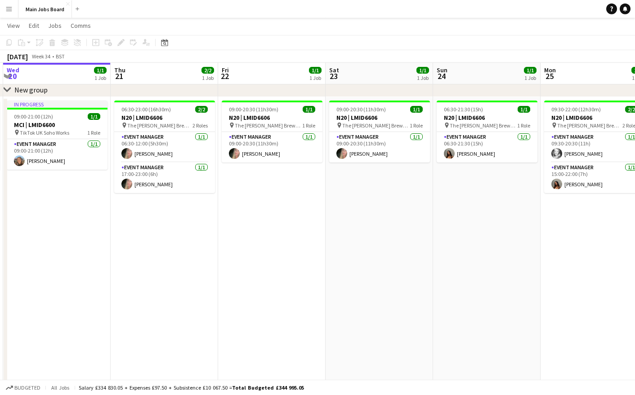
drag, startPoint x: 343, startPoint y: 263, endPoint x: 89, endPoint y: 272, distance: 255.0
click at [89, 272] on app-calendar-viewport "Sun 17 Mon 18 Tue 19 1/1 1 Job Wed 20 1/1 1 Job Thu 21 2/2 1 Job Fri 22 1/1 1 J…" at bounding box center [317, 380] width 635 height 781
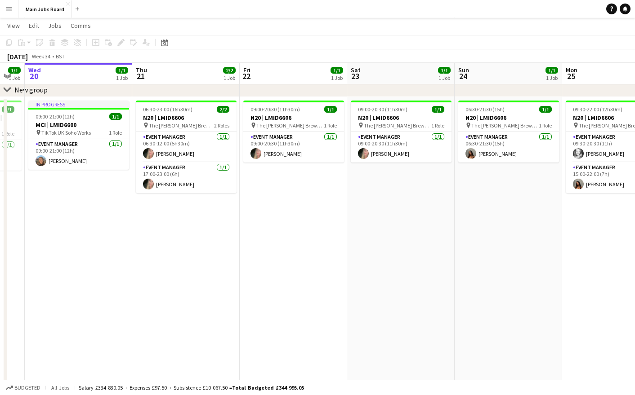
drag, startPoint x: 445, startPoint y: 246, endPoint x: 143, endPoint y: 262, distance: 302.0
click at [143, 263] on app-calendar-viewport "Sun 17 Mon 18 Tue 19 1/1 1 Job Wed 20 1/1 1 Job Thu 21 2/2 1 Job Fri 22 1/1 1 J…" at bounding box center [317, 380] width 635 height 781
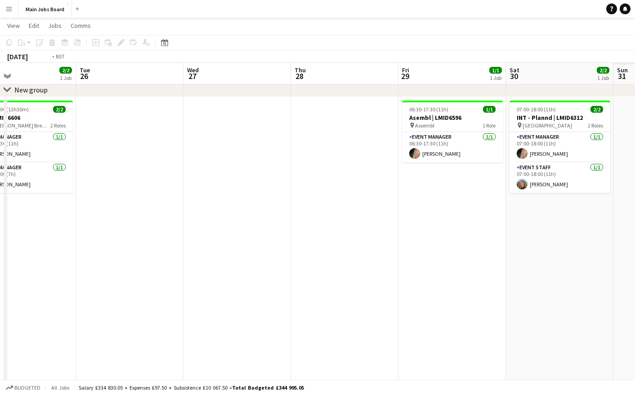
drag, startPoint x: 468, startPoint y: 236, endPoint x: 148, endPoint y: 242, distance: 320.0
click at [148, 242] on app-calendar-viewport "Fri 22 1/1 1 Job Sat 23 1/1 1 Job Sun 24 1/1 1 Job Mon 25 2/2 1 Job Tue 26 Wed …" at bounding box center [317, 380] width 635 height 781
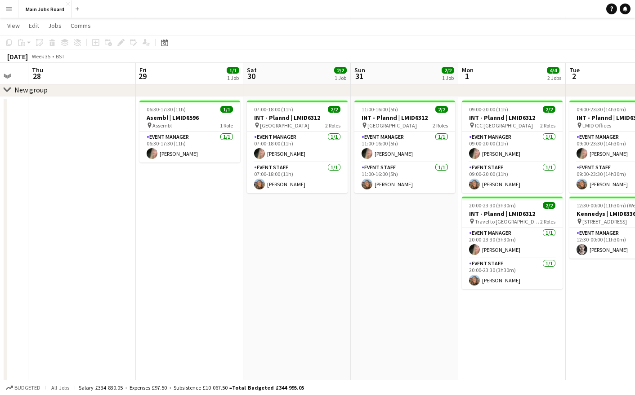
scroll to position [0, 272]
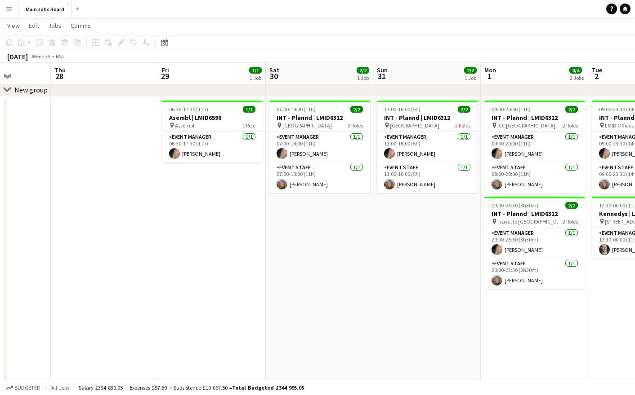
drag, startPoint x: 459, startPoint y: 217, endPoint x: 167, endPoint y: 220, distance: 292.1
click at [168, 220] on app-calendar-viewport "Mon 25 2/2 1 Job Tue 26 Wed 27 Thu 28 Fri 29 1/1 1 Job Sat 30 2/2 1 Job Sun 31 …" at bounding box center [317, 380] width 635 height 781
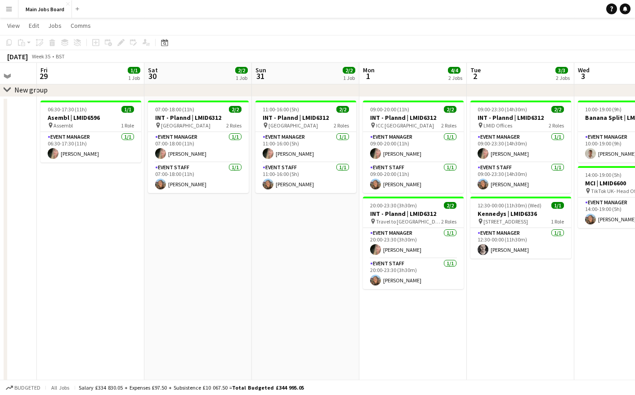
drag, startPoint x: 471, startPoint y: 314, endPoint x: 240, endPoint y: 312, distance: 231.4
click at [242, 313] on app-calendar-viewport "Tue 26 Wed 27 Thu 28 Fri 29 1/1 1 Job Sat 30 2/2 1 Job Sun 31 2/2 1 Job Mon 1 4…" at bounding box center [317, 380] width 635 height 781
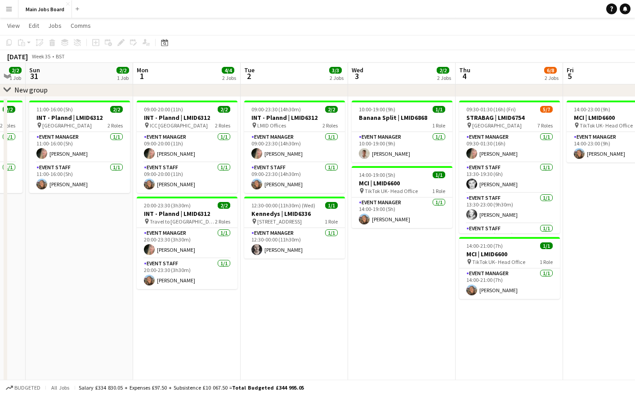
scroll to position [0, 297]
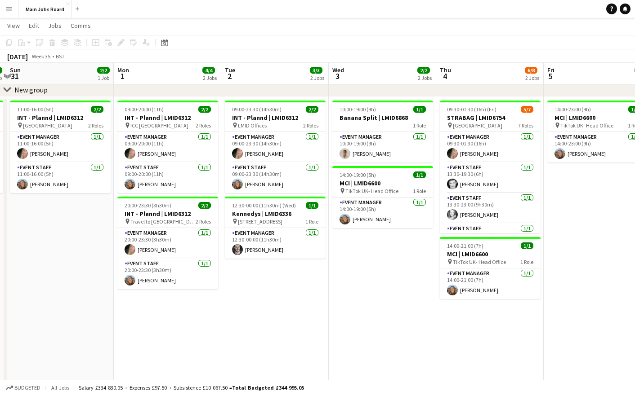
drag, startPoint x: 464, startPoint y: 324, endPoint x: 433, endPoint y: 324, distance: 31.5
click at [435, 316] on app-calendar-viewport "Thu 28 Fri 29 1/1 1 Job Sat 30 2/2 1 Job Sun 31 2/2 1 Job Mon 1 4/4 2 Jobs Tue …" at bounding box center [317, 380] width 635 height 781
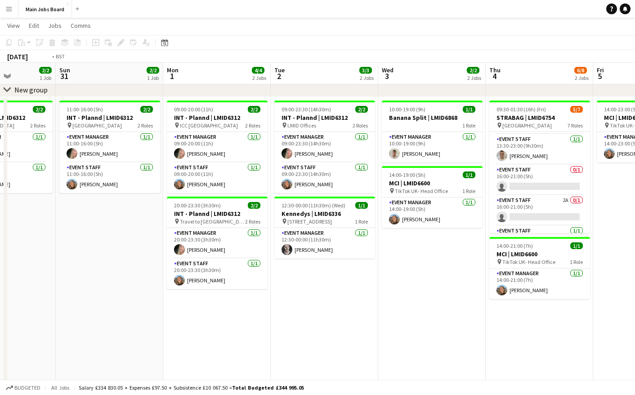
drag, startPoint x: 563, startPoint y: 289, endPoint x: 111, endPoint y: 332, distance: 454.1
click at [116, 316] on app-calendar-viewport "Thu 28 Fri 29 1/1 1 Job Sat 30 2/2 1 Job Sun 31 2/2 1 Job Mon 1 4/4 2 Jobs Tue …" at bounding box center [317, 380] width 635 height 781
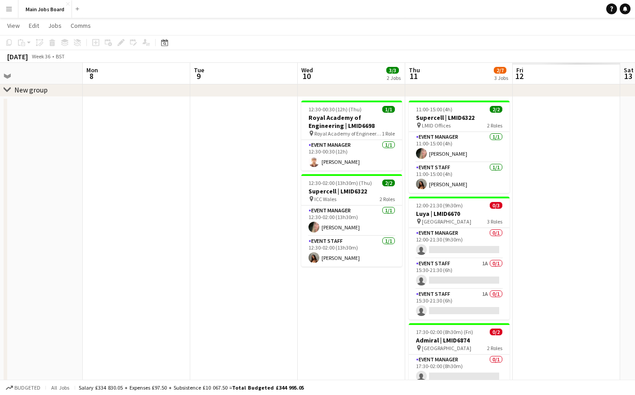
drag
click at [59, 316] on app-calendar-viewport "Thu 4 6/8 2 Jobs Fri 5 1/1 1 Job Sat 6 Sun 7 Mon 8 Tue 9 Wed 10 3/3 2 Jobs Thu …" at bounding box center [317, 380] width 635 height 781
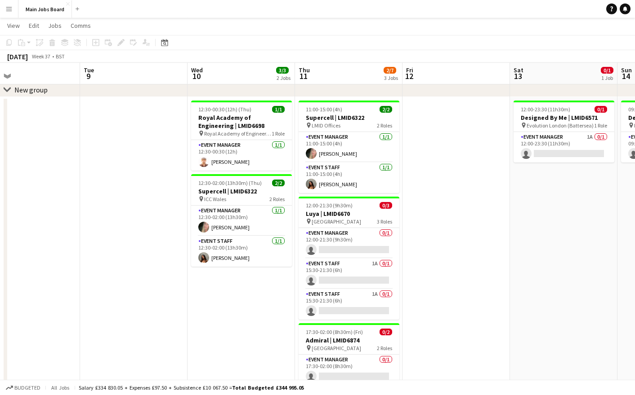
click at [271, 296] on app-calendar-viewport "Fri 5 1/1 1 Job Sat 6 Sun 7 Mon 8 Tue 9 Wed 10 3/3 2 Jobs Thu 11 2/7 3 Jobs Fri…" at bounding box center [317, 380] width 635 height 781
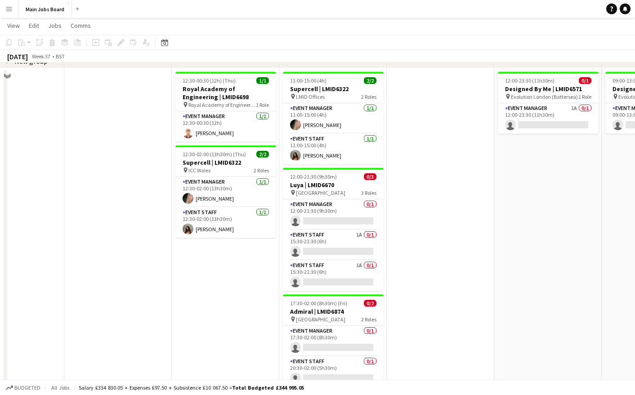
scroll to position [0, 0]
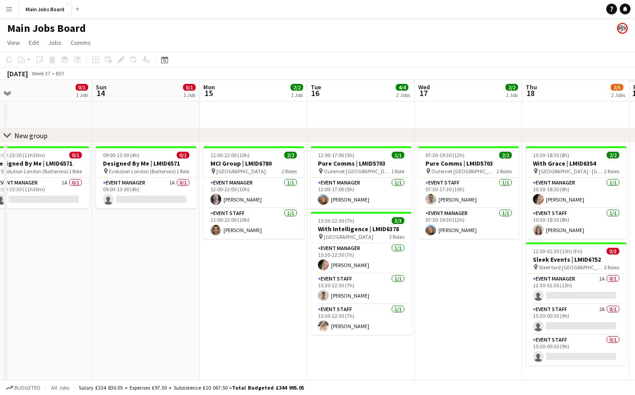
scroll to position [0, 302]
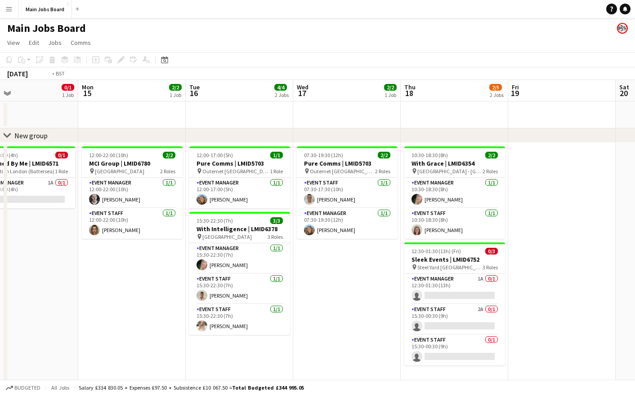
scroll to position [0, 262]
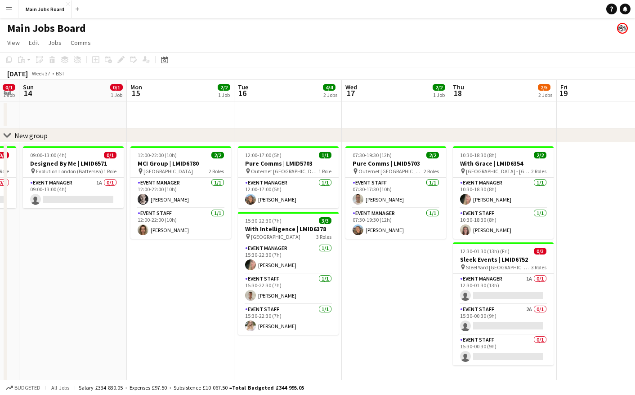
drag, startPoint x: 80, startPoint y: 112, endPoint x: 324, endPoint y: 112, distance: 244.5
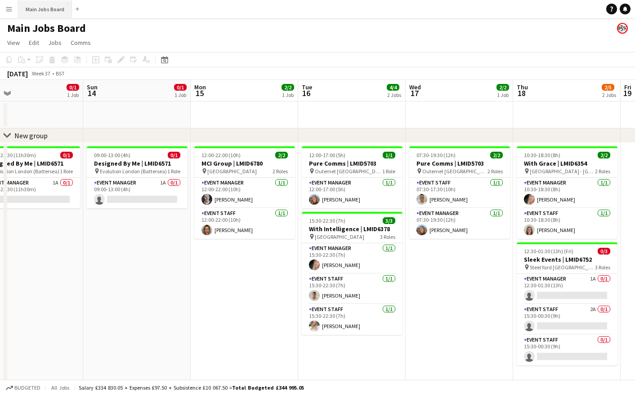
click at [49, 11] on button "Main Jobs Board Close" at bounding box center [44, 9] width 53 height 18
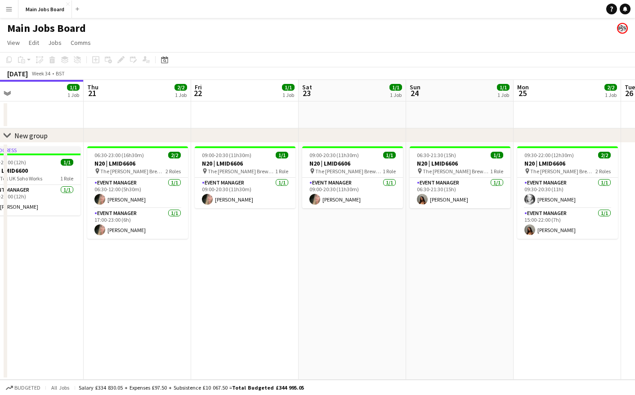
drag, startPoint x: 462, startPoint y: 304, endPoint x: 78, endPoint y: 316, distance: 384.9
click at [78, 316] on app-calendar-viewport "Sun 17 Mon 18 Tue 19 1/1 1 Job Wed 20 1/1 1 Job Thu 21 2/2 1 Job Fri 22 1/1 1 J…" at bounding box center [317, 230] width 635 height 300
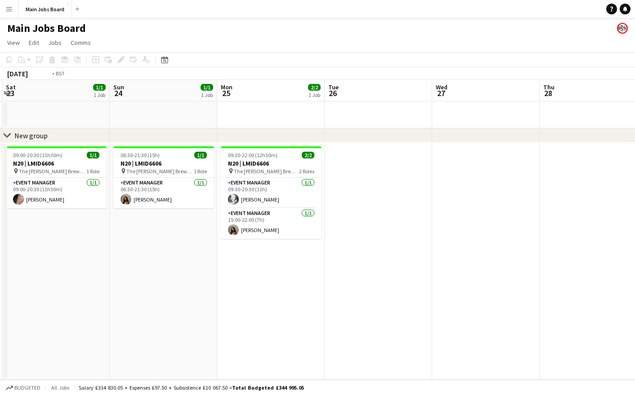
drag, startPoint x: 381, startPoint y: 264, endPoint x: 18, endPoint y: 266, distance: 362.7
click at [37, 266] on app-calendar-viewport "Wed 20 1/1 1 Job Thu 21 2/2 1 Job Fri 22 1/1 1 Job Sat 23 1/1 1 Job Sun 24 1/1 …" at bounding box center [317, 230] width 635 height 300
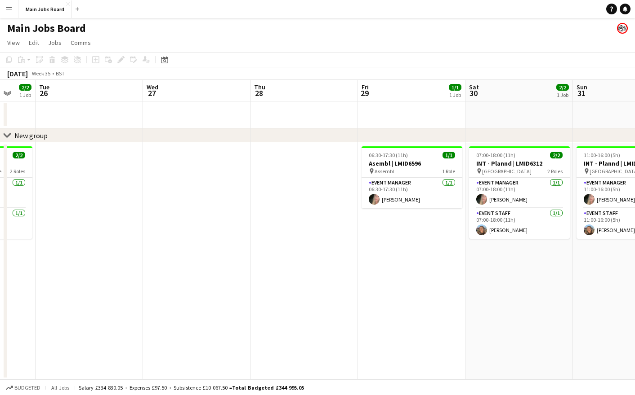
drag, startPoint x: 369, startPoint y: 268, endPoint x: 140, endPoint y: 272, distance: 228.8
click at [147, 272] on app-calendar-viewport "Sat 23 1/1 1 Job Sun 24 1/1 1 Job Mon 25 2/2 1 Job Tue 26 Wed 27 Thu 28 Fri 29 …" at bounding box center [317, 230] width 635 height 300
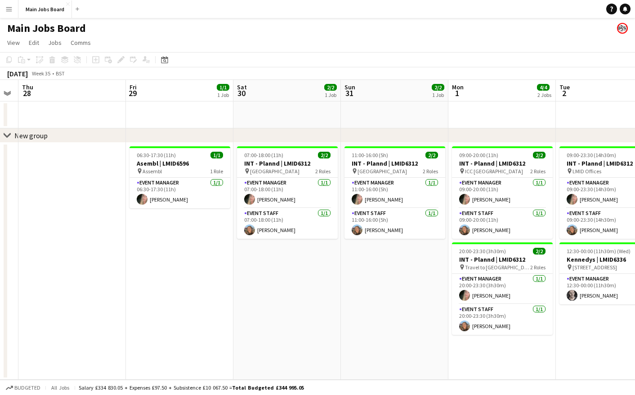
scroll to position [0, 276]
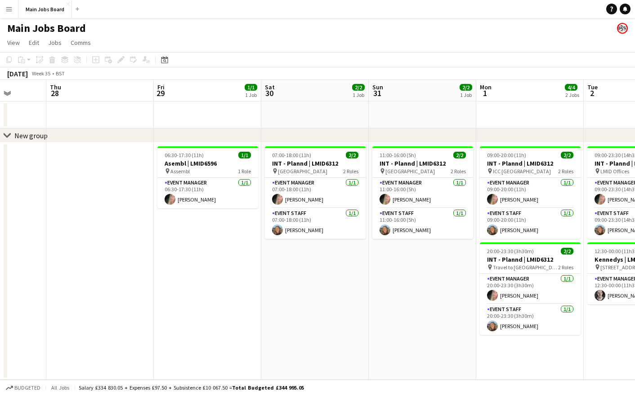
drag, startPoint x: 442, startPoint y: 228, endPoint x: 132, endPoint y: 266, distance: 311.9
click at [147, 266] on app-calendar-viewport "Mon 25 2/2 1 Job Tue 26 Wed 27 Thu 28 Fri 29 1/1 1 Job Sat 30 2/2 1 Job Sun 31 …" at bounding box center [317, 230] width 635 height 300
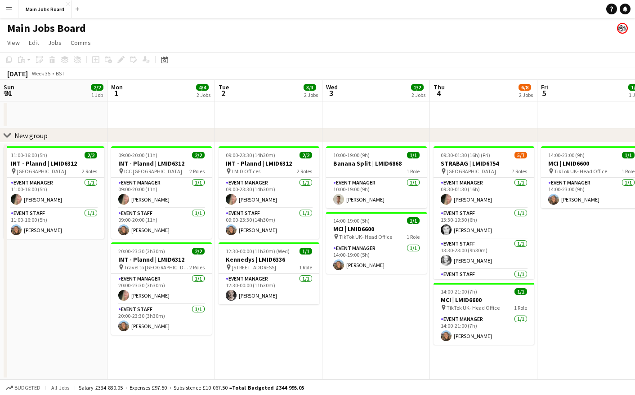
scroll to position [0, 359]
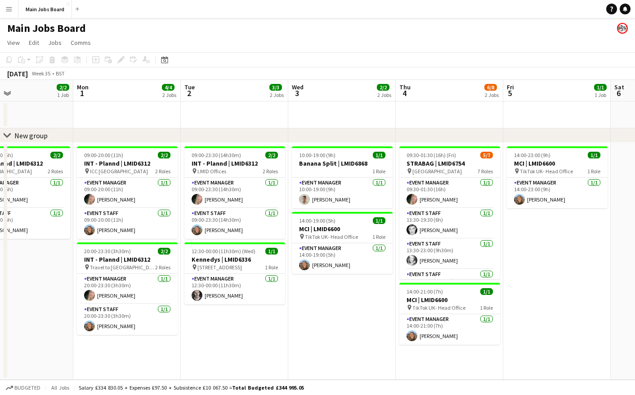
drag, startPoint x: 422, startPoint y: 309, endPoint x: 338, endPoint y: 315, distance: 84.2
click at [339, 315] on app-calendar-viewport "Thu 28 Fri 29 1/1 1 Job Sat 30 2/2 1 Job Sun 31 2/2 1 Job Mon 1 4/4 2 Jobs Tue …" at bounding box center [317, 230] width 635 height 300
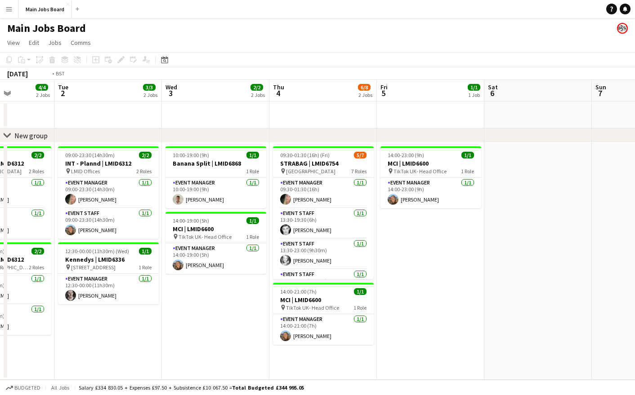
scroll to position [0, 267]
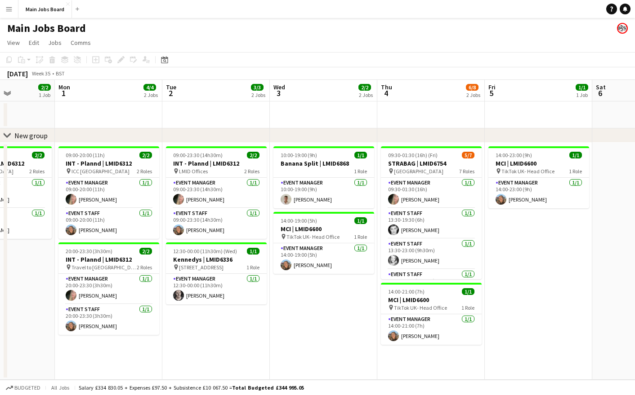
drag, startPoint x: 555, startPoint y: 305, endPoint x: 539, endPoint y: 295, distance: 18.6
click at [539, 295] on app-calendar-viewport "Fri 29 1/1 1 Job Sat 30 2/2 1 Job Sun 31 2/2 1 Job Mon 1 4/4 2 Jobs Tue 2 3/3 2…" at bounding box center [317, 230] width 635 height 300
